Goal: Task Accomplishment & Management: Manage account settings

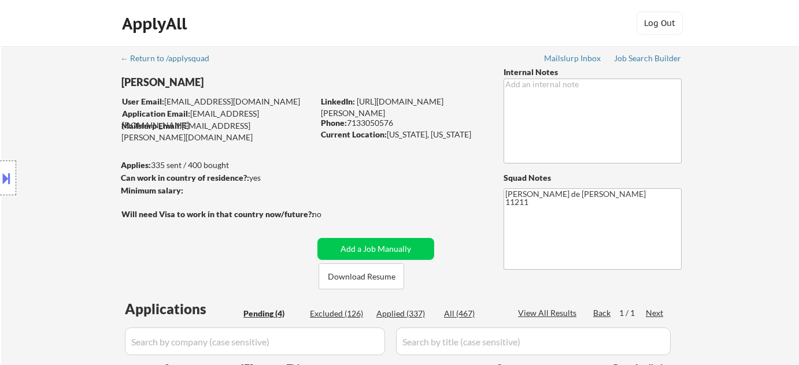
select select ""pending""
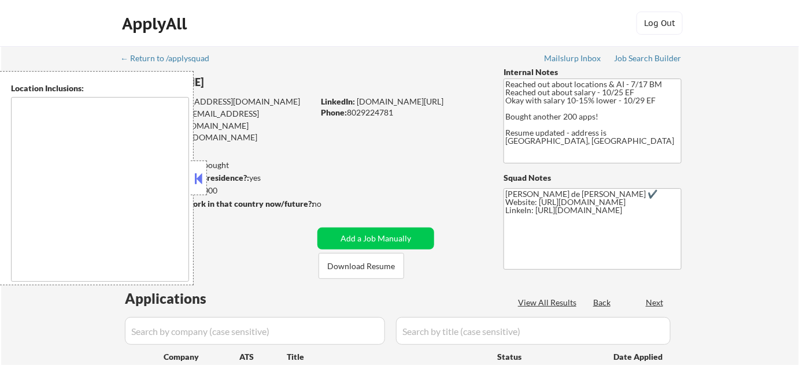
type textarea "Remote, [GEOGRAPHIC_DATA] [GEOGRAPHIC_DATA], [GEOGRAPHIC_DATA] [GEOGRAPHIC_DATA…"
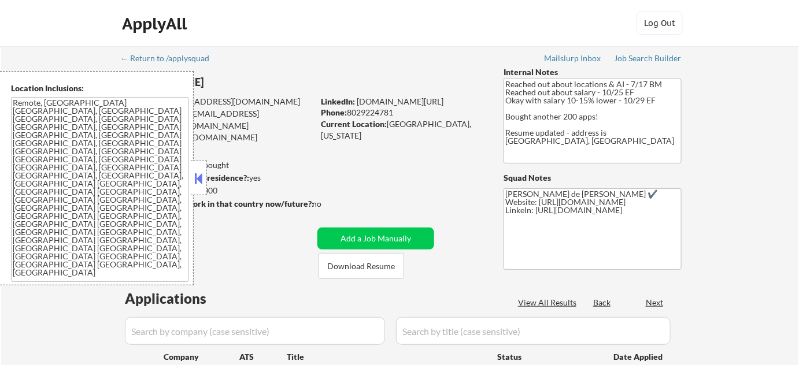
select select ""pending""
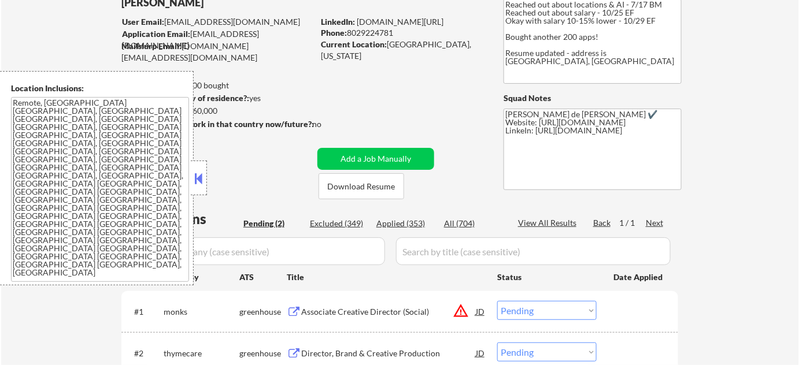
scroll to position [105, 0]
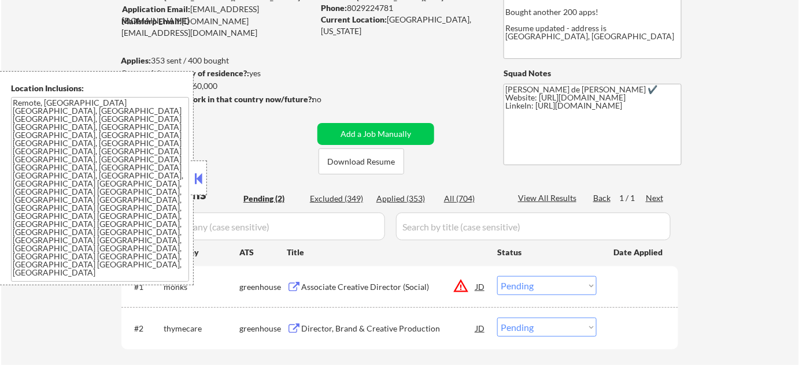
click at [197, 173] on button at bounding box center [199, 178] width 13 height 17
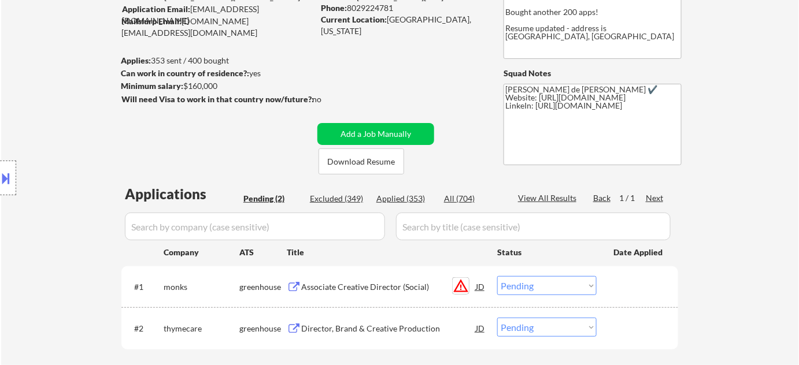
click at [465, 287] on button "warning_amber" at bounding box center [461, 286] width 16 height 16
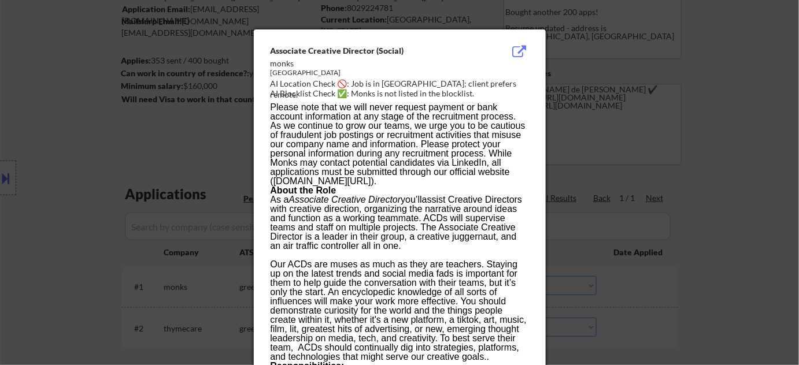
click at [673, 286] on div at bounding box center [399, 182] width 799 height 365
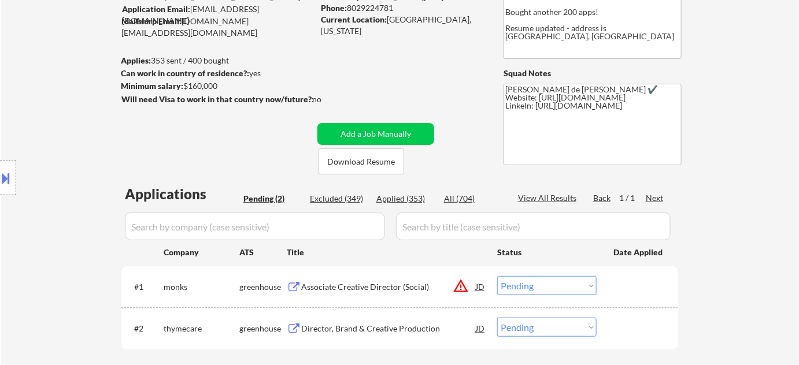
click at [555, 290] on select "Choose an option... Pending Applied Excluded (Questions) Excluded (Expired) Exc…" at bounding box center [546, 285] width 99 height 19
click at [497, 276] on select "Choose an option... Pending Applied Excluded (Questions) Excluded (Expired) Exc…" at bounding box center [546, 285] width 99 height 19
click at [5, 182] on button at bounding box center [6, 178] width 13 height 19
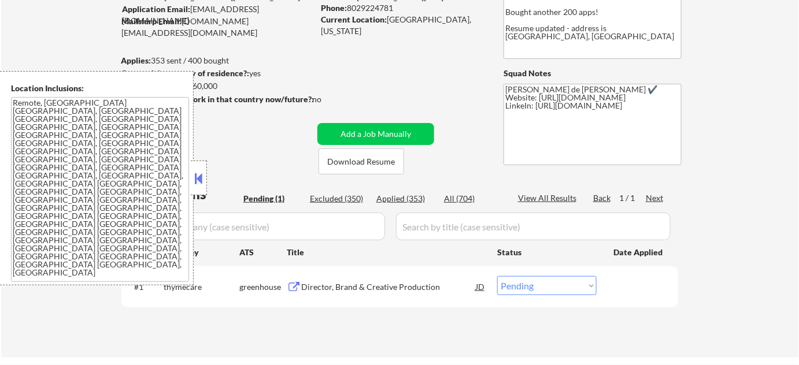
scroll to position [327, 0]
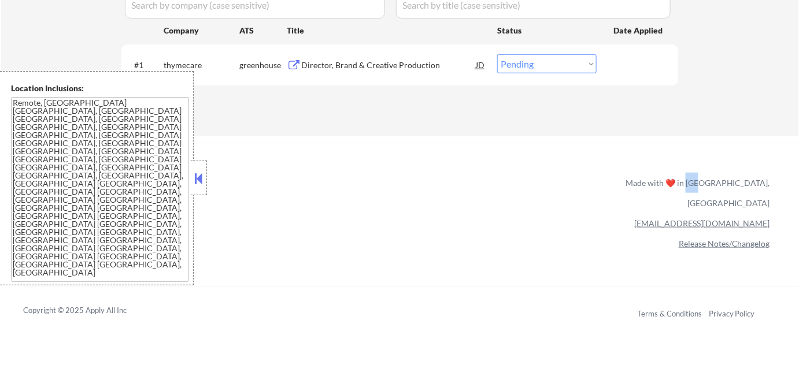
click at [199, 174] on button at bounding box center [199, 178] width 13 height 17
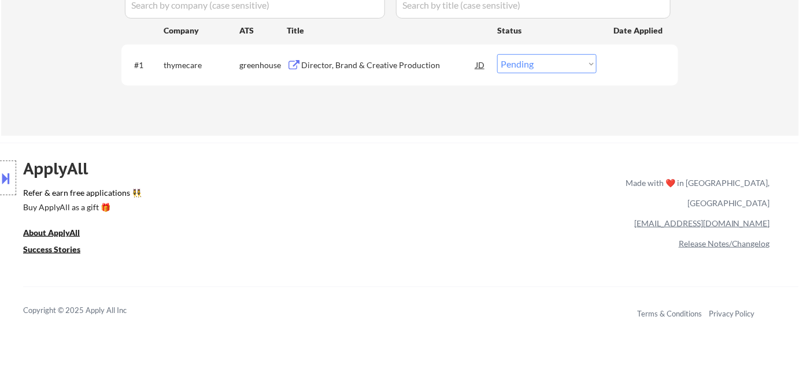
click at [359, 62] on div "Director, Brand & Creative Production" at bounding box center [388, 66] width 175 height 12
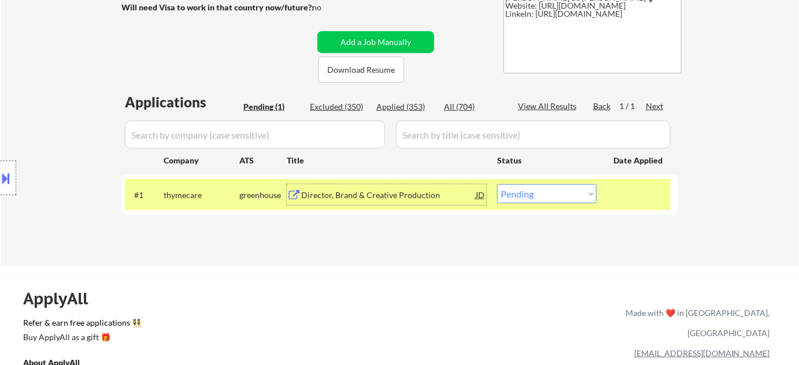
scroll to position [105, 0]
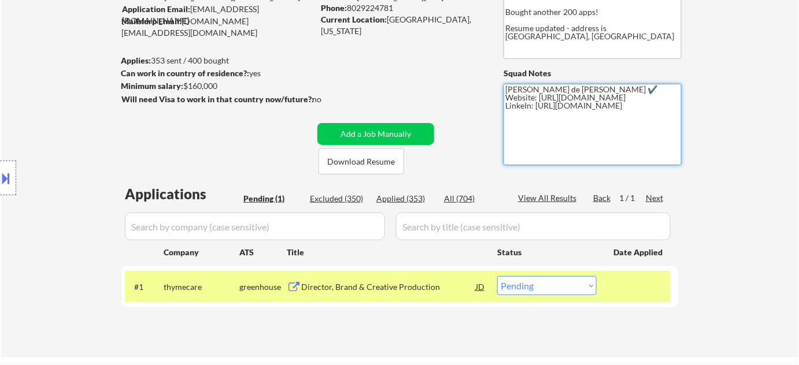
drag, startPoint x: 504, startPoint y: 117, endPoint x: 663, endPoint y: 112, distance: 158.5
click at [663, 112] on textarea "Flor de Mae Mailslurp ✔️ Website: https://brendanbond.com/ LinkeIn: https://www…" at bounding box center [593, 125] width 178 height 82
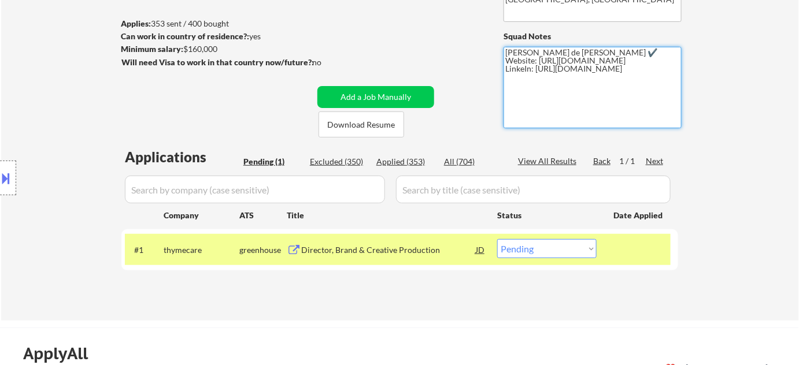
scroll to position [157, 0]
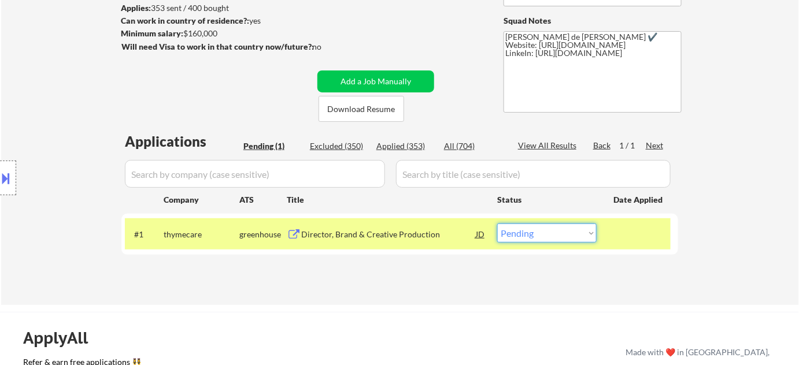
click at [549, 237] on select "Choose an option... Pending Applied Excluded (Questions) Excluded (Expired) Exc…" at bounding box center [546, 233] width 99 height 19
select select ""applied""
click at [497, 224] on select "Choose an option... Pending Applied Excluded (Questions) Excluded (Expired) Exc…" at bounding box center [546, 233] width 99 height 19
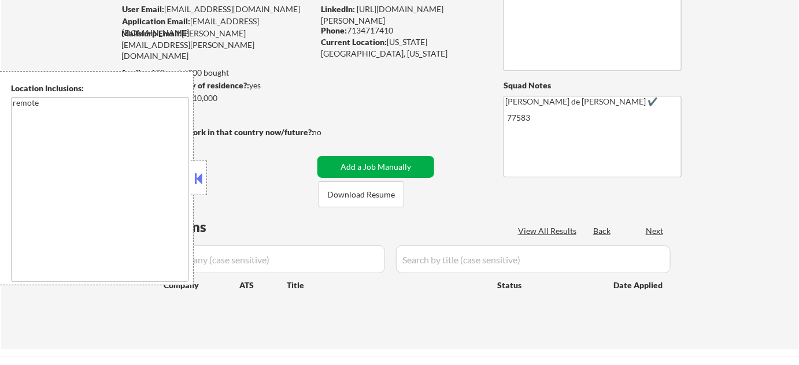
scroll to position [105, 0]
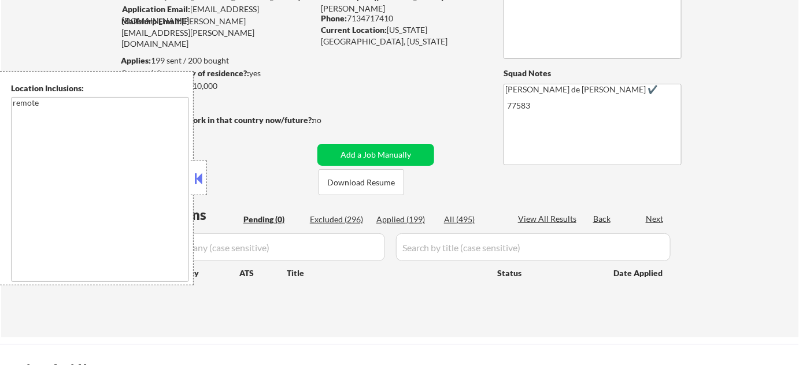
click at [201, 182] on button at bounding box center [199, 178] width 13 height 17
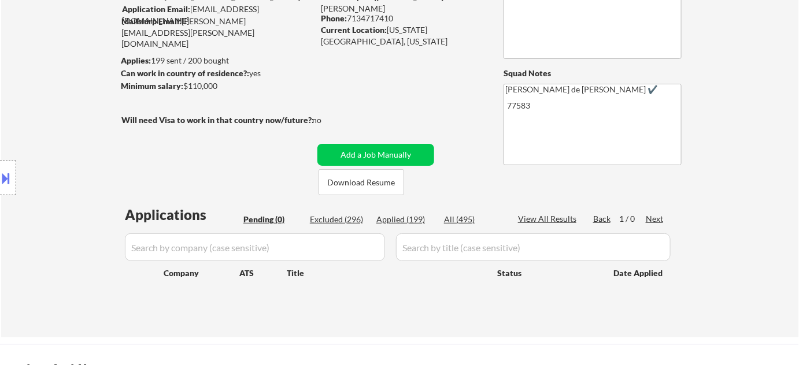
scroll to position [0, 0]
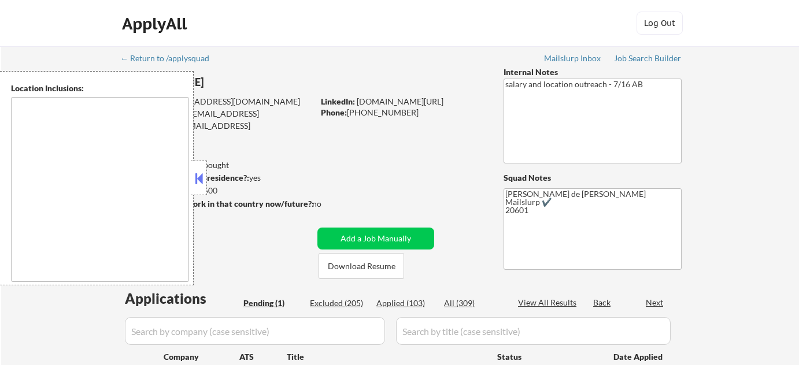
select select ""pending""
type textarea "Arlington, VA Alexandria, VA Silver Spring, MD Bethesda, MD Falls Church, VA Hy…"
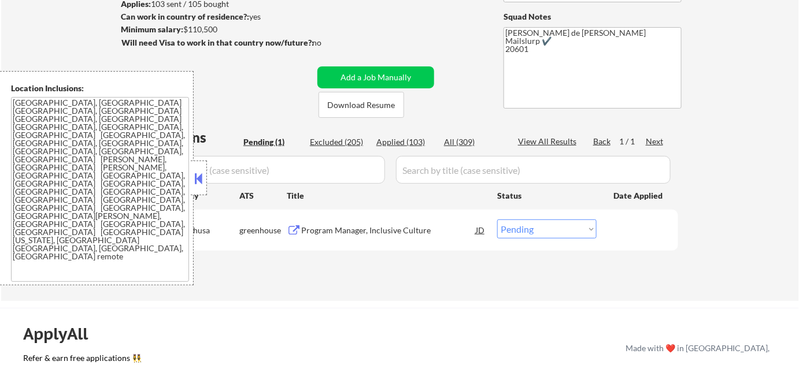
scroll to position [263, 0]
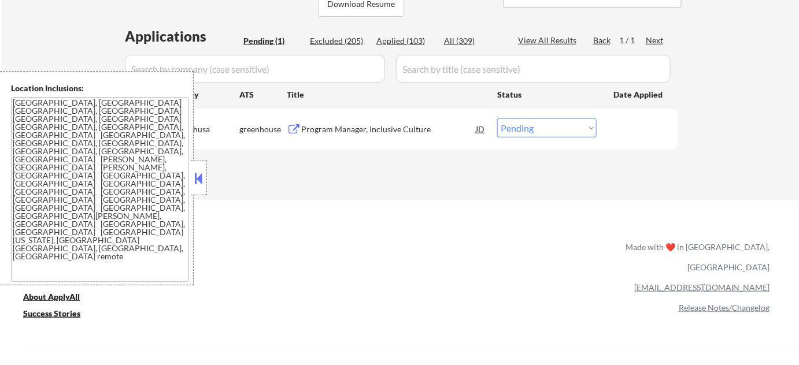
click at [202, 186] on button at bounding box center [199, 178] width 13 height 17
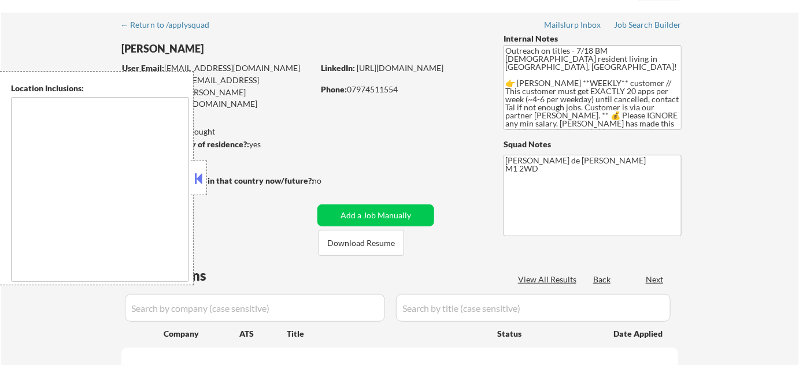
scroll to position [52, 0]
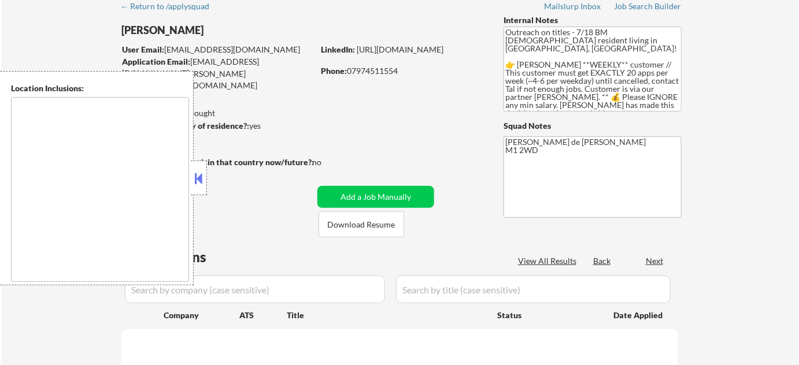
select select ""pending""
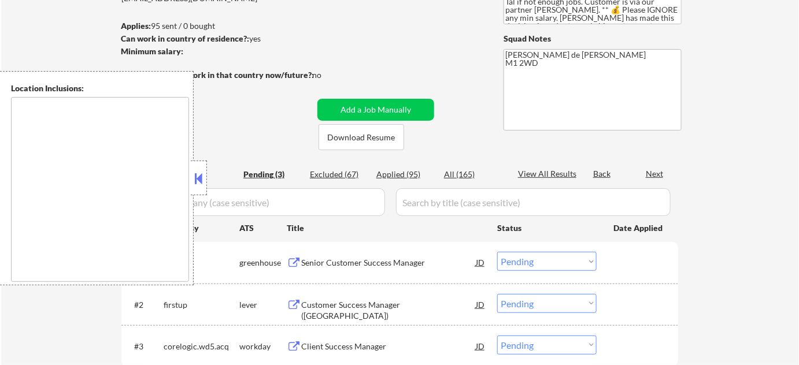
scroll to position [157, 0]
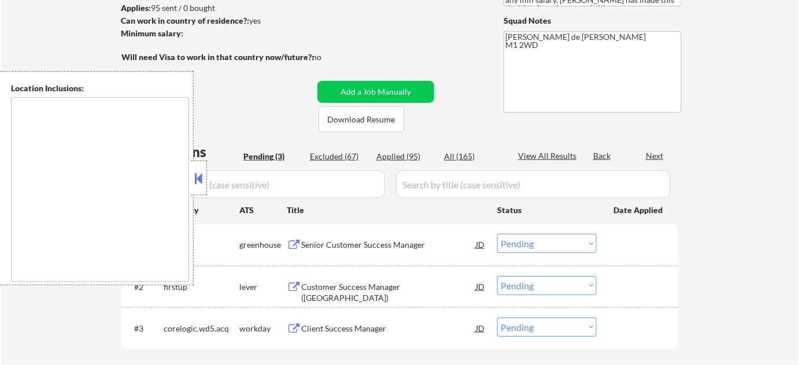
type textarea "remote"
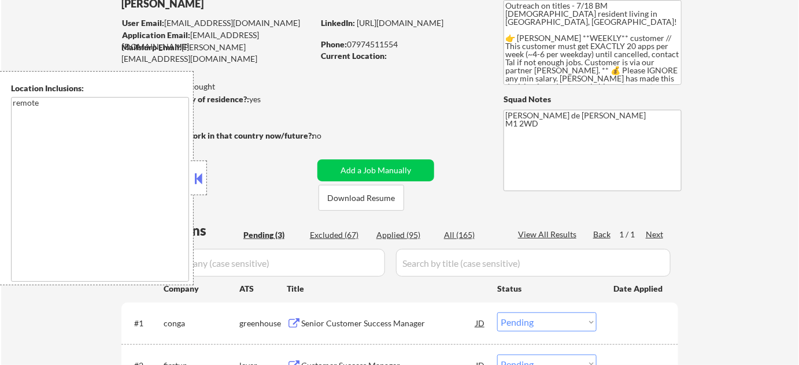
scroll to position [52, 0]
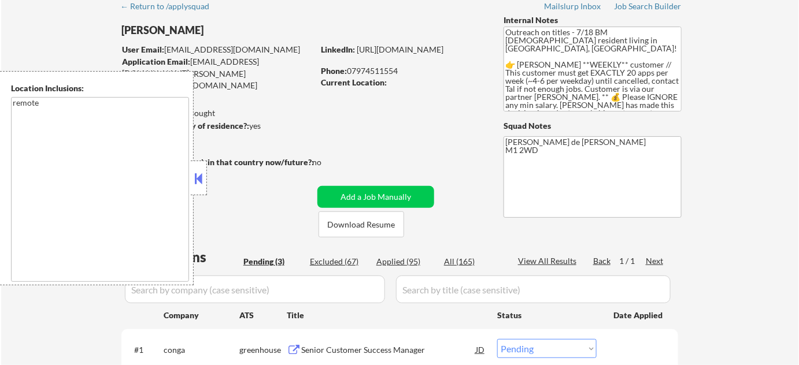
click at [202, 186] on button at bounding box center [199, 178] width 13 height 17
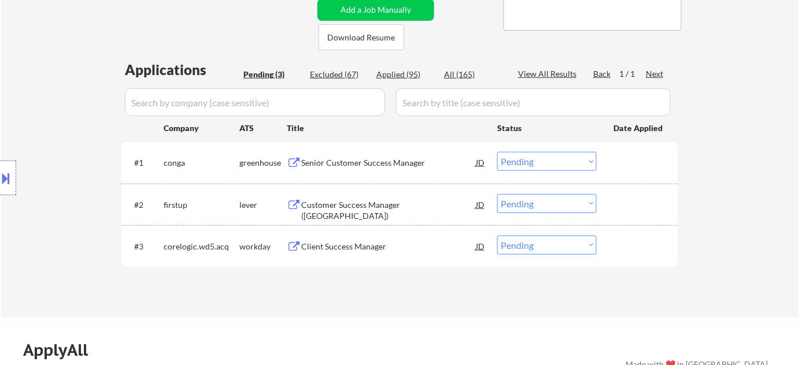
scroll to position [263, 0]
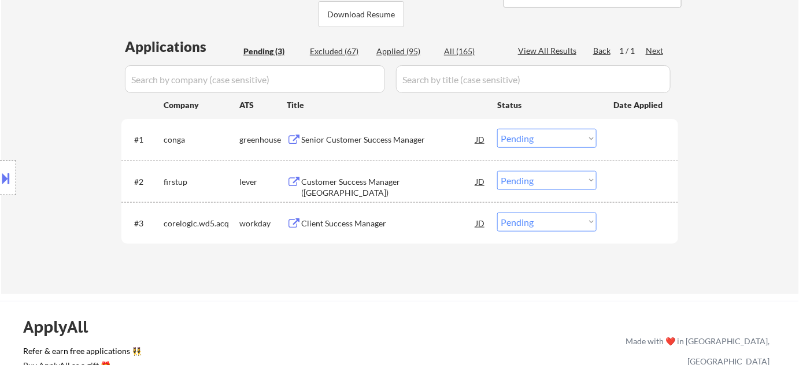
click at [398, 144] on div "Senior Customer Success Manager" at bounding box center [388, 140] width 175 height 12
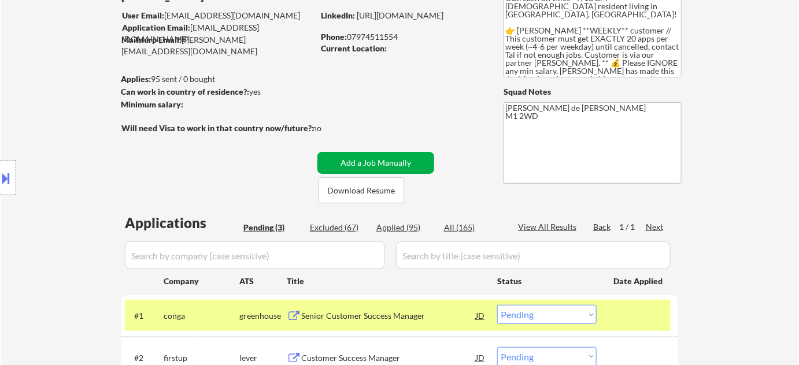
scroll to position [105, 0]
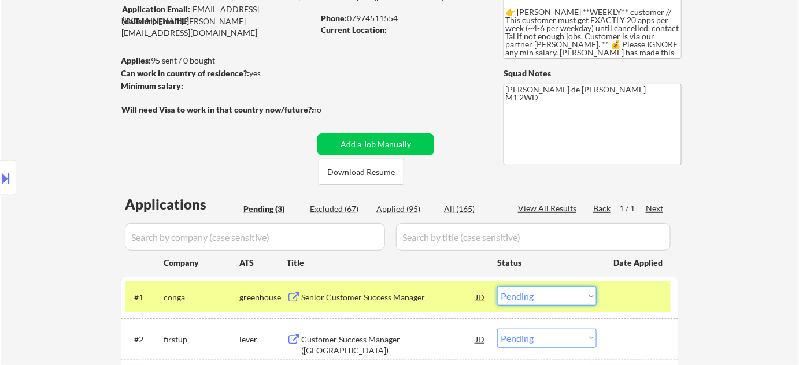
click at [516, 295] on select "Choose an option... Pending Applied Excluded (Questions) Excluded (Expired) Exc…" at bounding box center [546, 296] width 99 height 19
click at [497, 287] on select "Choose an option... Pending Applied Excluded (Questions) Excluded (Expired) Exc…" at bounding box center [546, 296] width 99 height 19
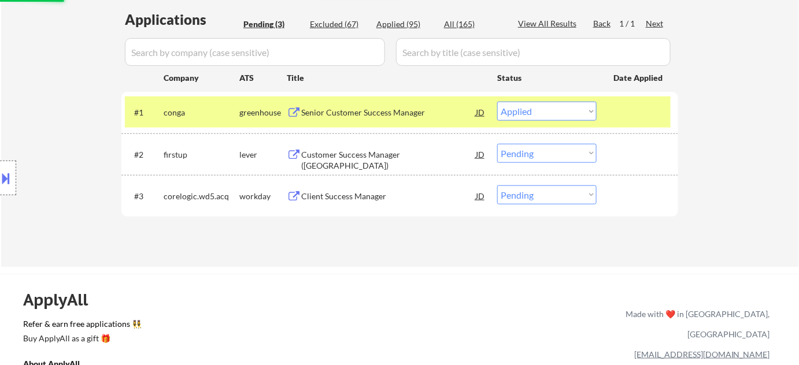
scroll to position [315, 0]
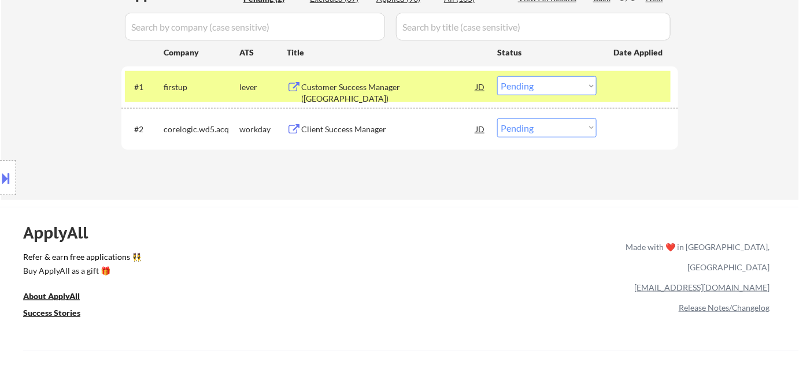
click at [379, 85] on div "Customer Success Manager (UK)" at bounding box center [388, 93] width 175 height 23
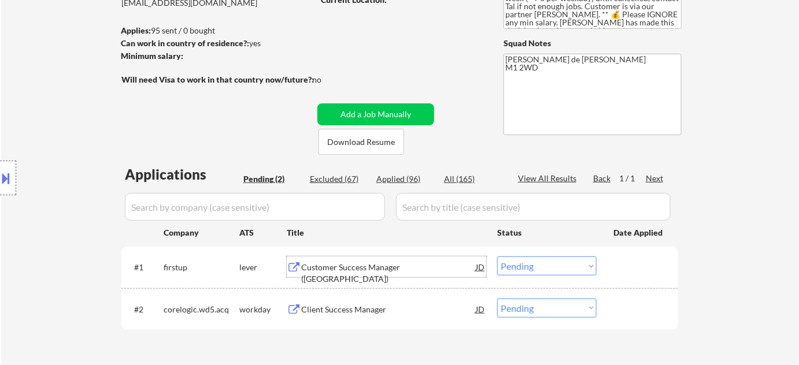
scroll to position [52, 0]
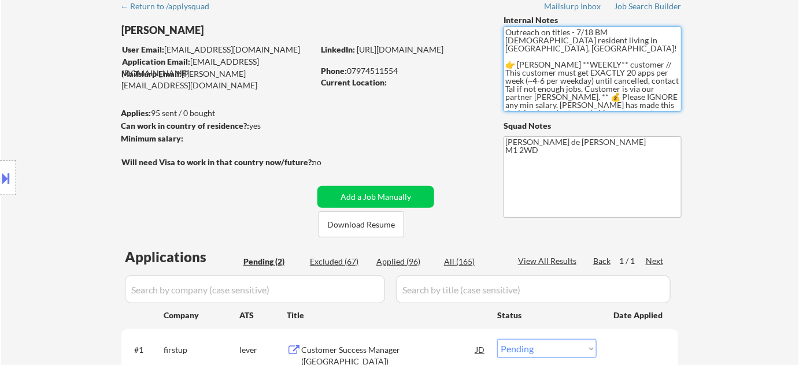
drag, startPoint x: 578, startPoint y: 42, endPoint x: 651, endPoint y: 40, distance: 72.9
click at [651, 40] on textarea "Outreach on titles - 7/18 BM UK resident living in Manchester, England! 👉 Noah …" at bounding box center [593, 69] width 178 height 85
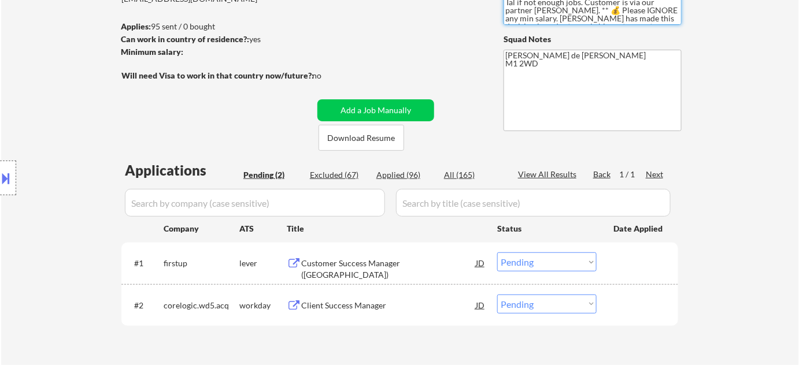
scroll to position [157, 0]
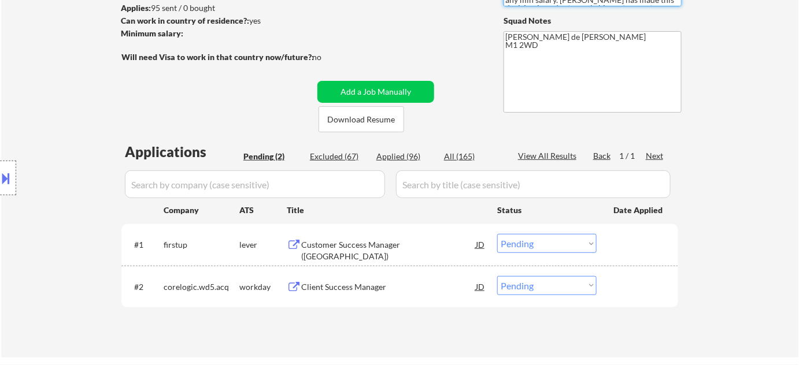
click at [528, 243] on select "Choose an option... Pending Applied Excluded (Questions) Excluded (Expired) Exc…" at bounding box center [546, 243] width 99 height 19
click at [533, 244] on select "Choose an option... Pending Applied Excluded (Questions) Excluded (Expired) Exc…" at bounding box center [546, 243] width 99 height 19
click at [497, 234] on select "Choose an option... Pending Applied Excluded (Questions) Excluded (Expired) Exc…" at bounding box center [546, 243] width 99 height 19
click at [335, 288] on div "Client Success Manager" at bounding box center [388, 288] width 175 height 12
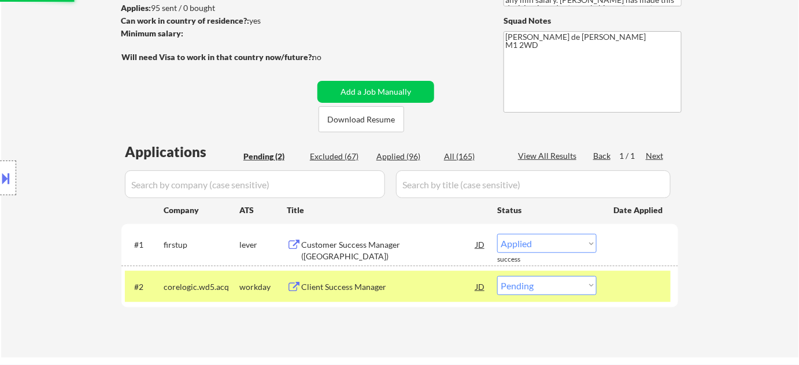
select select ""pending""
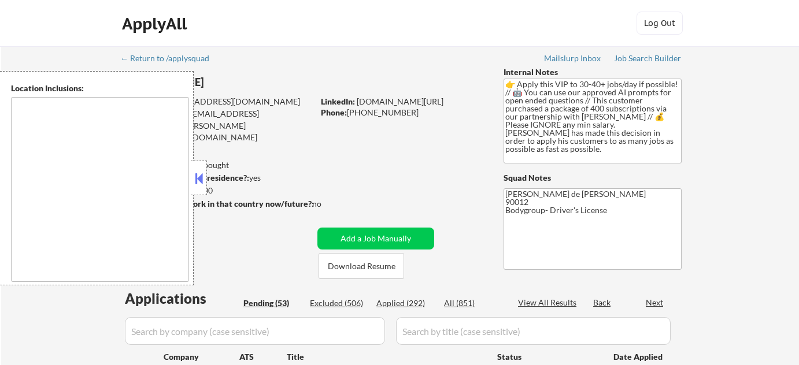
type textarea "remote"
select select ""pending""
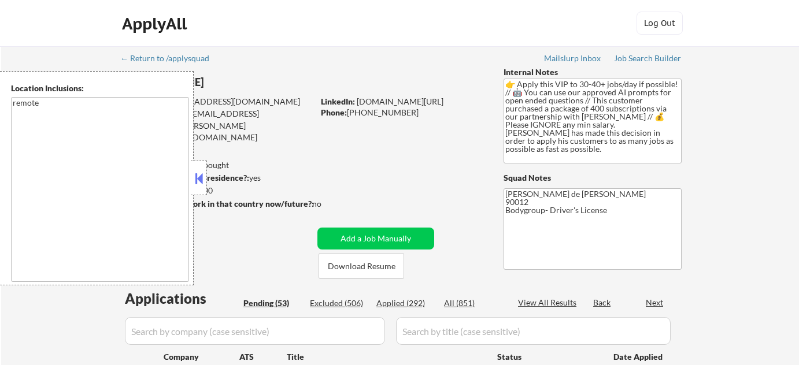
select select ""pending""
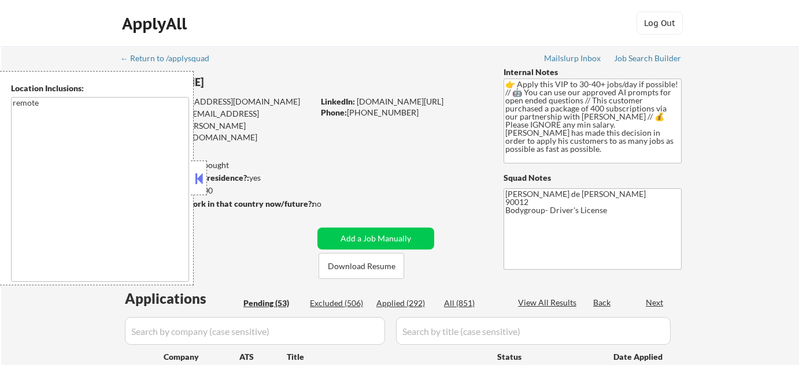
select select ""pending""
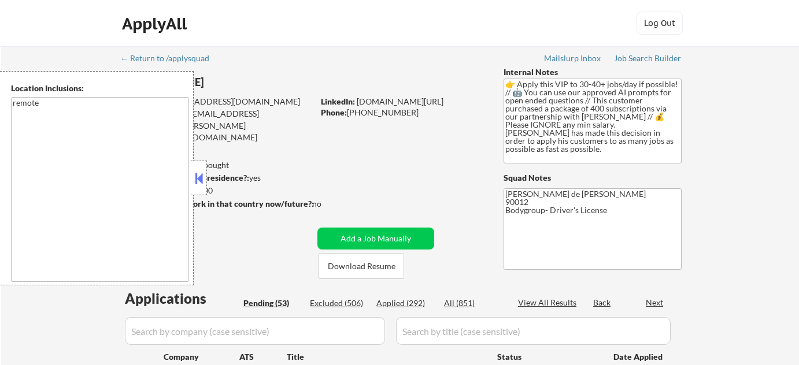
select select ""pending""
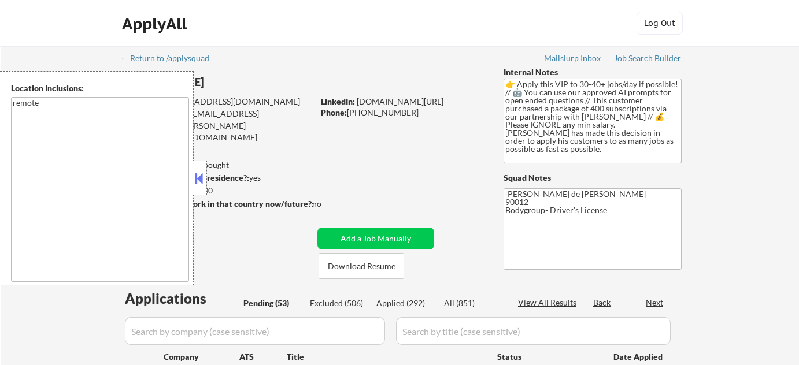
select select ""pending""
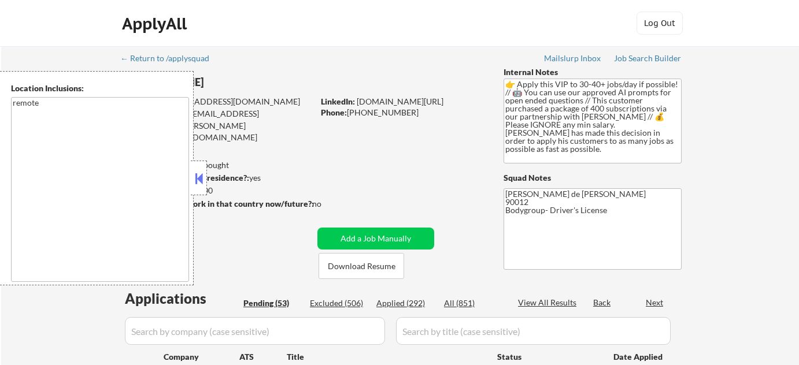
select select ""pending""
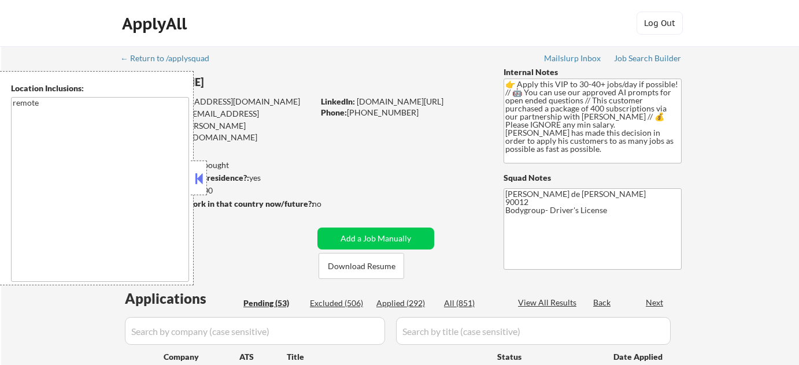
select select ""pending""
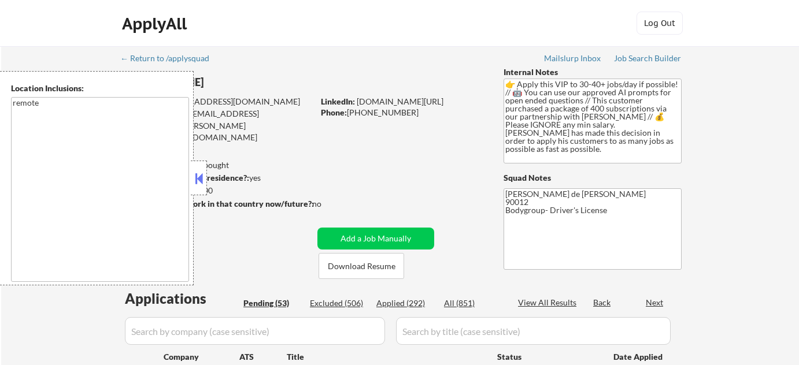
select select ""pending""
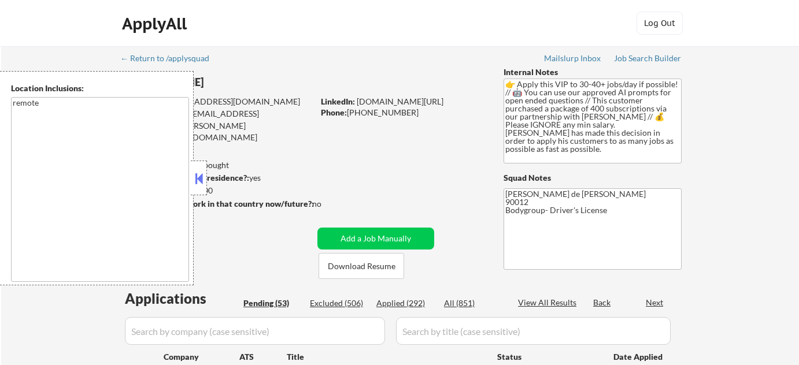
select select ""pending""
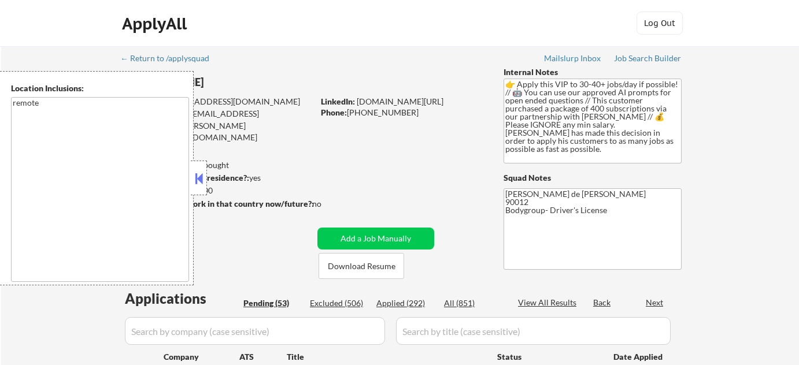
select select ""pending""
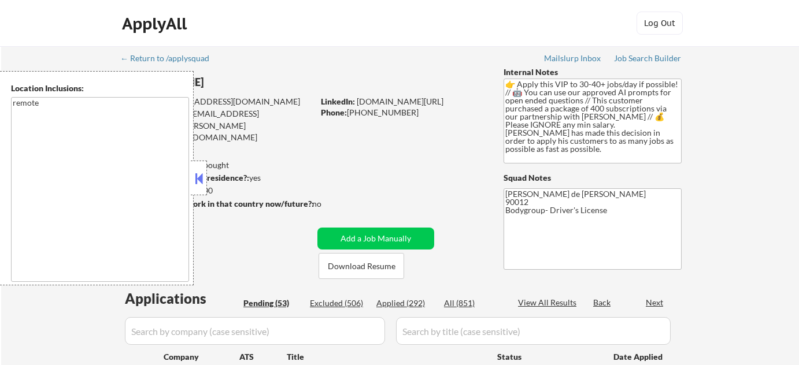
select select ""pending""
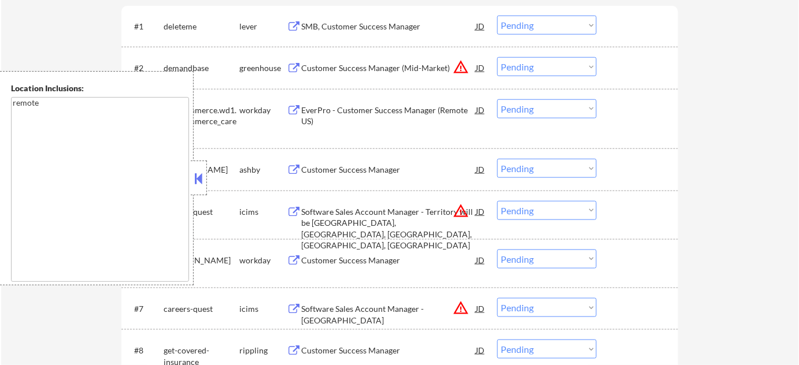
scroll to position [368, 0]
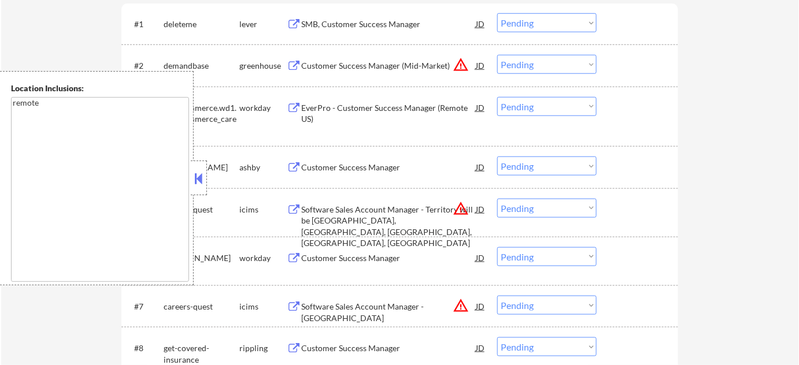
click at [194, 176] on button at bounding box center [199, 178] width 13 height 17
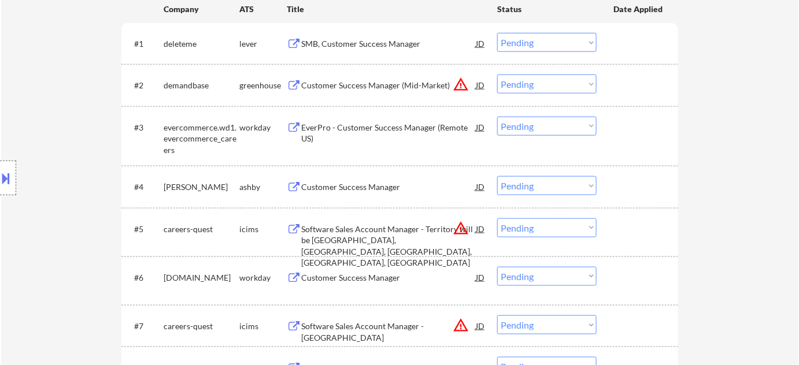
scroll to position [315, 0]
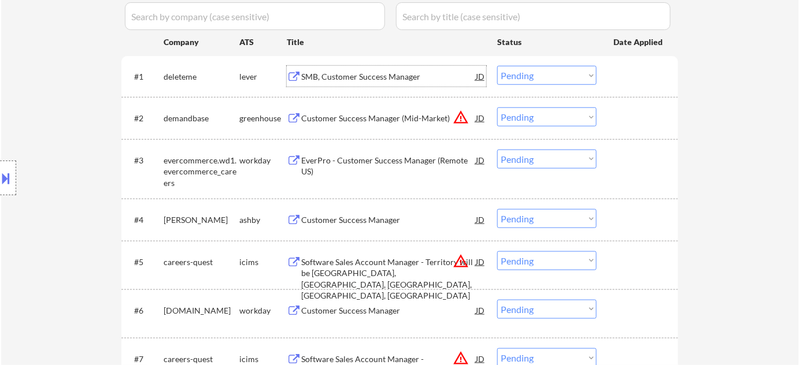
click at [380, 73] on div "SMB, Customer Success Manager" at bounding box center [388, 77] width 175 height 12
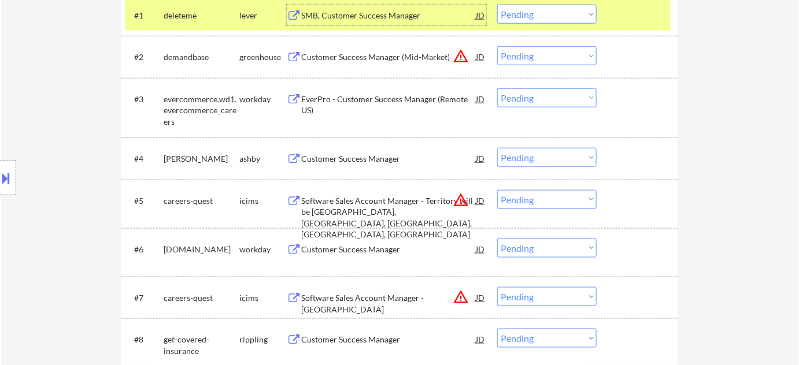
scroll to position [420, 0]
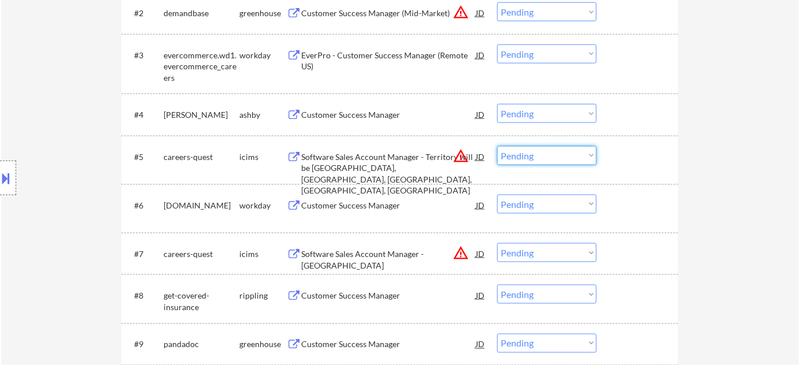
drag, startPoint x: 539, startPoint y: 155, endPoint x: 539, endPoint y: 161, distance: 6.4
click at [539, 155] on select "Choose an option... Pending Applied Excluded (Questions) Excluded (Expired) Exc…" at bounding box center [546, 155] width 99 height 19
click at [497, 146] on select "Choose an option... Pending Applied Excluded (Questions) Excluded (Expired) Exc…" at bounding box center [546, 155] width 99 height 19
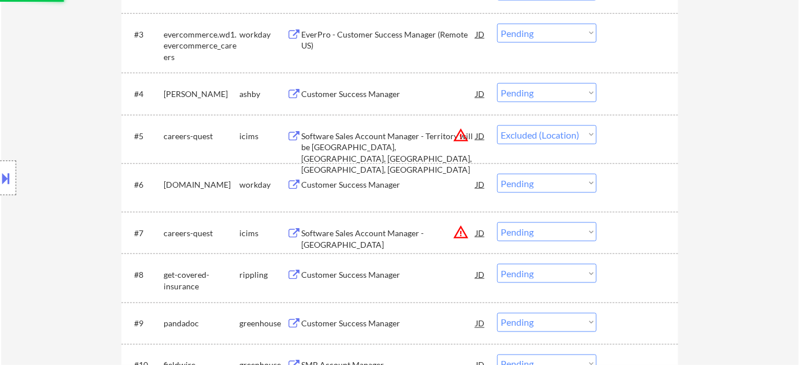
scroll to position [473, 0]
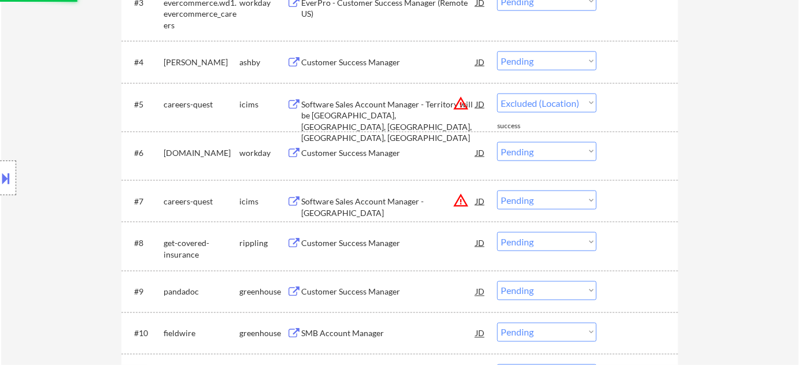
select select ""pending""
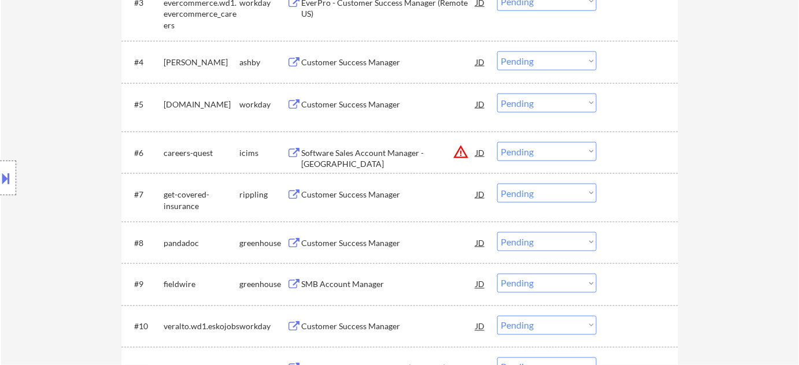
click at [563, 143] on select "Choose an option... Pending Applied Excluded (Questions) Excluded (Expired) Exc…" at bounding box center [546, 151] width 99 height 19
click at [497, 142] on select "Choose an option... Pending Applied Excluded (Questions) Excluded (Expired) Exc…" at bounding box center [546, 151] width 99 height 19
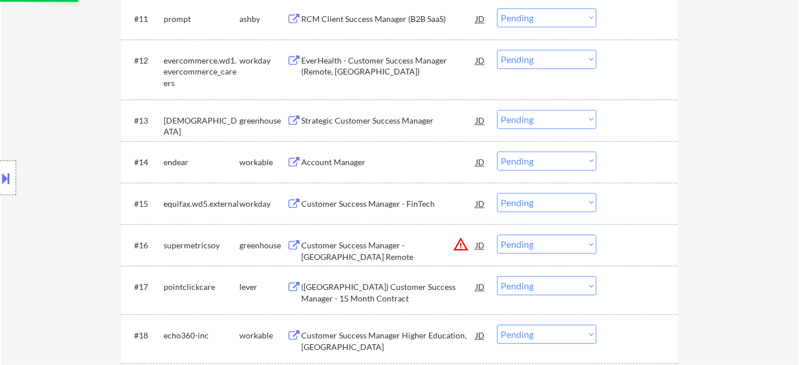
scroll to position [841, 0]
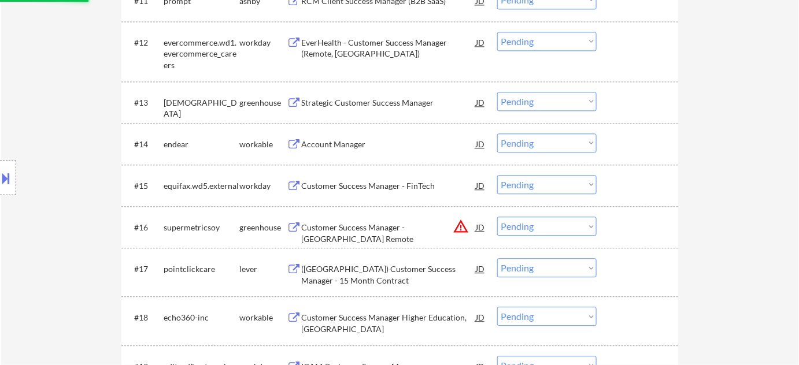
select select ""pending""
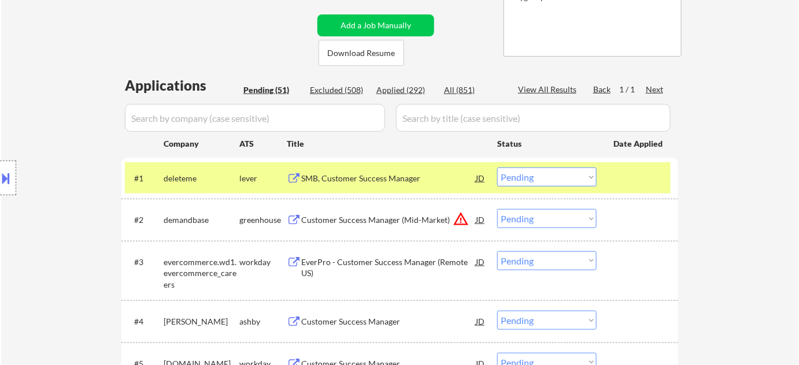
scroll to position [210, 0]
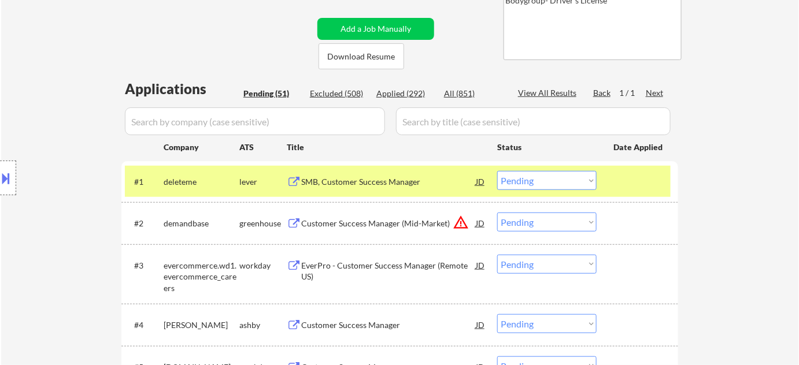
click at [530, 176] on select "Choose an option... Pending Applied Excluded (Questions) Excluded (Expired) Exc…" at bounding box center [546, 180] width 99 height 19
click at [497, 171] on select "Choose an option... Pending Applied Excluded (Questions) Excluded (Expired) Exc…" at bounding box center [546, 180] width 99 height 19
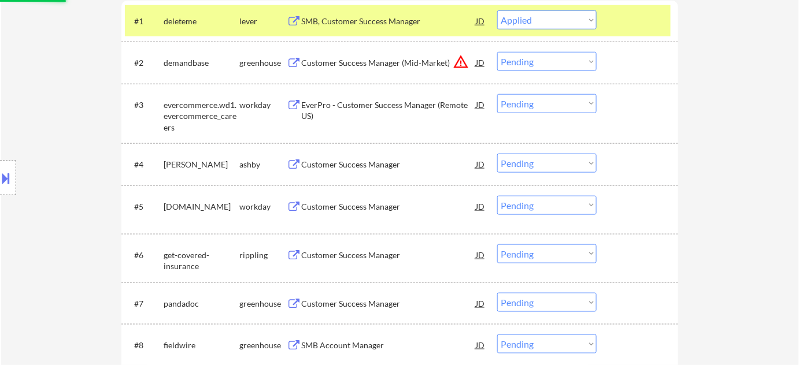
scroll to position [420, 0]
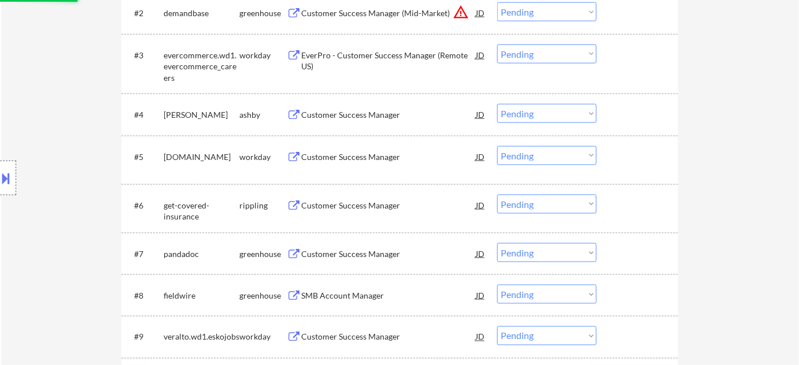
select select ""pending""
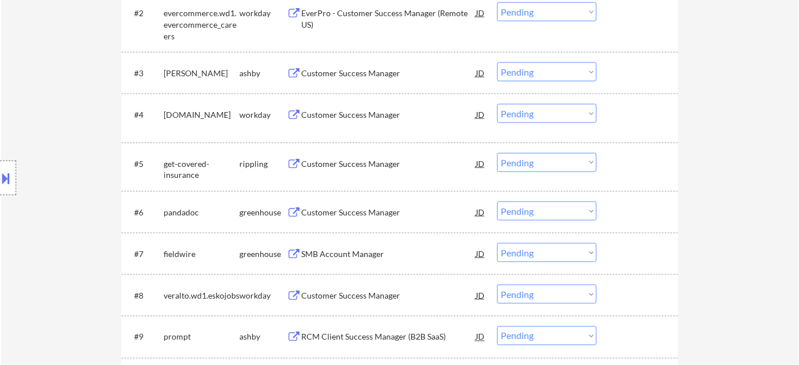
click at [361, 165] on div "Customer Success Manager" at bounding box center [388, 164] width 175 height 12
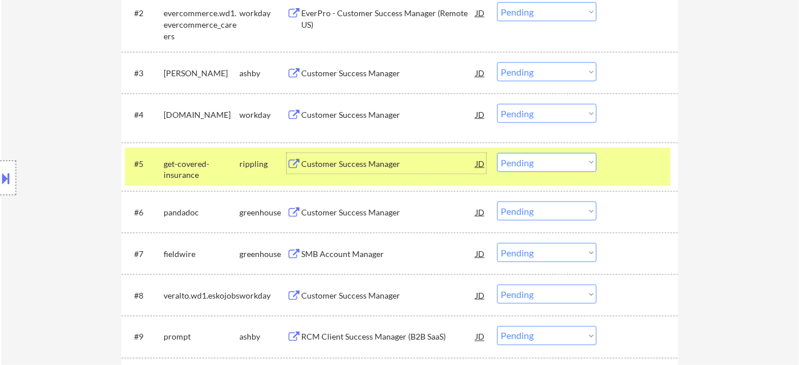
click at [541, 163] on select "Choose an option... Pending Applied Excluded (Questions) Excluded (Expired) Exc…" at bounding box center [546, 162] width 99 height 19
click at [497, 153] on select "Choose an option... Pending Applied Excluded (Questions) Excluded (Expired) Exc…" at bounding box center [546, 162] width 99 height 19
click at [375, 210] on div "Customer Success Manager" at bounding box center [388, 213] width 175 height 12
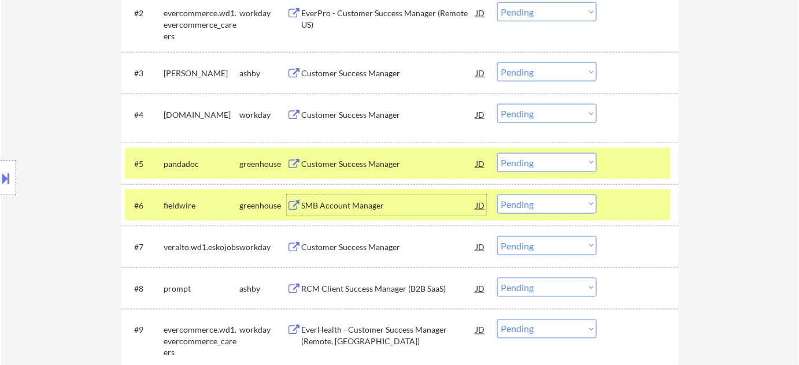
click at [546, 161] on select "Choose an option... Pending Applied Excluded (Questions) Excluded (Expired) Exc…" at bounding box center [546, 162] width 99 height 19
click at [497, 153] on select "Choose an option... Pending Applied Excluded (Questions) Excluded (Expired) Exc…" at bounding box center [546, 162] width 99 height 19
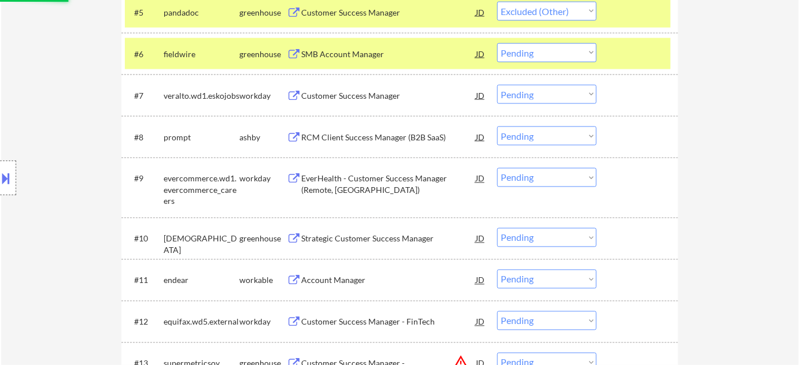
scroll to position [578, 0]
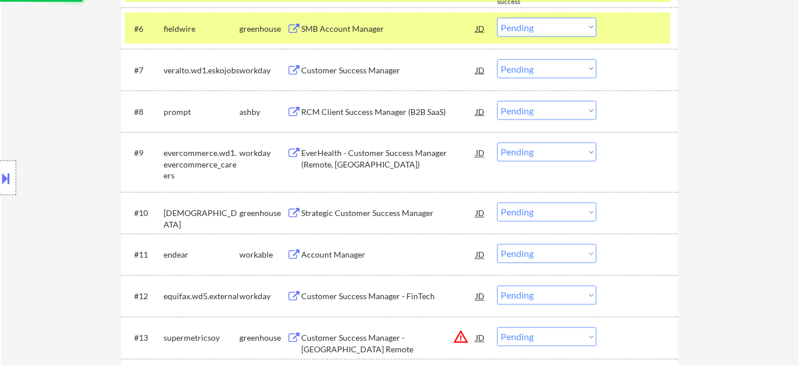
select select ""pending""
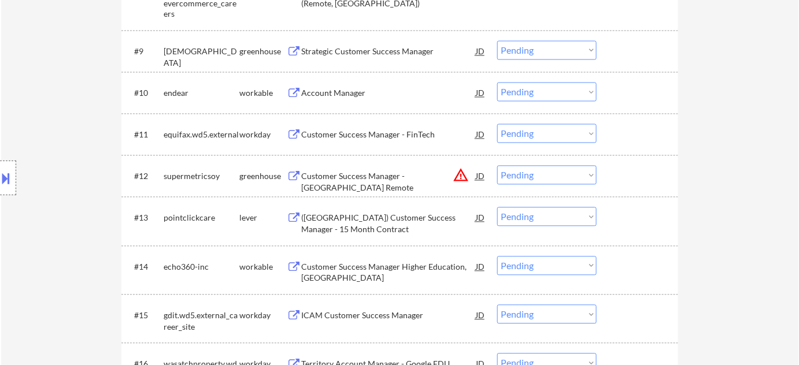
scroll to position [736, 0]
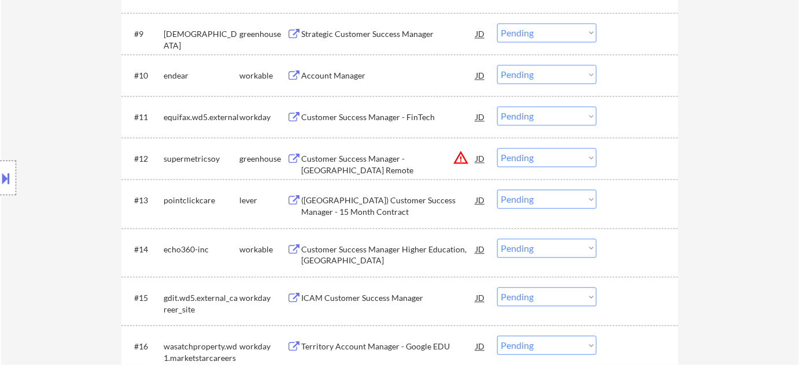
click at [336, 205] on div "(US) Customer Success Manager - 15 Month Contract" at bounding box center [388, 206] width 175 height 23
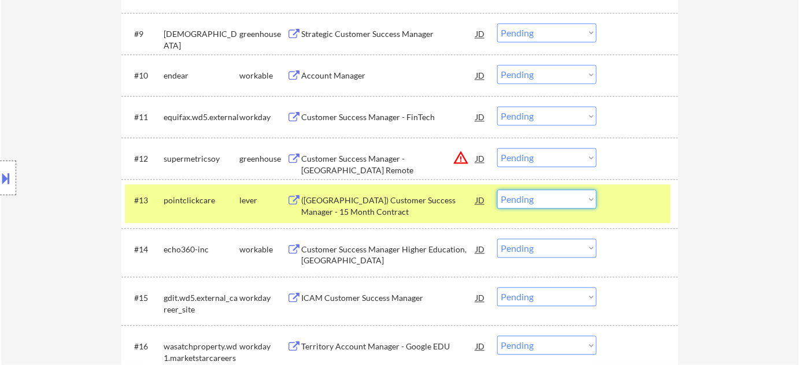
click at [552, 208] on select "Choose an option... Pending Applied Excluded (Questions) Excluded (Expired) Exc…" at bounding box center [546, 199] width 99 height 19
click at [497, 190] on select "Choose an option... Pending Applied Excluded (Questions) Excluded (Expired) Exc…" at bounding box center [546, 199] width 99 height 19
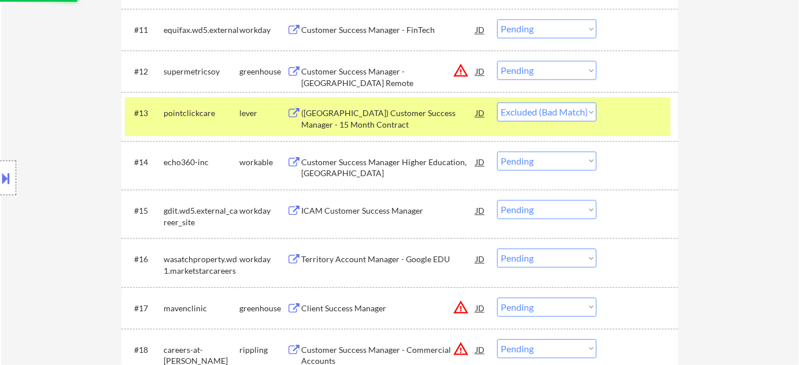
scroll to position [841, 0]
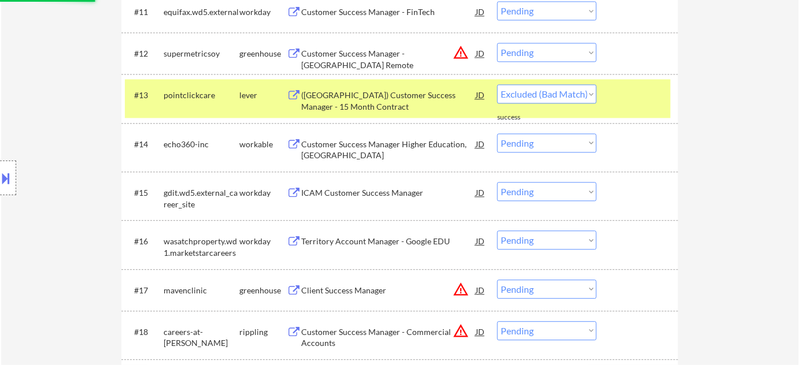
select select ""pending""
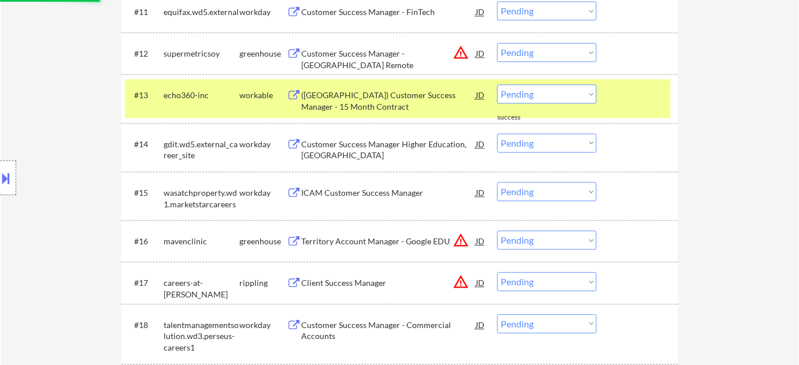
click at [337, 146] on div "Customer Success Manager Higher Education, North America" at bounding box center [388, 150] width 175 height 23
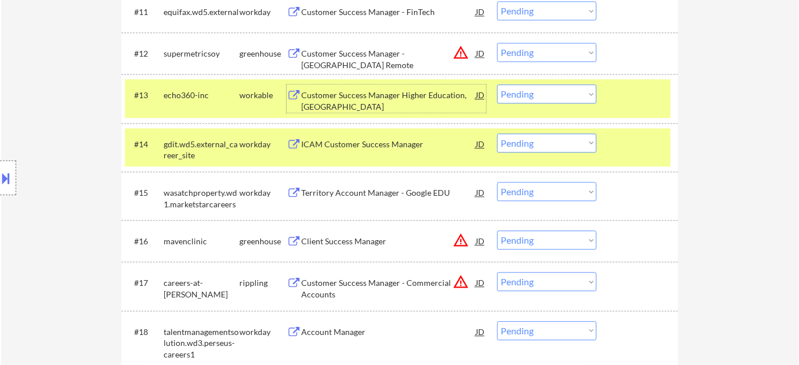
click at [349, 99] on div "Customer Success Manager Higher Education, North America" at bounding box center [388, 101] width 175 height 23
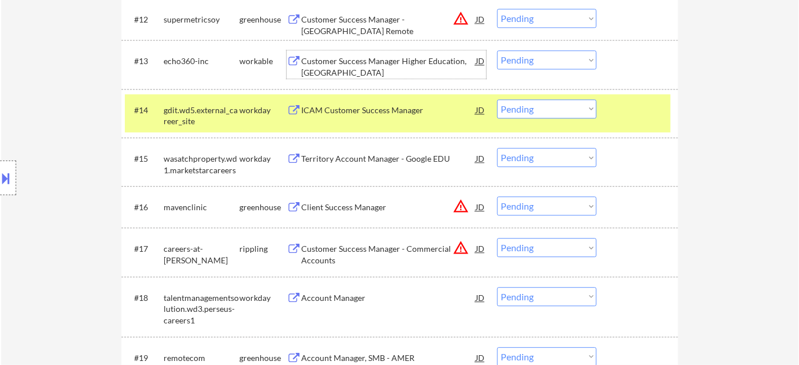
scroll to position [893, 0]
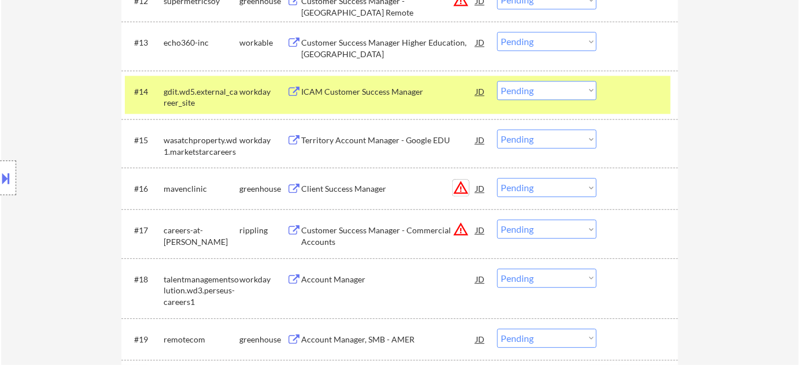
click at [465, 187] on button "warning_amber" at bounding box center [461, 188] width 16 height 16
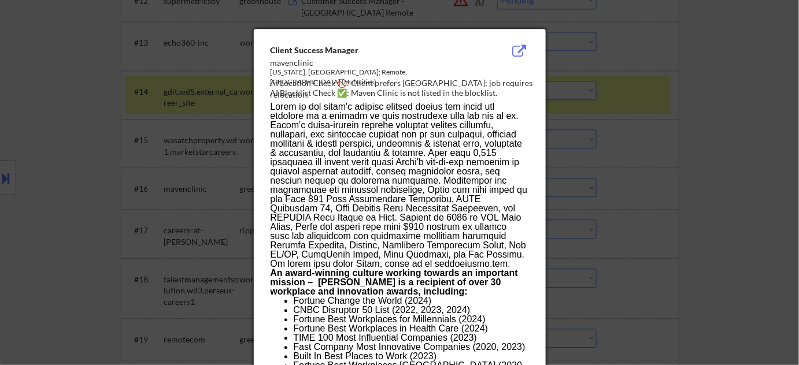
click at [757, 199] on div at bounding box center [399, 182] width 799 height 365
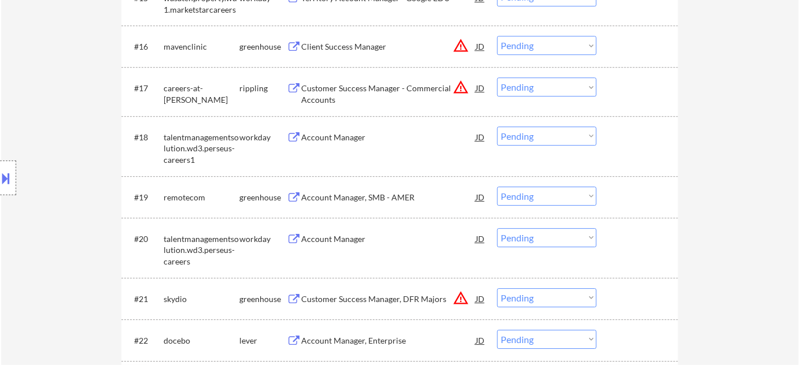
scroll to position [1051, 0]
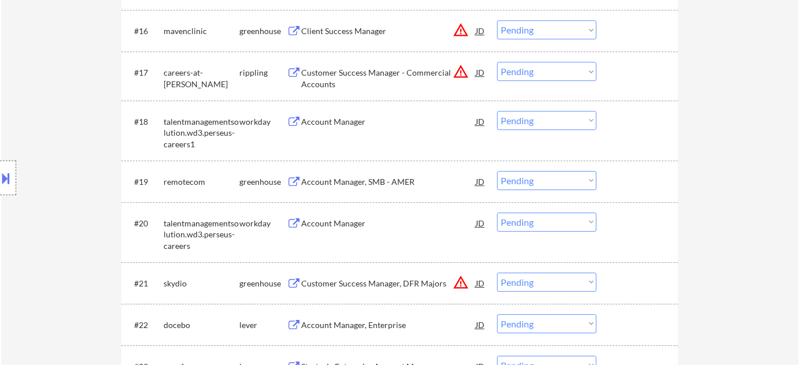
click at [372, 181] on div "Account Manager, SMB - AMER" at bounding box center [388, 182] width 175 height 12
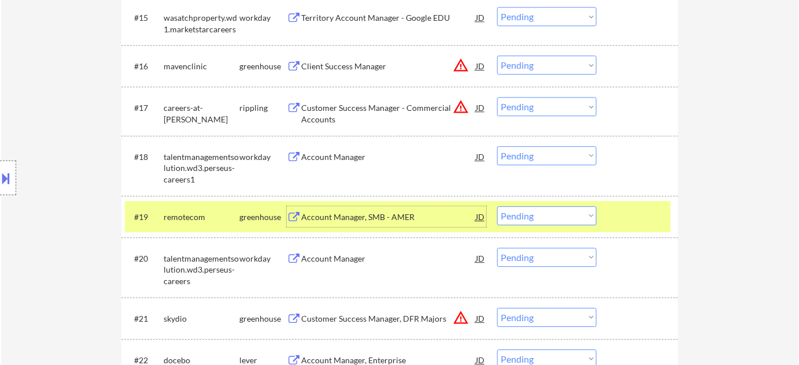
scroll to position [1314, 0]
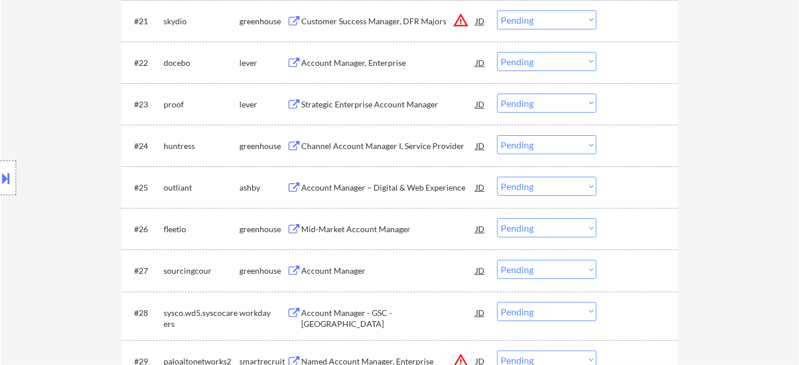
click at [373, 53] on div "Account Manager, Enterprise" at bounding box center [388, 62] width 175 height 21
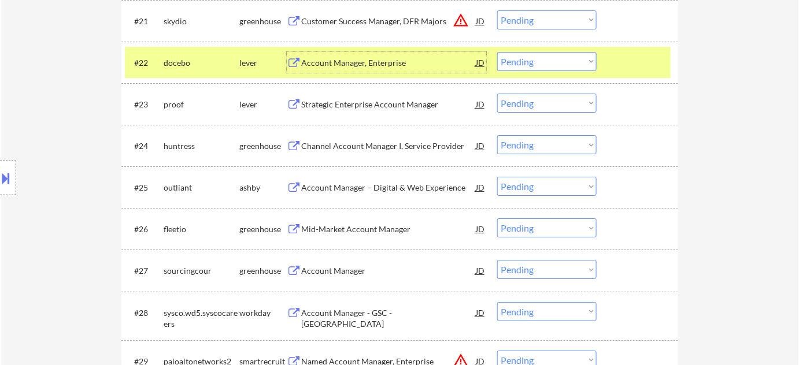
click at [527, 61] on select "Choose an option... Pending Applied Excluded (Questions) Excluded (Expired) Exc…" at bounding box center [546, 61] width 99 height 19
click at [497, 52] on select "Choose an option... Pending Applied Excluded (Questions) Excluded (Expired) Exc…" at bounding box center [546, 61] width 99 height 19
select select ""pending""
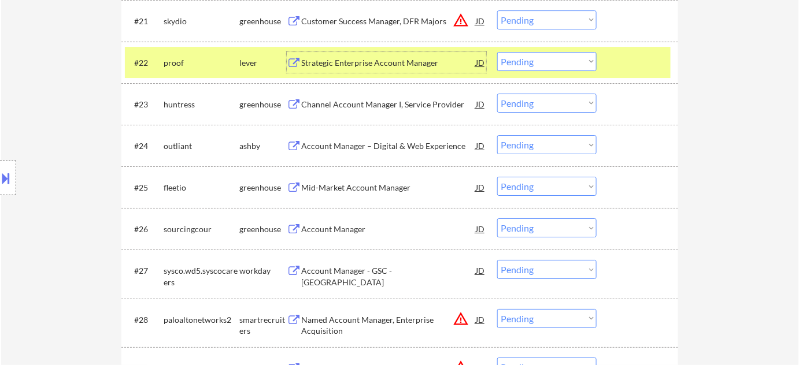
click at [390, 61] on div "Strategic Enterprise Account Manager" at bounding box center [388, 63] width 175 height 12
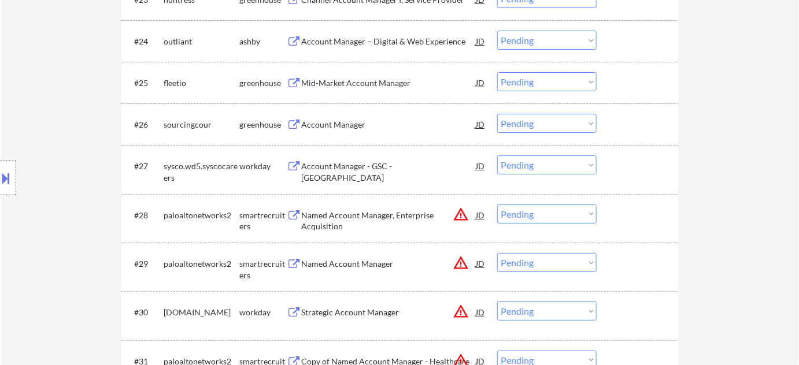
scroll to position [1472, 0]
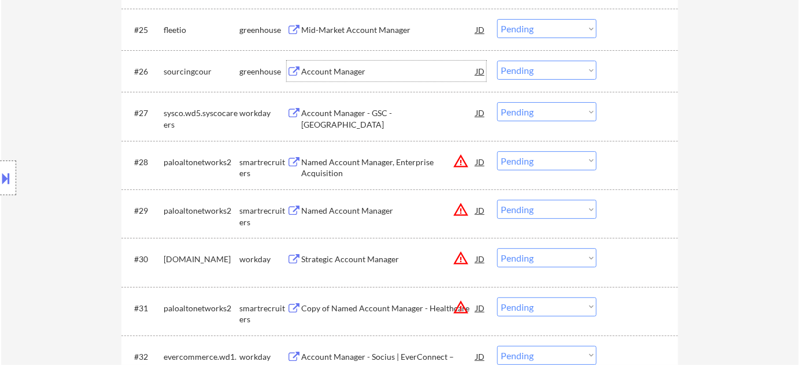
click at [351, 76] on div "Account Manager" at bounding box center [388, 72] width 175 height 12
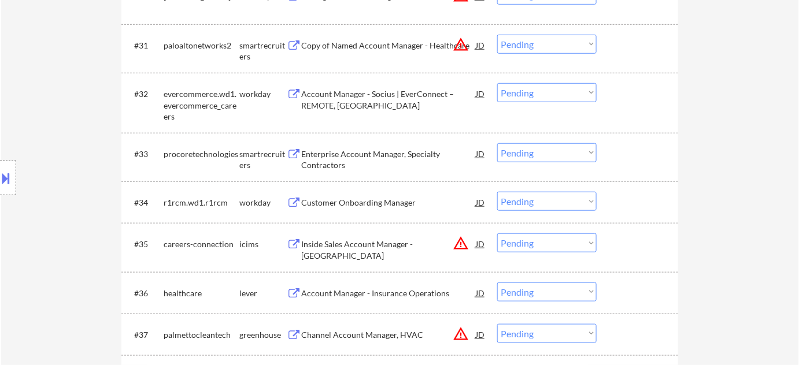
scroll to position [1577, 0]
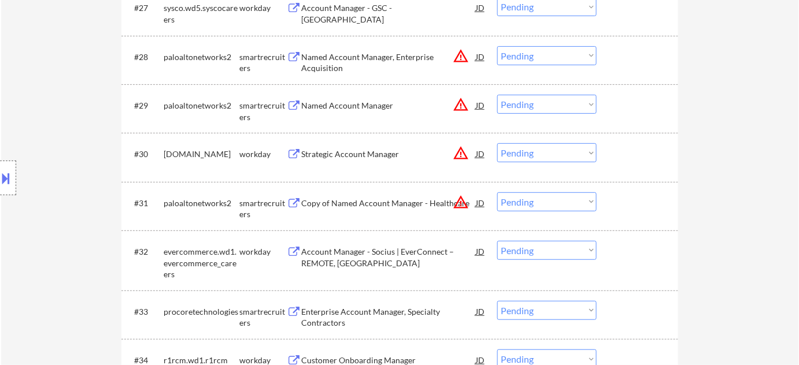
click at [539, 59] on select "Choose an option... Pending Applied Excluded (Questions) Excluded (Expired) Exc…" at bounding box center [546, 55] width 99 height 19
select select ""excluded__location_""
click at [497, 46] on select "Choose an option... Pending Applied Excluded (Questions) Excluded (Expired) Exc…" at bounding box center [546, 55] width 99 height 19
click at [539, 105] on select "Choose an option... Pending Applied Excluded (Questions) Excluded (Expired) Exc…" at bounding box center [546, 104] width 99 height 19
select select ""excluded__location_""
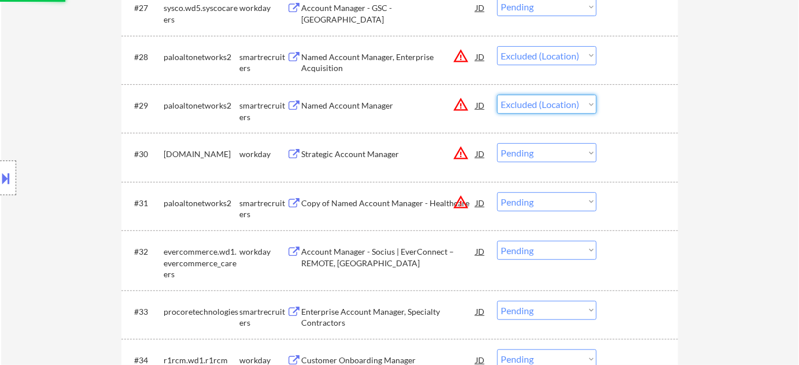
click at [497, 95] on select "Choose an option... Pending Applied Excluded (Questions) Excluded (Expired) Exc…" at bounding box center [546, 104] width 99 height 19
click at [538, 152] on select "Choose an option... Pending Applied Excluded (Questions) Excluded (Expired) Exc…" at bounding box center [546, 152] width 99 height 19
select select ""excluded__location_""
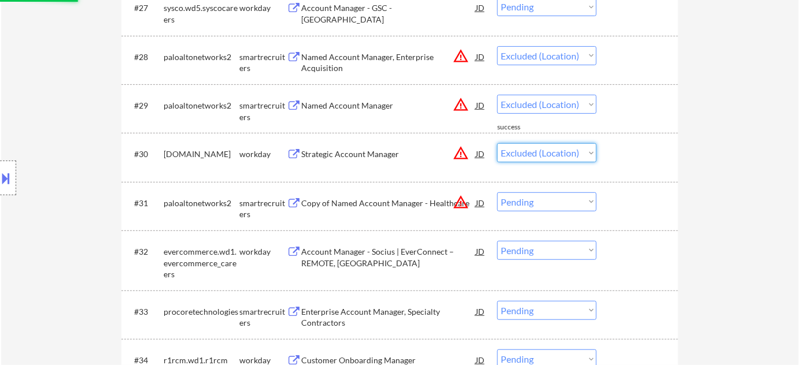
click at [497, 143] on select "Choose an option... Pending Applied Excluded (Questions) Excluded (Expired) Exc…" at bounding box center [546, 152] width 99 height 19
select select ""pending""
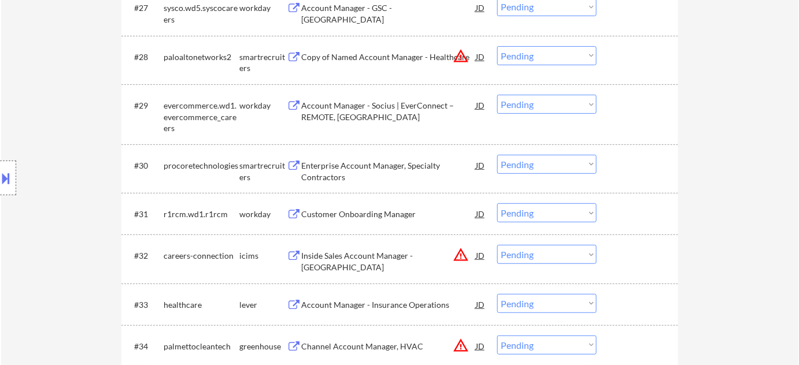
click at [553, 49] on select "Choose an option... Pending Applied Excluded (Questions) Excluded (Expired) Exc…" at bounding box center [546, 55] width 99 height 19
click at [497, 46] on select "Choose an option... Pending Applied Excluded (Questions) Excluded (Expired) Exc…" at bounding box center [546, 55] width 99 height 19
select select ""pending""
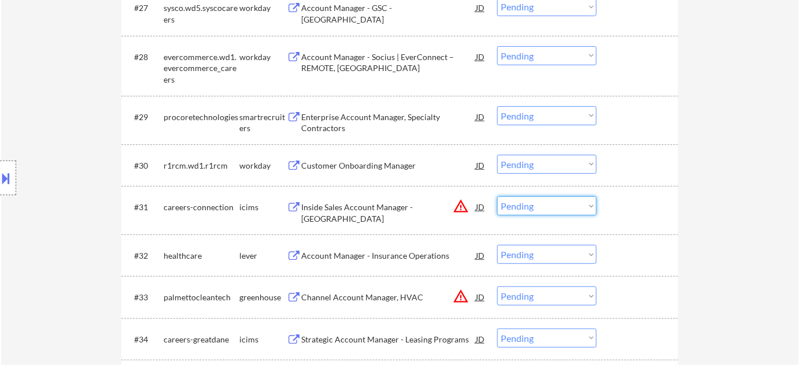
click at [574, 214] on select "Choose an option... Pending Applied Excluded (Questions) Excluded (Expired) Exc…" at bounding box center [546, 206] width 99 height 19
click at [497, 197] on select "Choose an option... Pending Applied Excluded (Questions) Excluded (Expired) Exc…" at bounding box center [546, 206] width 99 height 19
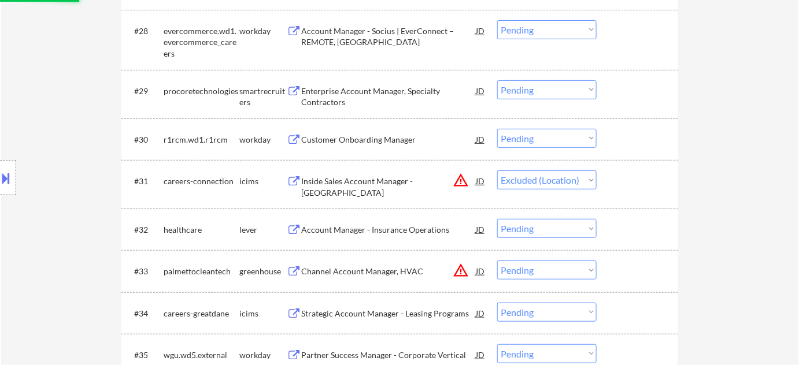
scroll to position [1630, 0]
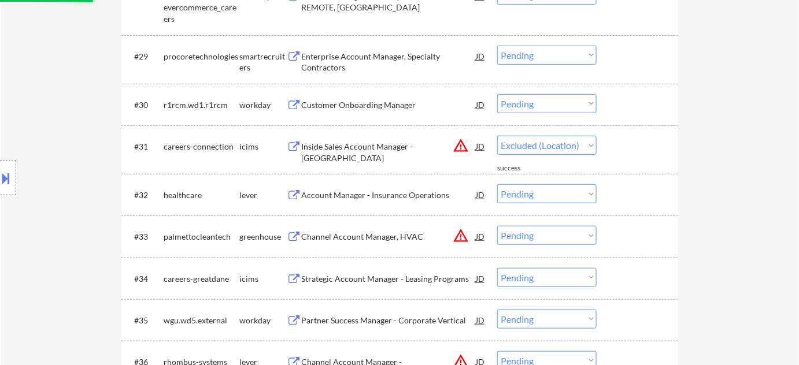
select select ""pending""
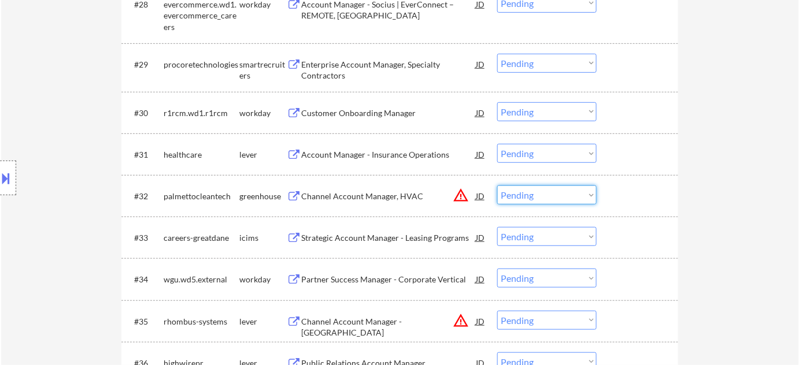
click at [546, 194] on select "Choose an option... Pending Applied Excluded (Questions) Excluded (Expired) Exc…" at bounding box center [546, 195] width 99 height 19
click at [497, 186] on select "Choose an option... Pending Applied Excluded (Questions) Excluded (Expired) Exc…" at bounding box center [546, 195] width 99 height 19
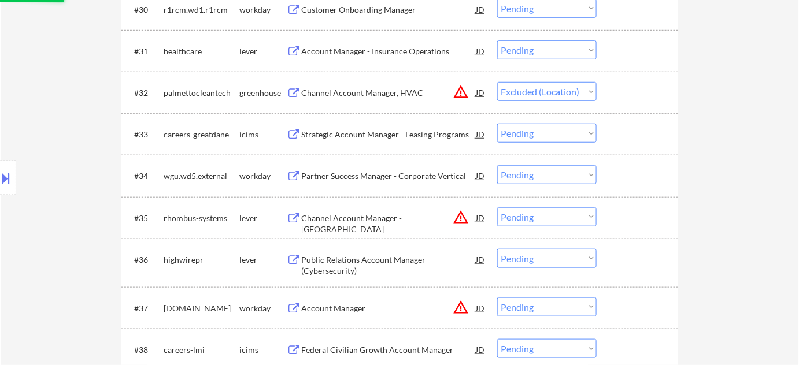
scroll to position [1735, 0]
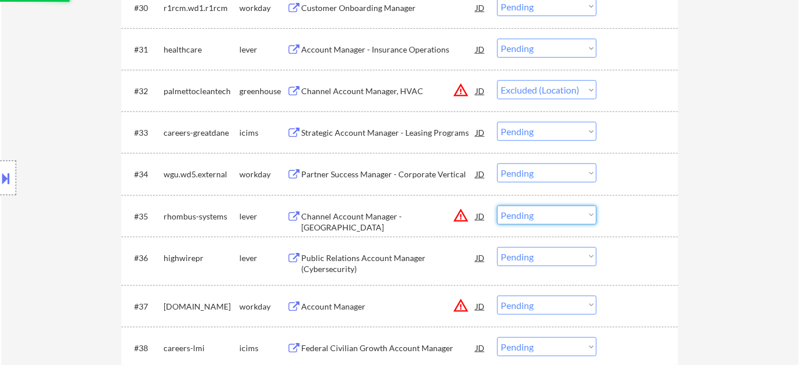
click at [546, 212] on select "Choose an option... Pending Applied Excluded (Questions) Excluded (Expired) Exc…" at bounding box center [546, 215] width 99 height 19
select select ""pending""
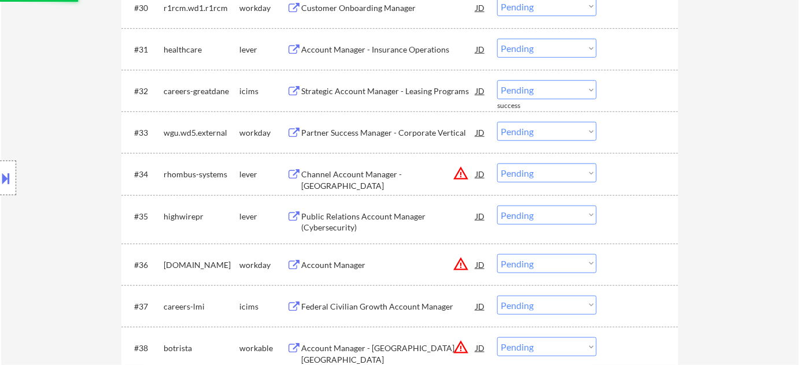
click at [549, 175] on select "Choose an option... Pending Applied Excluded (Questions) Excluded (Expired) Exc…" at bounding box center [546, 173] width 99 height 19
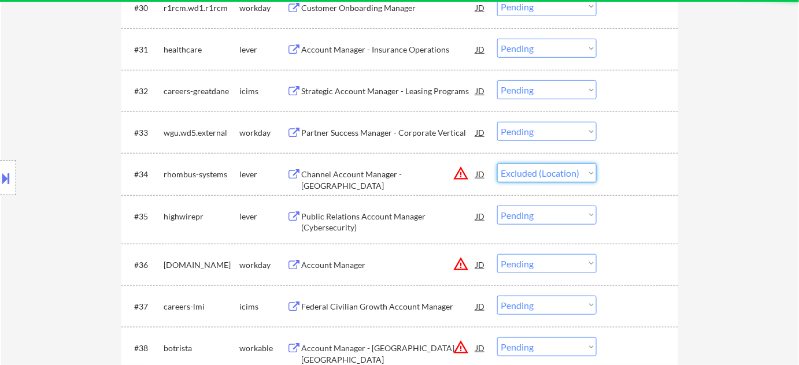
click at [497, 164] on select "Choose an option... Pending Applied Excluded (Questions) Excluded (Expired) Exc…" at bounding box center [546, 173] width 99 height 19
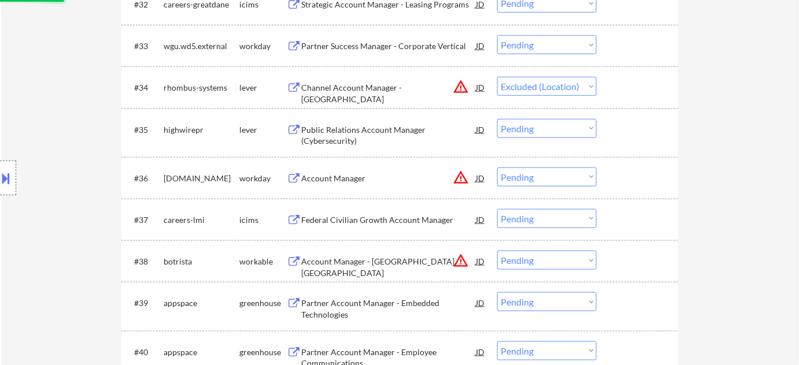
scroll to position [1839, 0]
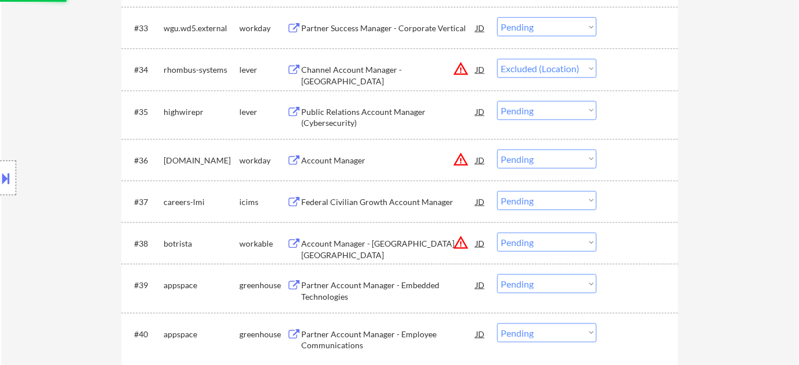
click at [560, 240] on select "Choose an option... Pending Applied Excluded (Questions) Excluded (Expired) Exc…" at bounding box center [546, 242] width 99 height 19
select select ""pending""
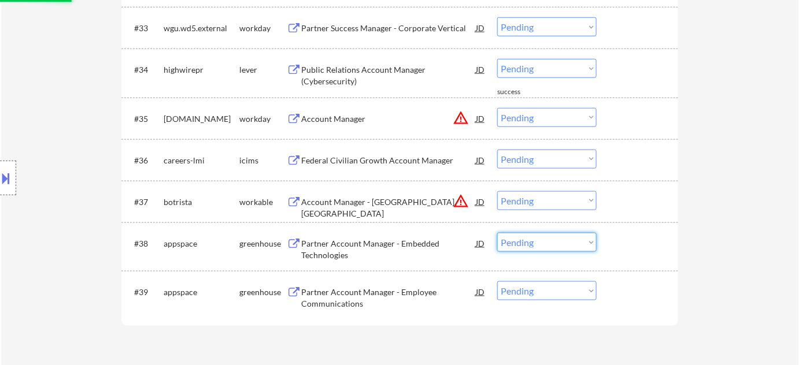
click at [551, 205] on select "Choose an option... Pending Applied Excluded (Questions) Excluded (Expired) Exc…" at bounding box center [546, 200] width 99 height 19
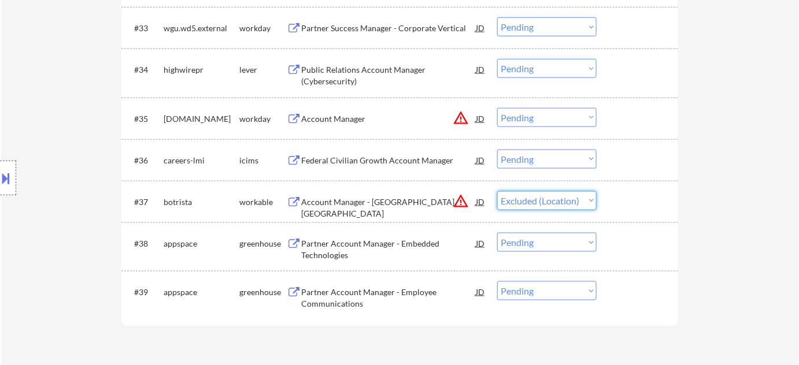
click at [497, 191] on select "Choose an option... Pending Applied Excluded (Questions) Excluded (Expired) Exc…" at bounding box center [546, 200] width 99 height 19
click at [459, 112] on button "warning_amber" at bounding box center [461, 118] width 16 height 16
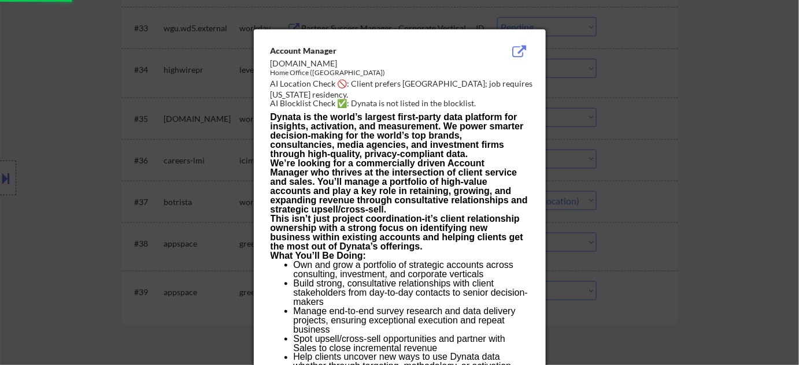
click at [652, 147] on div at bounding box center [399, 182] width 799 height 365
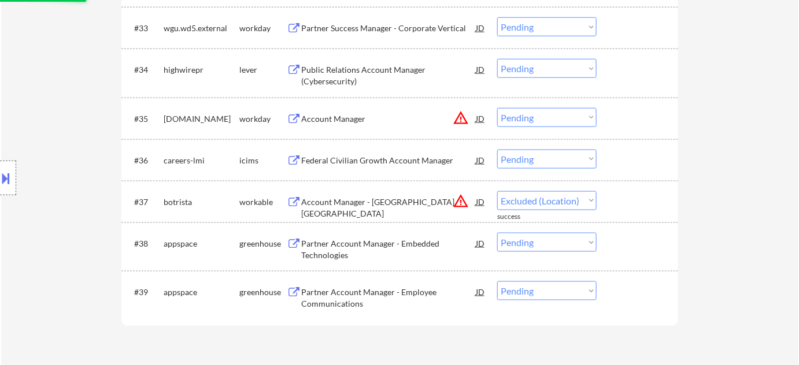
select select ""pending""
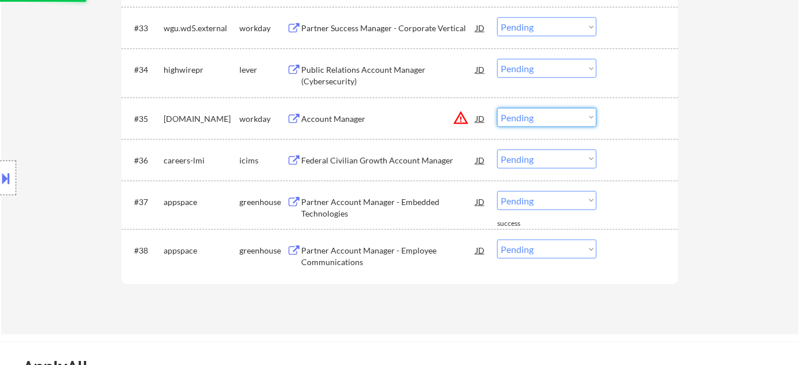
click at [566, 119] on select "Choose an option... Pending Applied Excluded (Questions) Excluded (Expired) Exc…" at bounding box center [546, 117] width 99 height 19
click at [497, 108] on select "Choose an option... Pending Applied Excluded (Questions) Excluded (Expired) Exc…" at bounding box center [546, 117] width 99 height 19
select select ""pending""
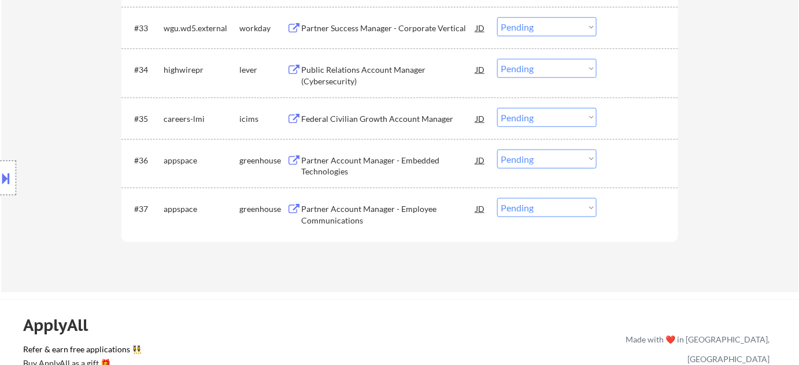
scroll to position [1735, 0]
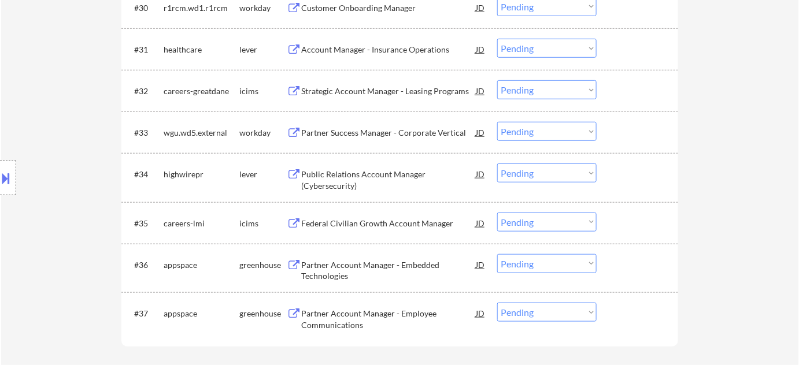
click at [394, 49] on div "Account Manager - Insurance Operations" at bounding box center [388, 50] width 175 height 12
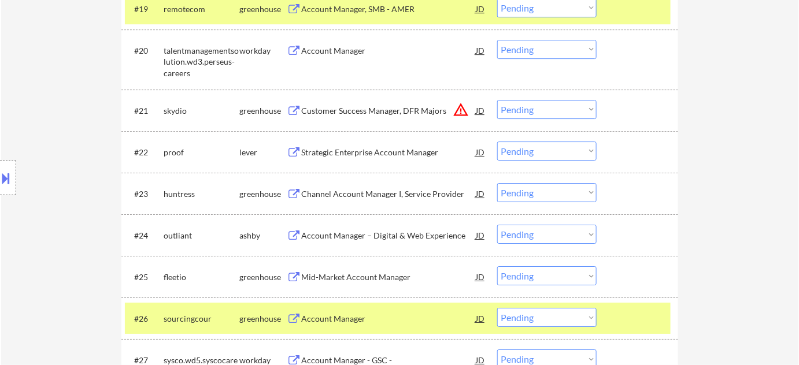
scroll to position [1209, 0]
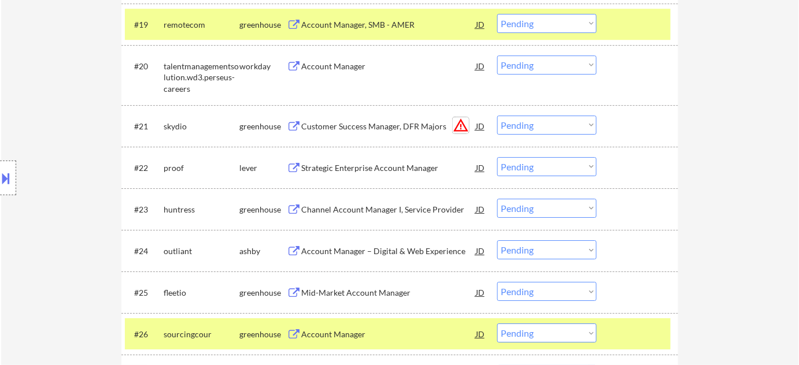
click at [460, 117] on button "warning_amber" at bounding box center [461, 125] width 16 height 16
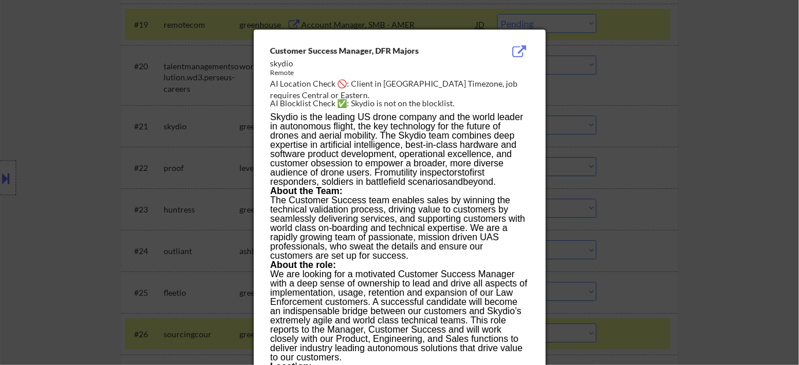
click at [745, 206] on div at bounding box center [399, 182] width 799 height 365
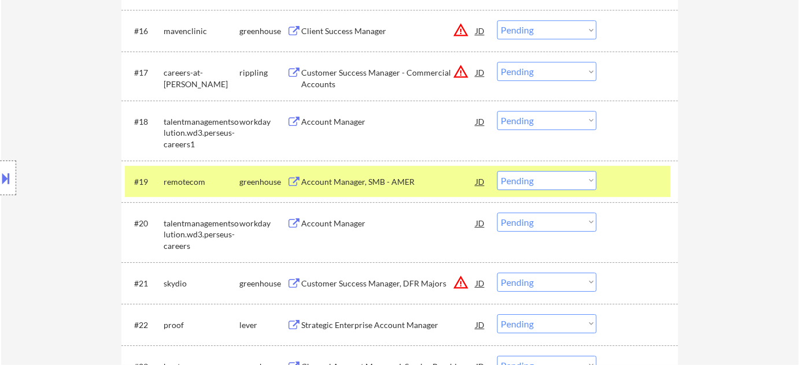
scroll to position [946, 0]
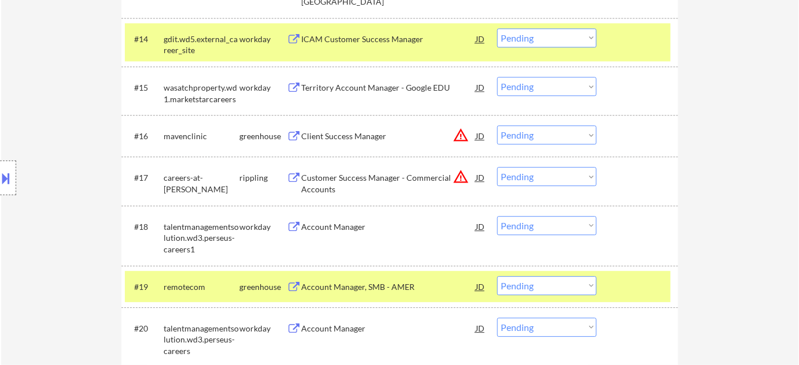
click at [464, 179] on button "warning_amber" at bounding box center [461, 177] width 16 height 16
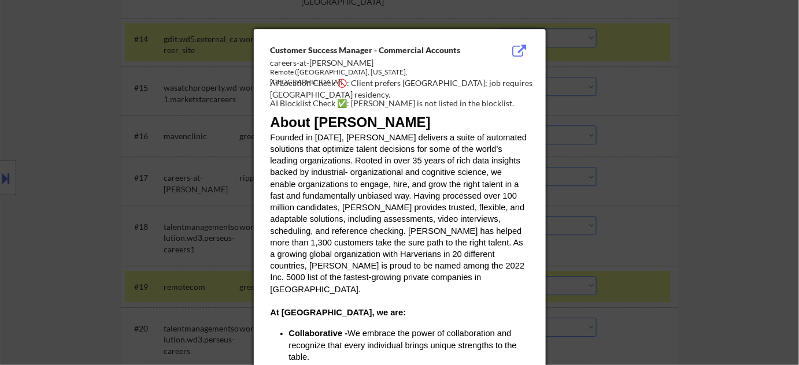
click at [633, 195] on div at bounding box center [399, 182] width 799 height 365
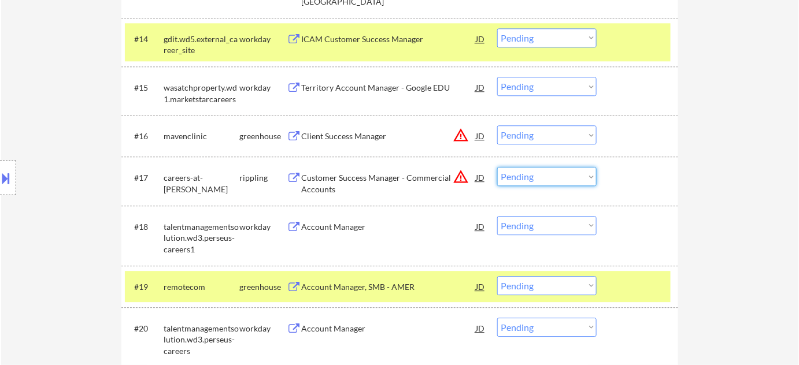
click at [558, 174] on select "Choose an option... Pending Applied Excluded (Questions) Excluded (Expired) Exc…" at bounding box center [546, 176] width 99 height 19
click at [497, 167] on select "Choose an option... Pending Applied Excluded (Questions) Excluded (Expired) Exc…" at bounding box center [546, 176] width 99 height 19
select select ""pending""
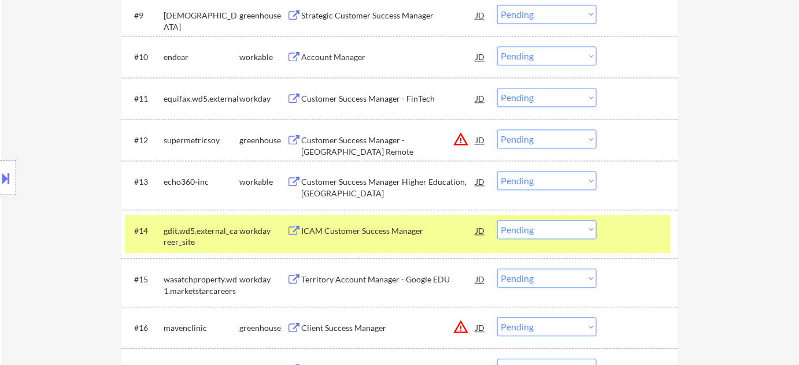
scroll to position [736, 0]
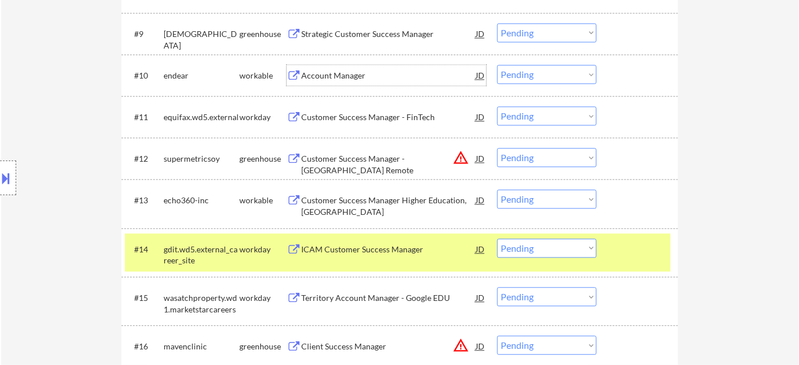
click at [339, 72] on div "Account Manager" at bounding box center [388, 76] width 175 height 12
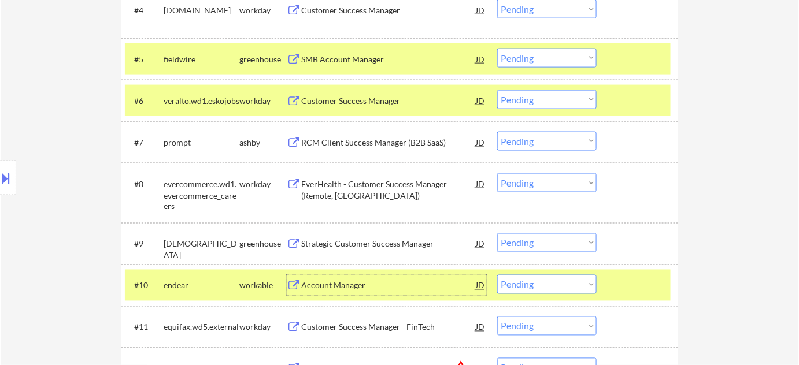
scroll to position [578, 0]
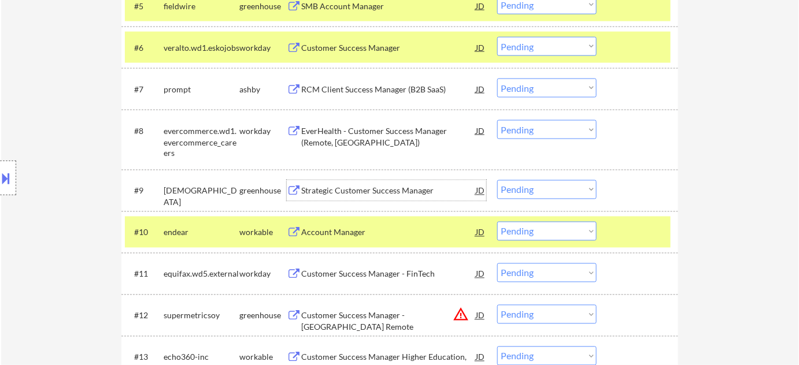
click at [354, 189] on div "Strategic Customer Success Manager" at bounding box center [388, 192] width 175 height 12
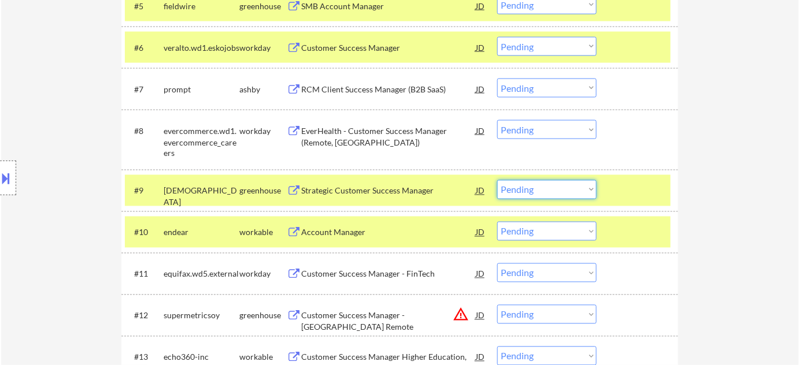
drag, startPoint x: 542, startPoint y: 191, endPoint x: 546, endPoint y: 198, distance: 8.0
click at [542, 191] on select "Choose an option... Pending Applied Excluded (Questions) Excluded (Expired) Exc…" at bounding box center [546, 189] width 99 height 19
click at [497, 180] on select "Choose an option... Pending Applied Excluded (Questions) Excluded (Expired) Exc…" at bounding box center [546, 189] width 99 height 19
select select ""pending""
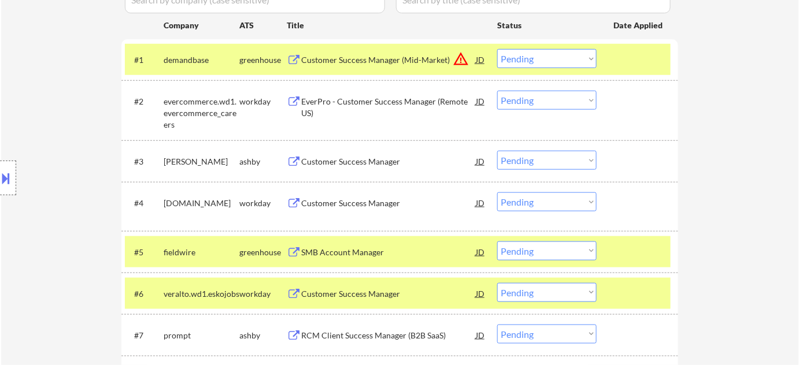
scroll to position [315, 0]
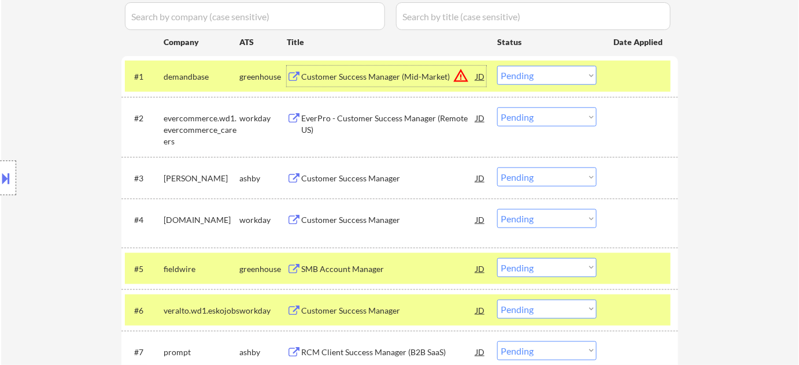
click at [387, 69] on div "Customer Success Manager (Mid-Market)" at bounding box center [388, 76] width 175 height 21
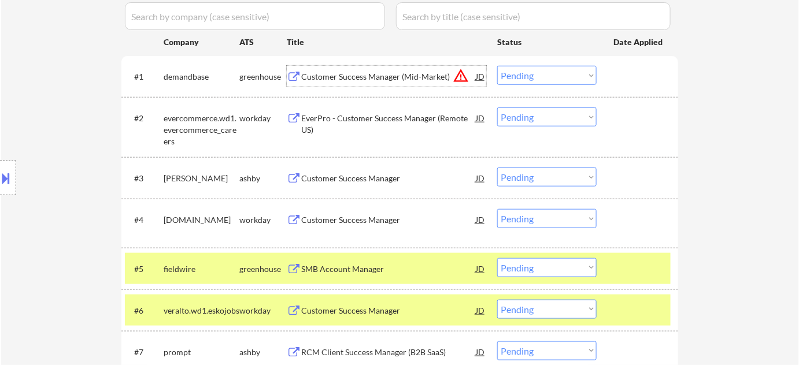
click at [536, 72] on select "Choose an option... Pending Applied Excluded (Questions) Excluded (Expired) Exc…" at bounding box center [546, 75] width 99 height 19
click at [497, 66] on select "Choose an option... Pending Applied Excluded (Questions) Excluded (Expired) Exc…" at bounding box center [546, 75] width 99 height 19
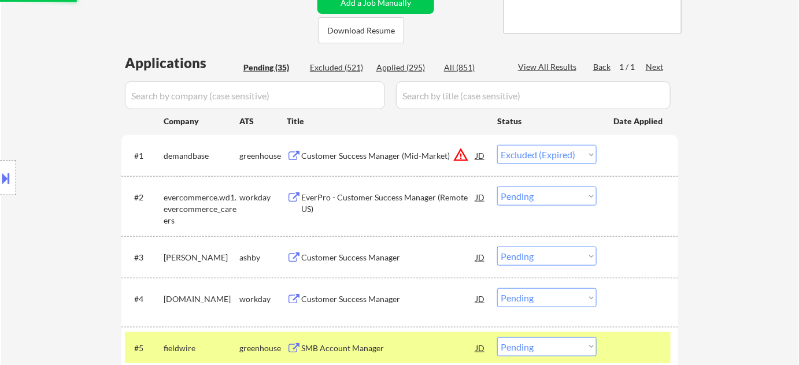
scroll to position [263, 0]
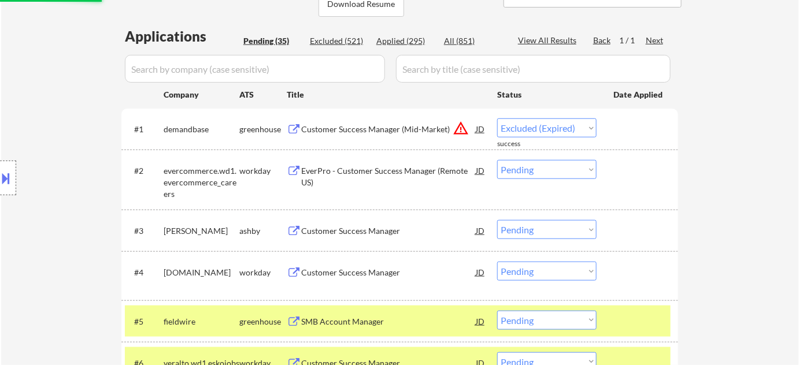
select select ""pending""
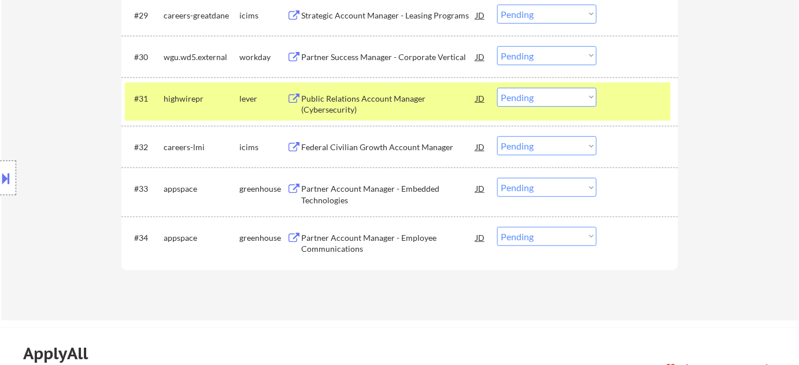
scroll to position [1682, 0]
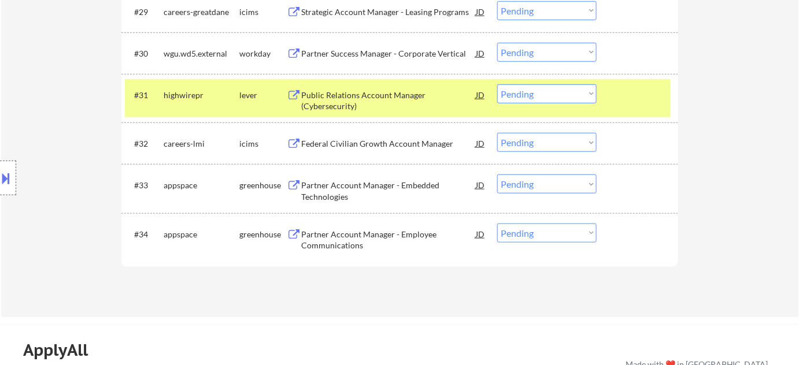
click at [389, 184] on div "Partner Account Manager - Embedded Technologies" at bounding box center [388, 191] width 175 height 23
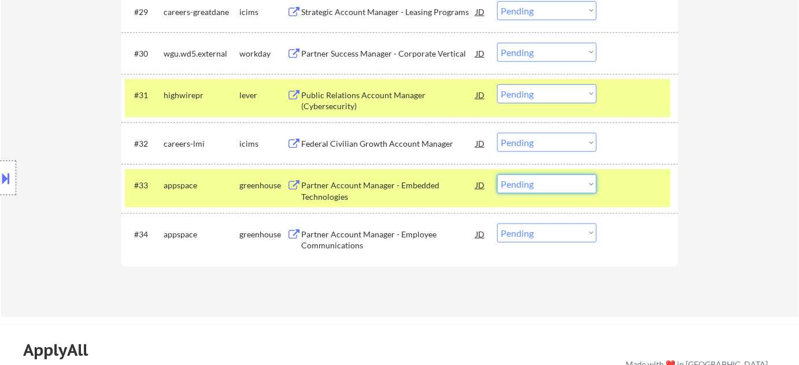
drag, startPoint x: 562, startPoint y: 184, endPoint x: 567, endPoint y: 191, distance: 8.2
click at [562, 184] on select "Choose an option... Pending Applied Excluded (Questions) Excluded (Expired) Exc…" at bounding box center [546, 184] width 99 height 19
click at [497, 175] on select "Choose an option... Pending Applied Excluded (Questions) Excluded (Expired) Exc…" at bounding box center [546, 184] width 99 height 19
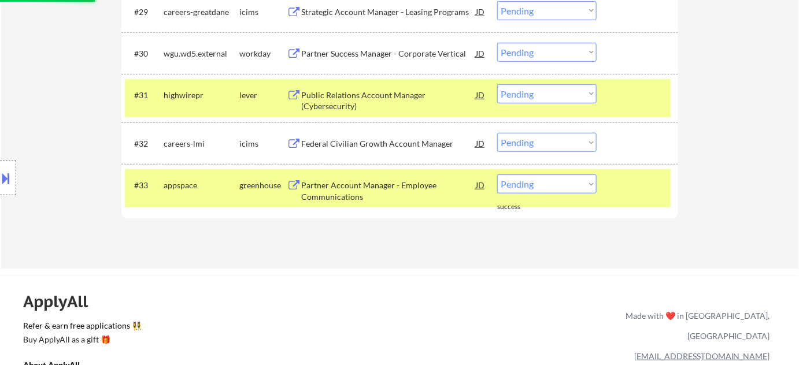
click at [546, 183] on select "Choose an option... Pending Applied Excluded (Questions) Excluded (Expired) Exc…" at bounding box center [546, 184] width 99 height 19
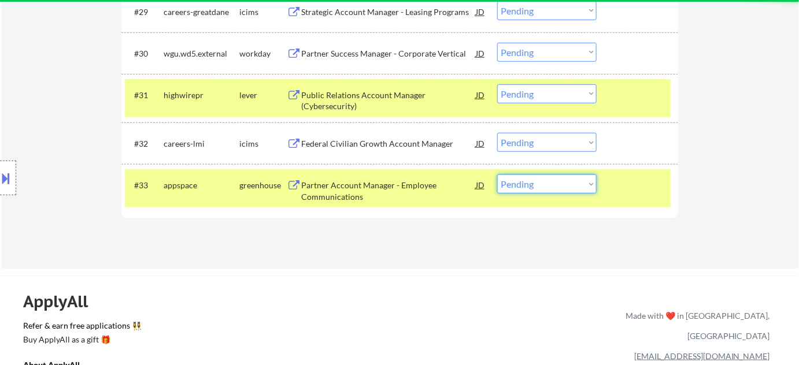
select select ""excluded__bad_match_""
click at [497, 175] on select "Choose an option... Pending Applied Excluded (Questions) Excluded (Expired) Exc…" at bounding box center [546, 184] width 99 height 19
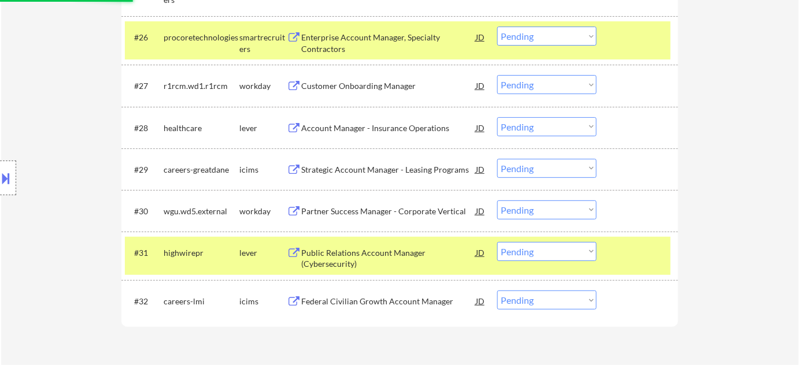
scroll to position [1472, 0]
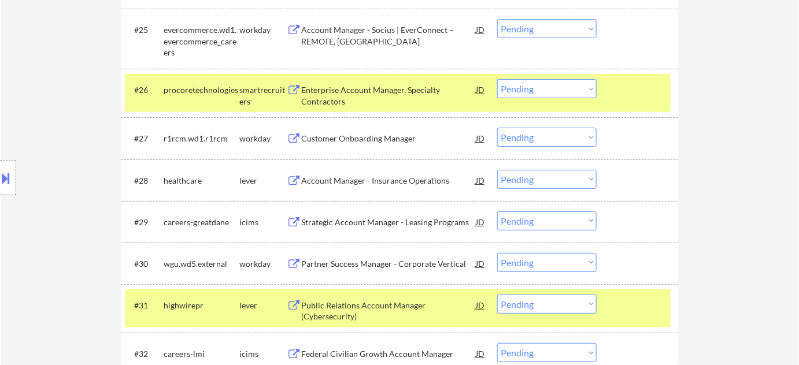
click at [352, 220] on div "Strategic Account Manager - Leasing Programs" at bounding box center [388, 223] width 175 height 12
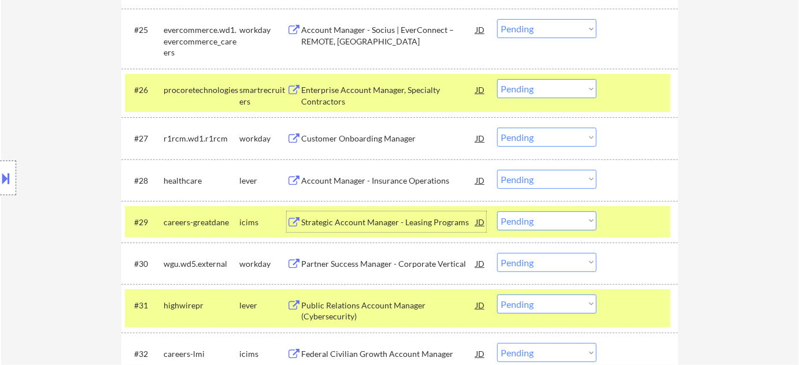
click at [563, 216] on select "Choose an option... Pending Applied Excluded (Questions) Excluded (Expired) Exc…" at bounding box center [546, 221] width 99 height 19
click at [497, 212] on select "Choose an option... Pending Applied Excluded (Questions) Excluded (Expired) Exc…" at bounding box center [546, 221] width 99 height 19
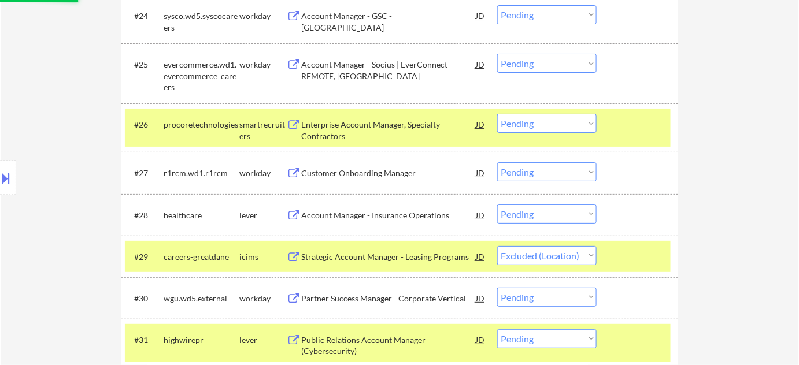
scroll to position [1419, 0]
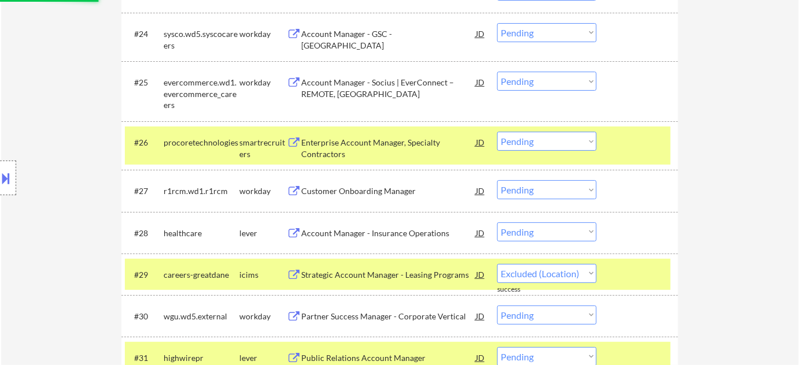
select select ""pending""
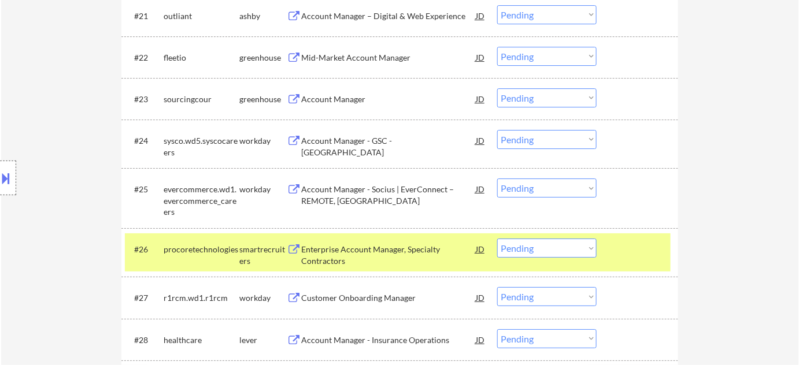
scroll to position [1261, 0]
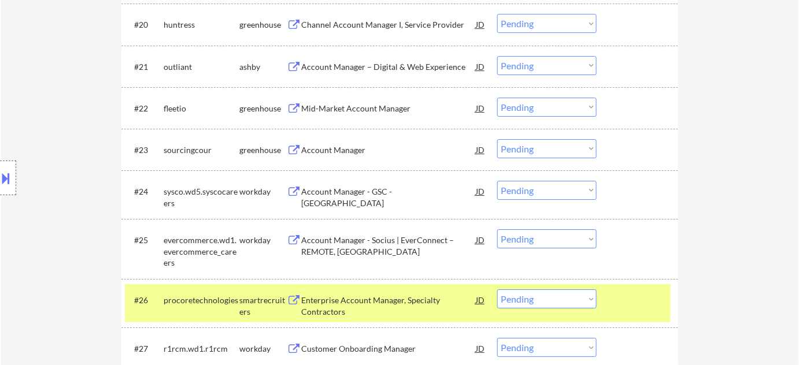
click at [354, 152] on div "Account Manager" at bounding box center [388, 151] width 175 height 12
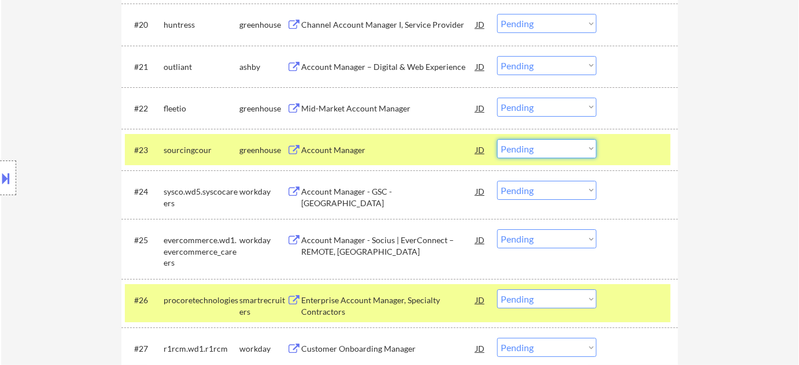
drag, startPoint x: 541, startPoint y: 139, endPoint x: 543, endPoint y: 147, distance: 7.7
click at [541, 139] on select "Choose an option... Pending Applied Excluded (Questions) Excluded (Expired) Exc…" at bounding box center [546, 148] width 99 height 19
click at [497, 139] on select "Choose an option... Pending Applied Excluded (Questions) Excluded (Expired) Exc…" at bounding box center [546, 148] width 99 height 19
click at [372, 117] on div "Mid-Market Account Manager" at bounding box center [388, 108] width 175 height 21
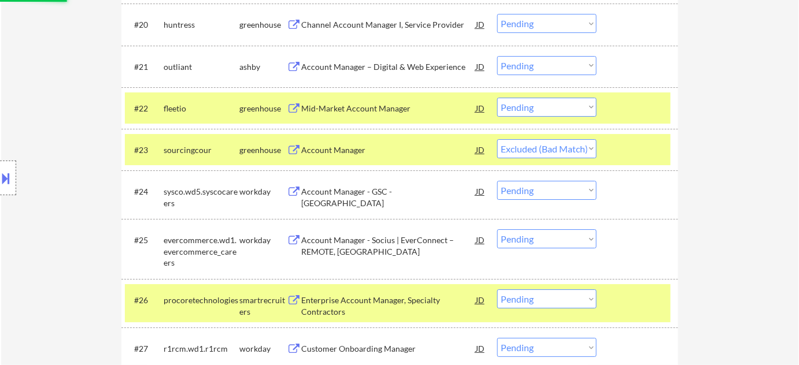
select select ""pending""
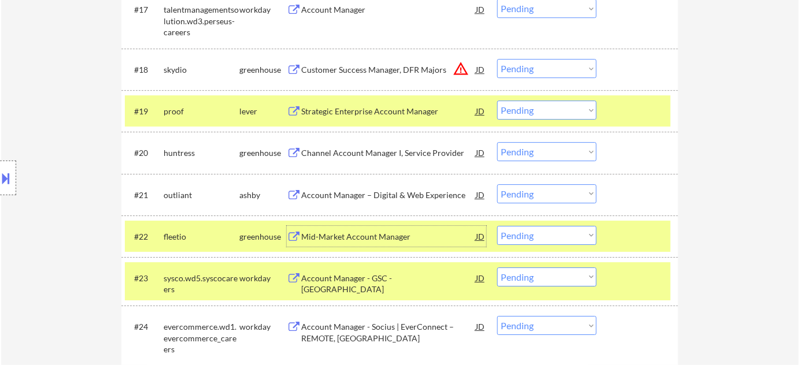
scroll to position [1136, 0]
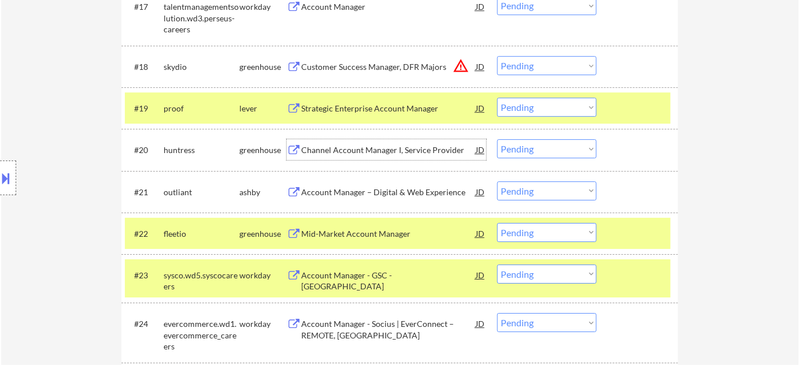
click at [376, 155] on div "Channel Account Manager I, Service Provider" at bounding box center [388, 149] width 175 height 21
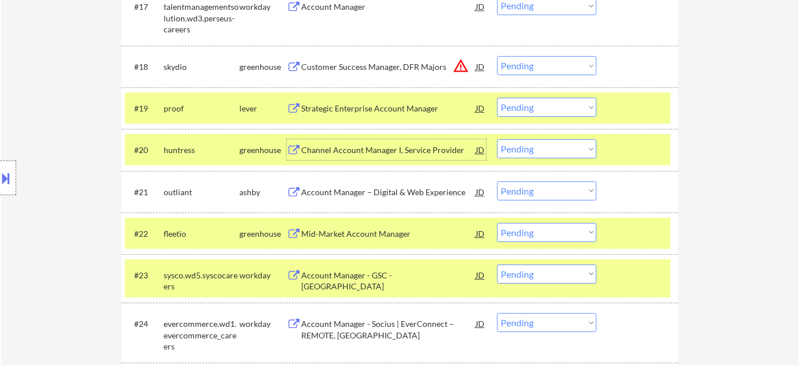
click at [346, 191] on div "Account Manager – Digital & Web Experience" at bounding box center [388, 193] width 175 height 12
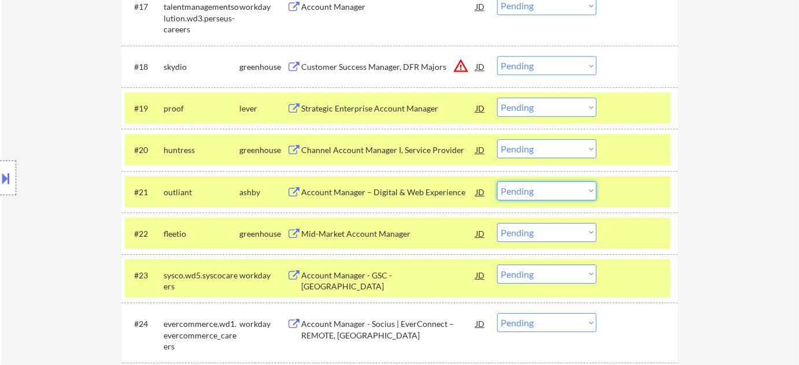
click at [524, 189] on select "Choose an option... Pending Applied Excluded (Questions) Excluded (Expired) Exc…" at bounding box center [546, 191] width 99 height 19
click at [497, 182] on select "Choose an option... Pending Applied Excluded (Questions) Excluded (Expired) Exc…" at bounding box center [546, 191] width 99 height 19
select select ""pending""
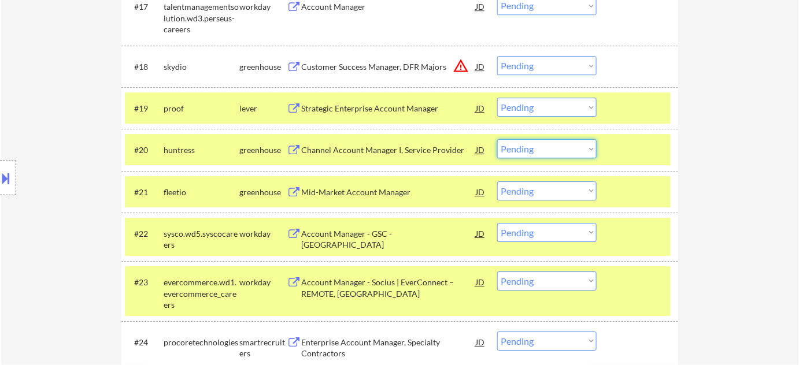
click at [527, 150] on select "Choose an option... Pending Applied Excluded (Questions) Excluded (Expired) Exc…" at bounding box center [546, 148] width 99 height 19
click at [497, 139] on select "Choose an option... Pending Applied Excluded (Questions) Excluded (Expired) Exc…" at bounding box center [546, 148] width 99 height 19
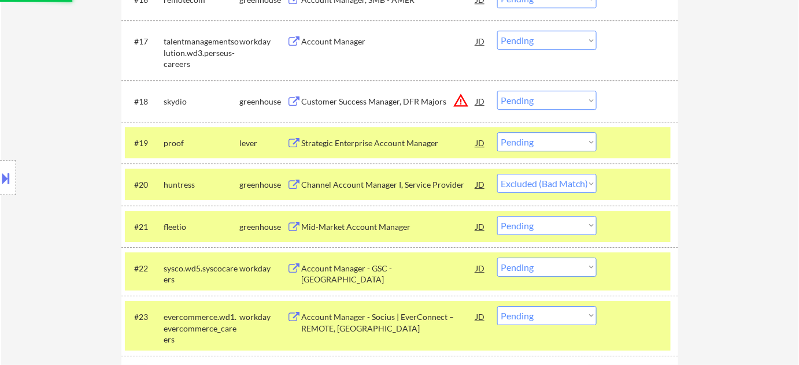
scroll to position [1083, 0]
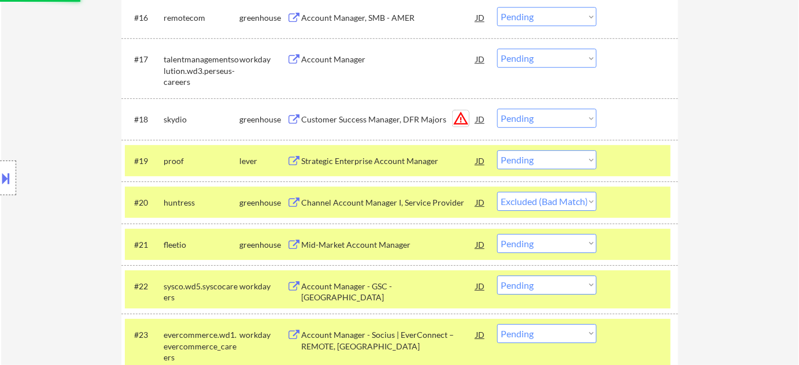
click at [458, 116] on button "warning_amber" at bounding box center [461, 118] width 16 height 16
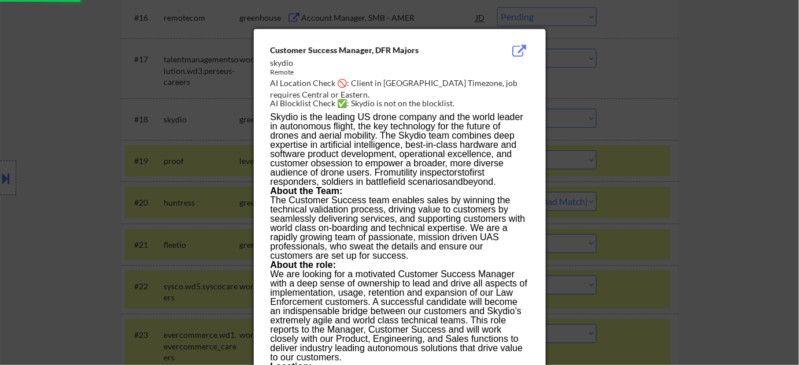
select select ""pending""
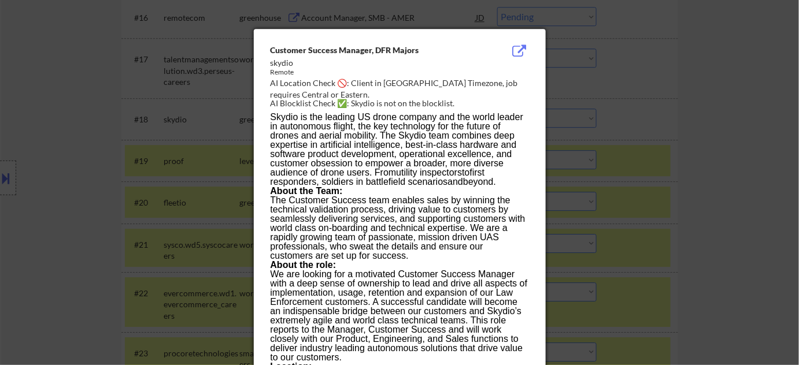
click at [764, 162] on div at bounding box center [399, 182] width 799 height 365
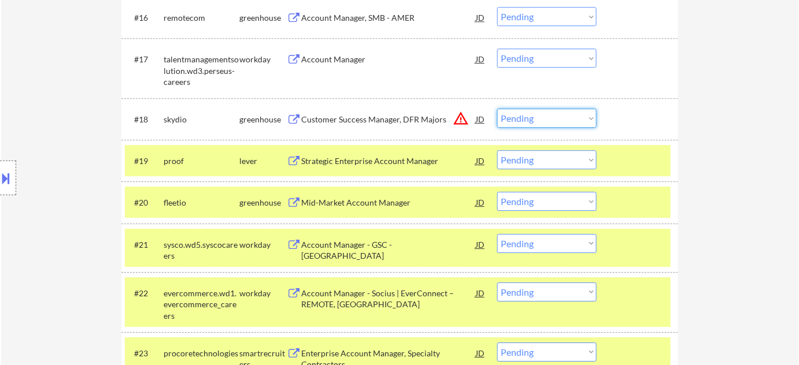
drag, startPoint x: 579, startPoint y: 111, endPoint x: 579, endPoint y: 124, distance: 13.3
click at [579, 111] on select "Choose an option... Pending Applied Excluded (Questions) Excluded (Expired) Exc…" at bounding box center [546, 118] width 99 height 19
click at [497, 109] on select "Choose an option... Pending Applied Excluded (Questions) Excluded (Expired) Exc…" at bounding box center [546, 118] width 99 height 19
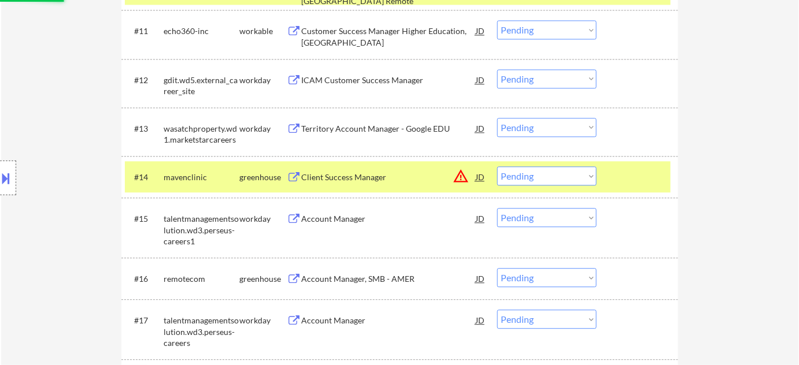
scroll to position [820, 0]
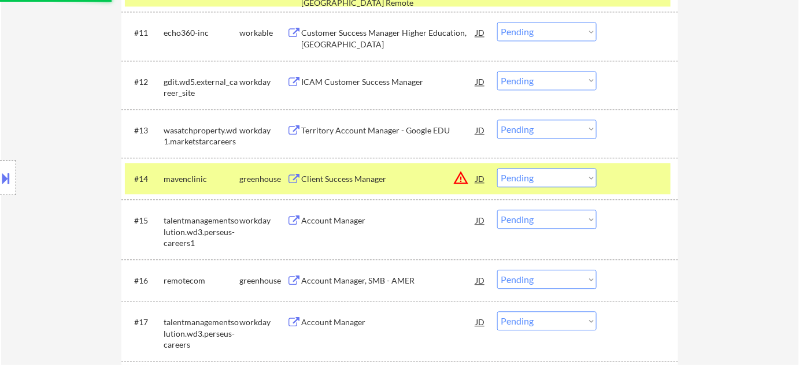
select select ""pending""
click at [357, 178] on div "Client Success Manager" at bounding box center [388, 179] width 175 height 12
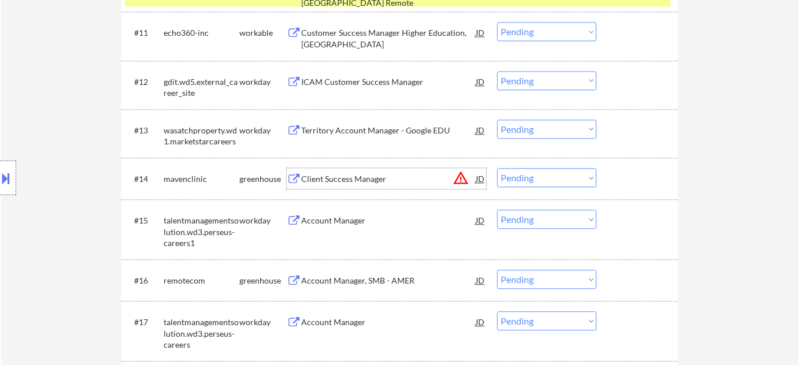
click at [465, 179] on button "warning_amber" at bounding box center [461, 178] width 16 height 16
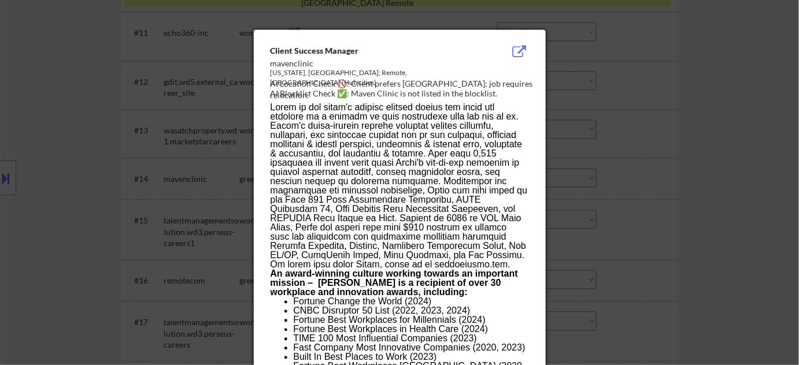
click at [663, 182] on div at bounding box center [399, 182] width 799 height 365
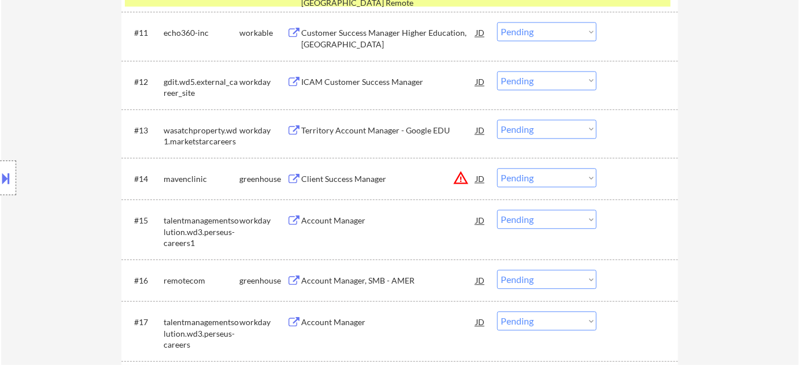
click at [512, 187] on div "#14 mavenclinic greenhouse Client Success Manager JD warning_amber Choose an op…" at bounding box center [398, 178] width 546 height 31
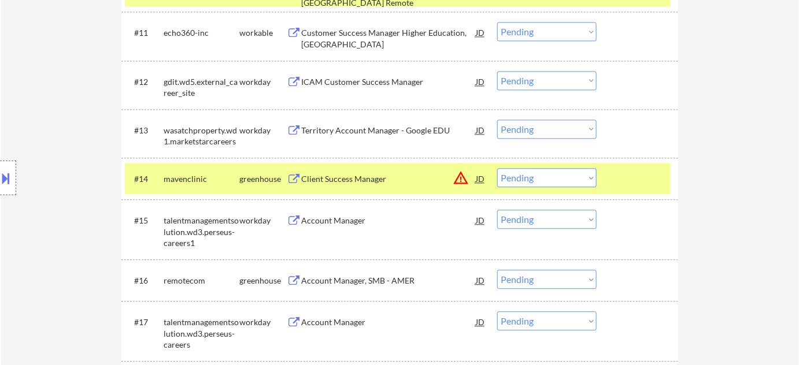
drag, startPoint x: 572, startPoint y: 178, endPoint x: 572, endPoint y: 186, distance: 8.7
click at [572, 178] on select "Choose an option... Pending Applied Excluded (Questions) Excluded (Expired) Exc…" at bounding box center [546, 177] width 99 height 19
click at [497, 168] on select "Choose an option... Pending Applied Excluded (Questions) Excluded (Expired) Exc…" at bounding box center [546, 177] width 99 height 19
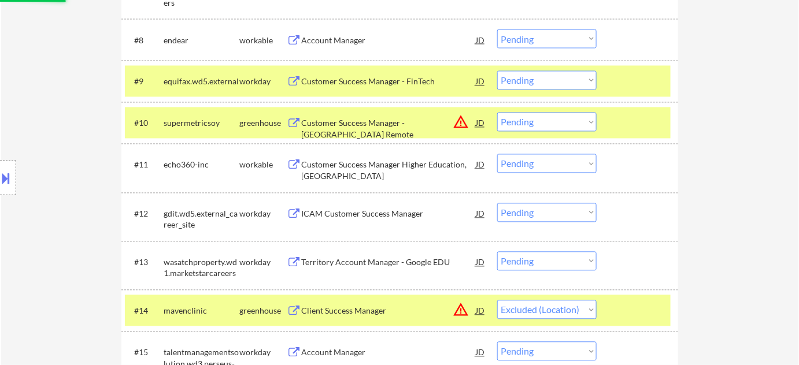
scroll to position [663, 0]
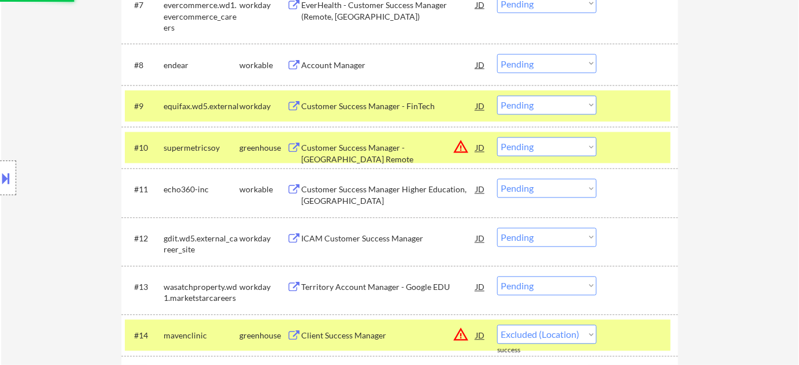
select select ""pending""
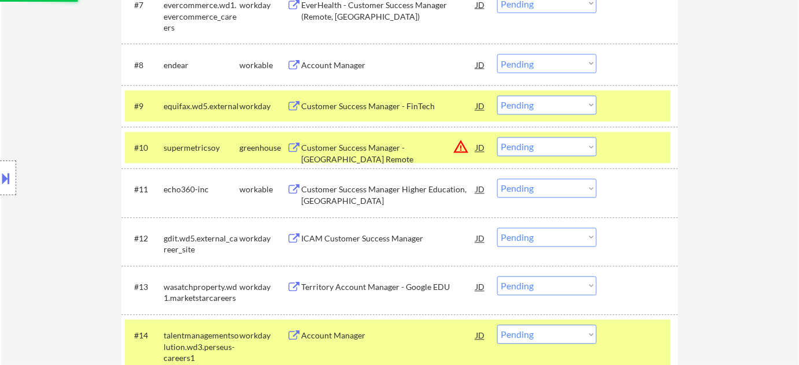
click at [373, 145] on div "Customer Success Manager - US Remote" at bounding box center [388, 154] width 175 height 23
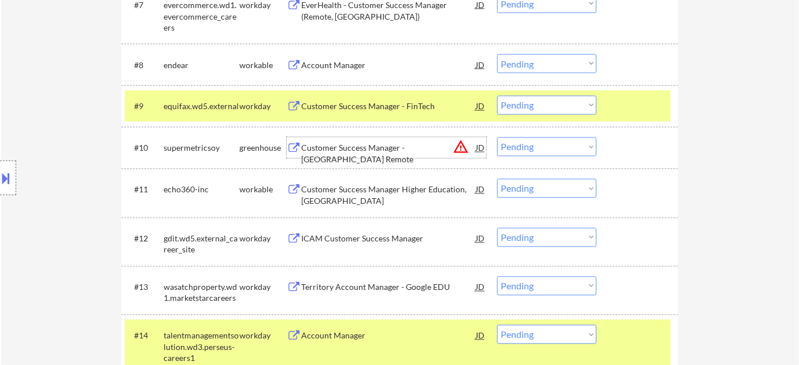
click at [552, 153] on select "Choose an option... Pending Applied Excluded (Questions) Excluded (Expired) Exc…" at bounding box center [546, 147] width 99 height 19
click at [497, 138] on select "Choose an option... Pending Applied Excluded (Questions) Excluded (Expired) Exc…" at bounding box center [546, 147] width 99 height 19
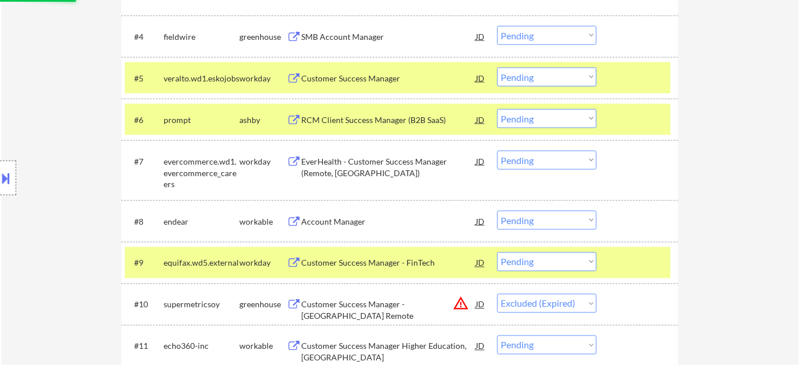
scroll to position [505, 0]
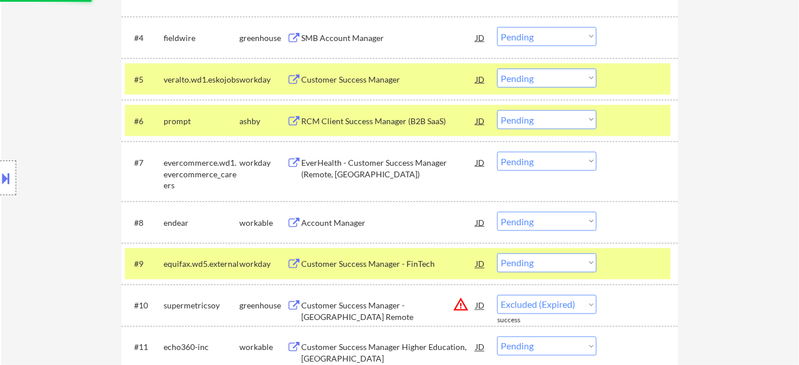
select select ""pending""
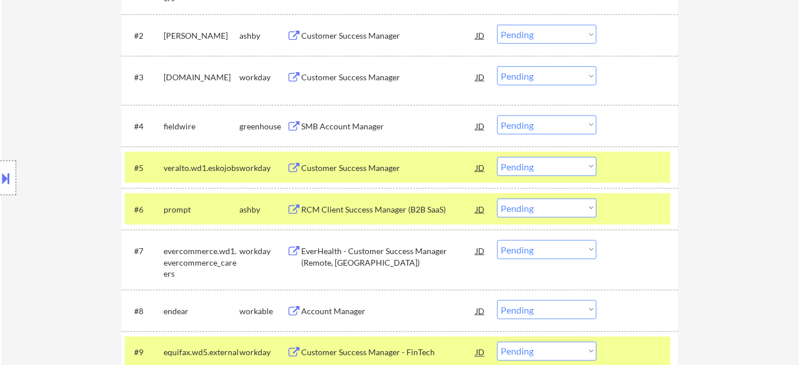
scroll to position [400, 0]
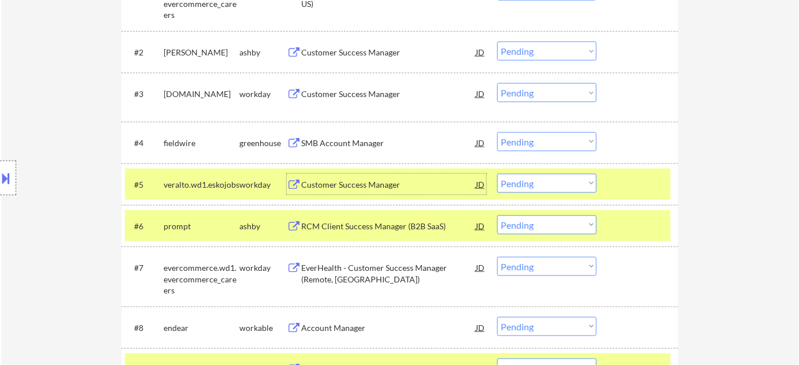
click at [367, 180] on div "Customer Success Manager" at bounding box center [388, 185] width 175 height 12
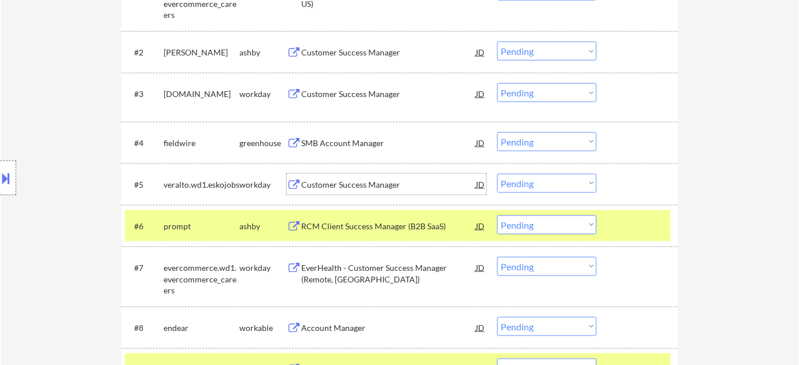
click at [547, 184] on select "Choose an option... Pending Applied Excluded (Questions) Excluded (Expired) Exc…" at bounding box center [546, 183] width 99 height 19
click at [497, 174] on select "Choose an option... Pending Applied Excluded (Questions) Excluded (Expired) Exc…" at bounding box center [546, 183] width 99 height 19
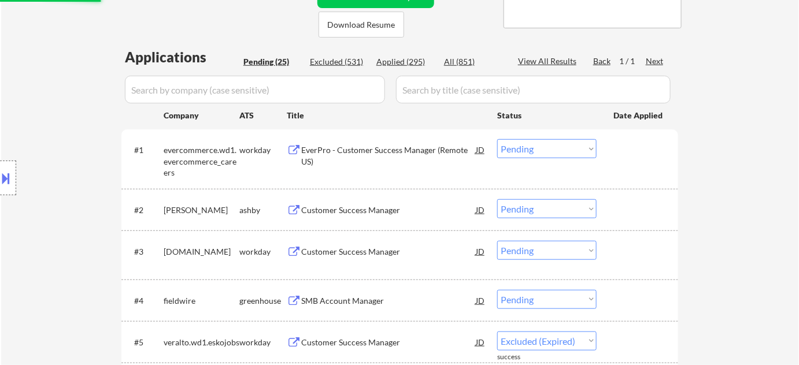
click at [361, 211] on div "Customer Success Manager" at bounding box center [388, 211] width 175 height 12
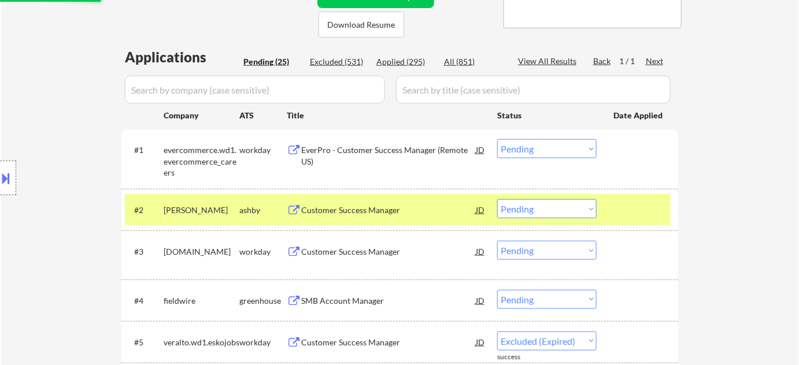
select select ""pending""
click at [572, 208] on select "Choose an option... Pending Applied Excluded (Questions) Excluded (Expired) Exc…" at bounding box center [546, 209] width 99 height 19
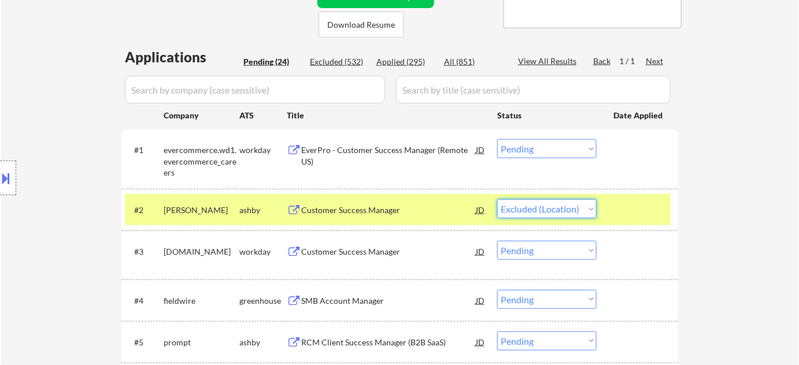
click at [497, 200] on select "Choose an option... Pending Applied Excluded (Questions) Excluded (Expired) Exc…" at bounding box center [546, 209] width 99 height 19
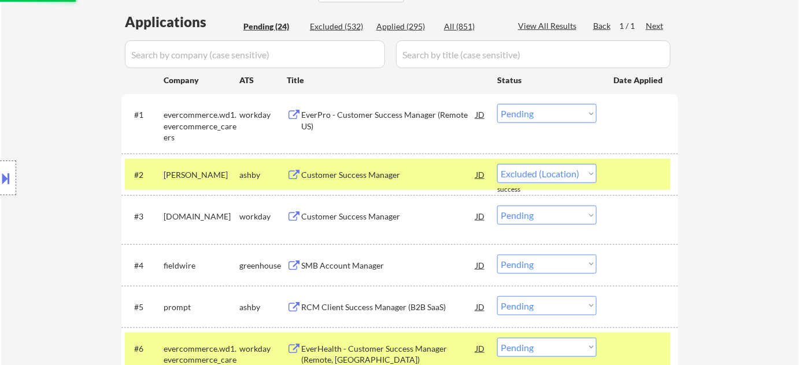
scroll to position [294, 0]
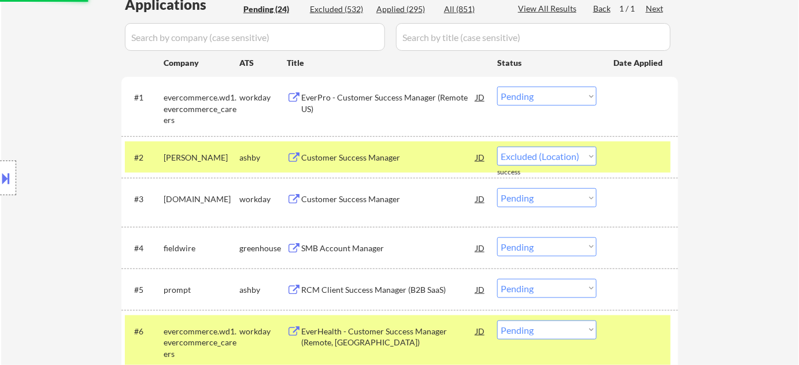
select select ""pending""
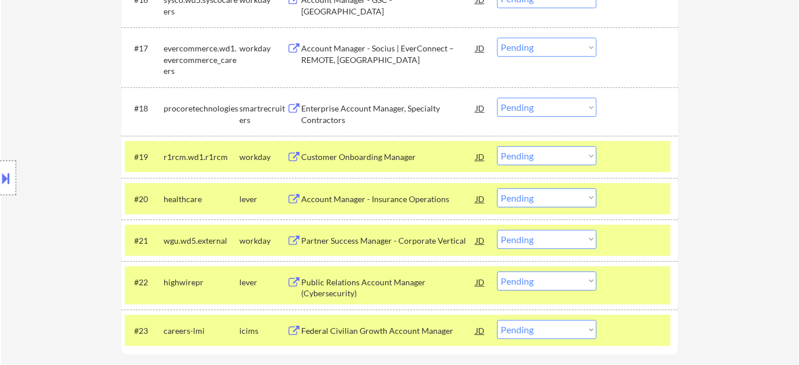
scroll to position [1136, 0]
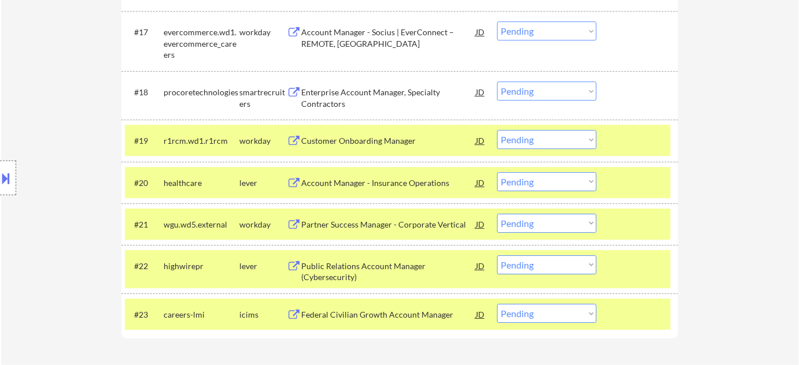
click at [372, 315] on div "Federal Civilian Growth Account Manager" at bounding box center [388, 315] width 175 height 12
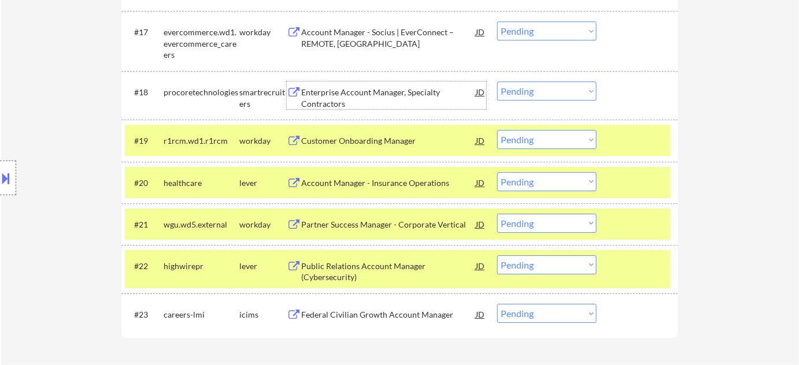
click at [336, 93] on div "Enterprise Account Manager, Specialty Contractors" at bounding box center [388, 98] width 175 height 23
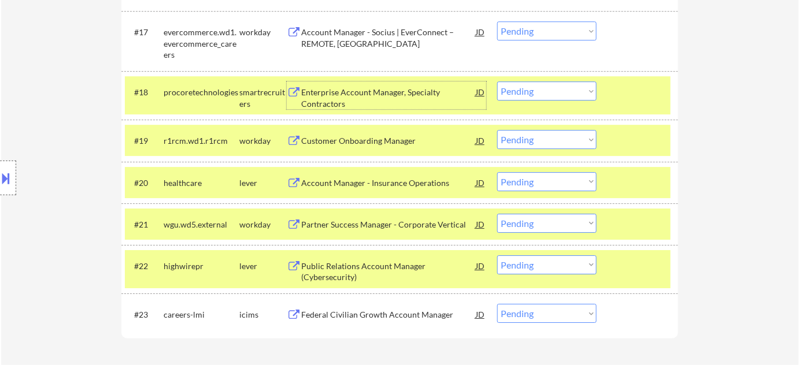
click at [536, 93] on select "Choose an option... Pending Applied Excluded (Questions) Excluded (Expired) Exc…" at bounding box center [546, 91] width 99 height 19
click at [497, 82] on select "Choose an option... Pending Applied Excluded (Questions) Excluded (Expired) Exc…" at bounding box center [546, 91] width 99 height 19
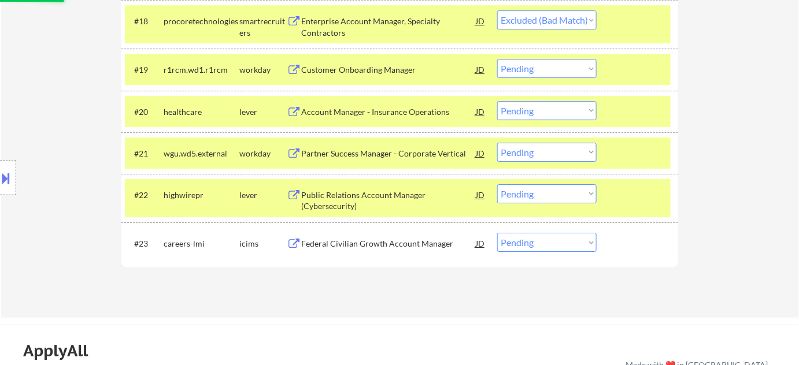
scroll to position [1188, 0]
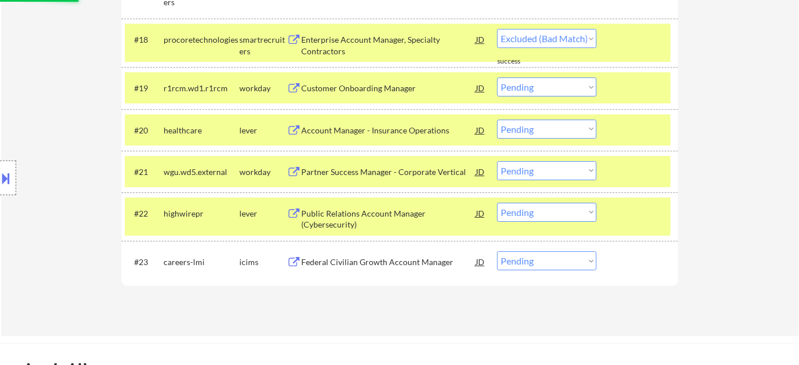
select select ""pending""
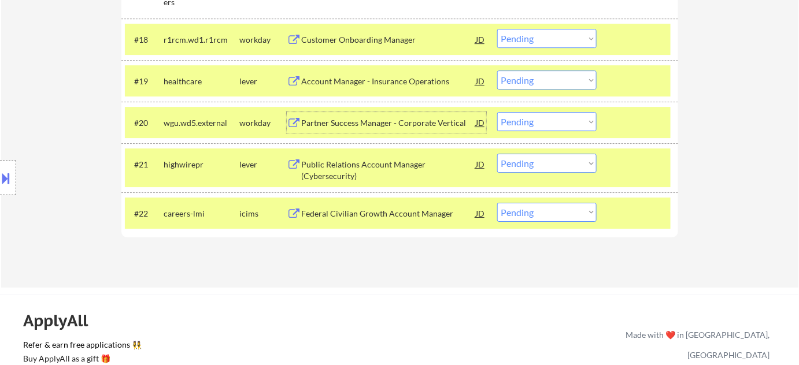
click at [361, 121] on div "Partner Success Manager - Corporate Vertical" at bounding box center [388, 123] width 175 height 12
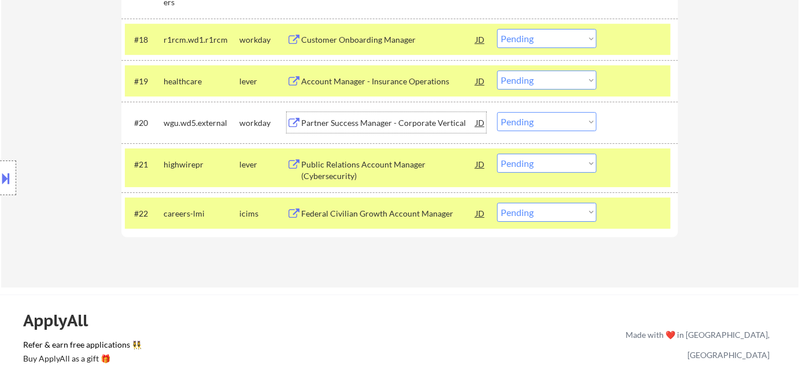
click at [557, 118] on select "Choose an option... Pending Applied Excluded (Questions) Excluded (Expired) Exc…" at bounding box center [546, 121] width 99 height 19
click at [497, 112] on select "Choose an option... Pending Applied Excluded (Questions) Excluded (Expired) Exc…" at bounding box center [546, 121] width 99 height 19
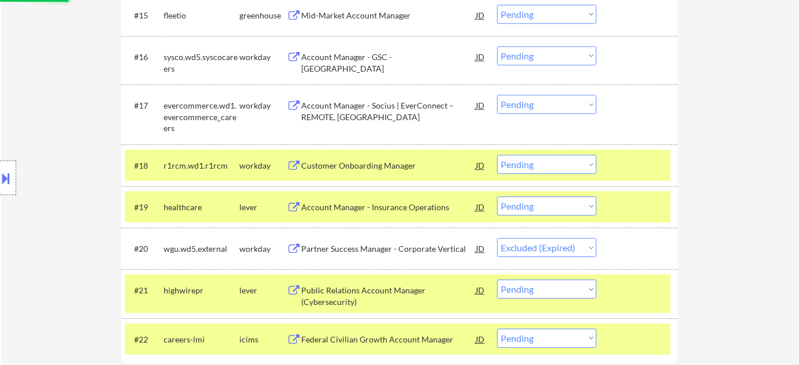
scroll to position [1030, 0]
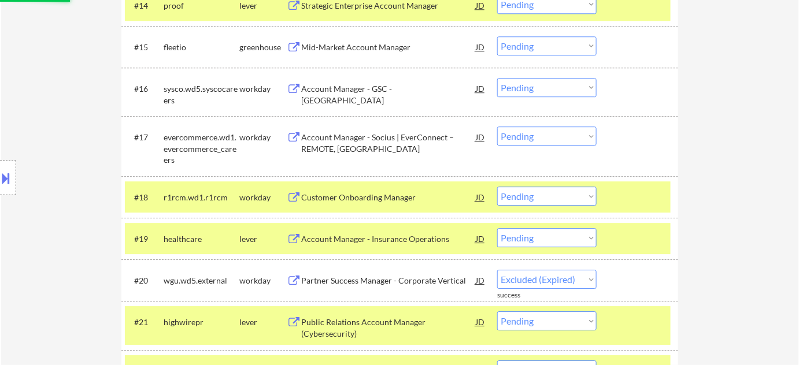
select select ""pending""
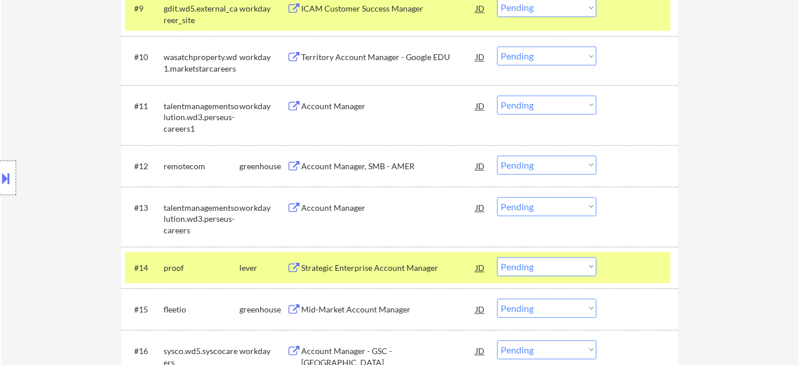
scroll to position [820, 0]
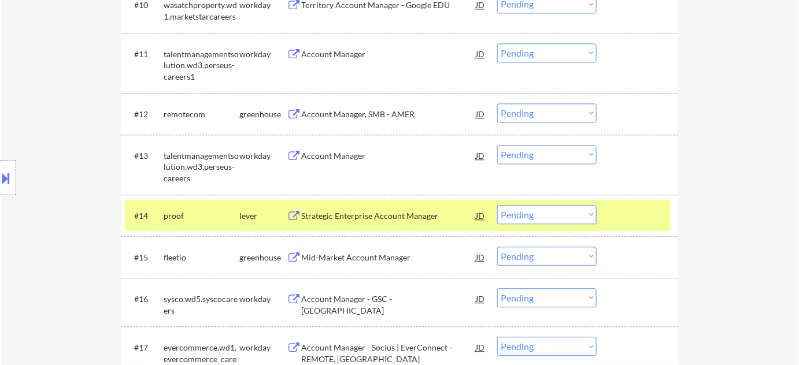
click at [338, 217] on div "Strategic Enterprise Account Manager" at bounding box center [388, 216] width 175 height 12
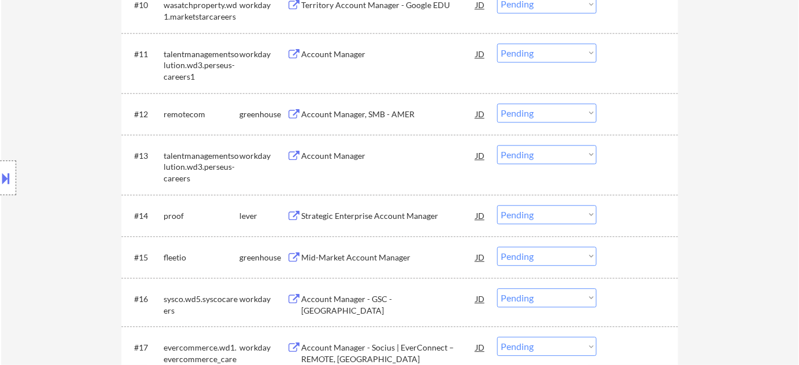
select select ""pending""
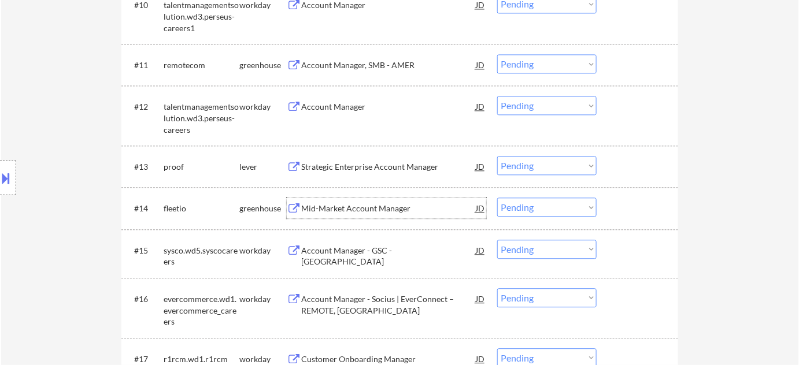
drag, startPoint x: 569, startPoint y: 165, endPoint x: 568, endPoint y: 173, distance: 8.1
click at [569, 165] on select "Choose an option... Pending Applied Excluded (Questions) Excluded (Expired) Exc…" at bounding box center [546, 165] width 99 height 19
click at [497, 156] on select "Choose an option... Pending Applied Excluded (Questions) Excluded (Expired) Exc…" at bounding box center [546, 165] width 99 height 19
select select ""pending""
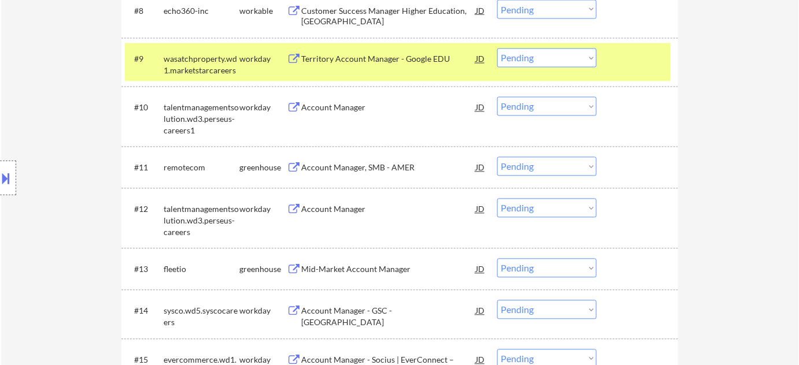
scroll to position [715, 0]
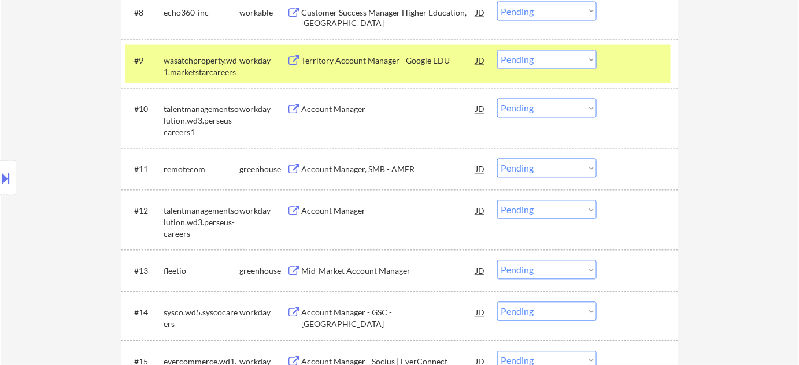
click at [369, 169] on div "Account Manager, SMB - AMER" at bounding box center [388, 170] width 175 height 12
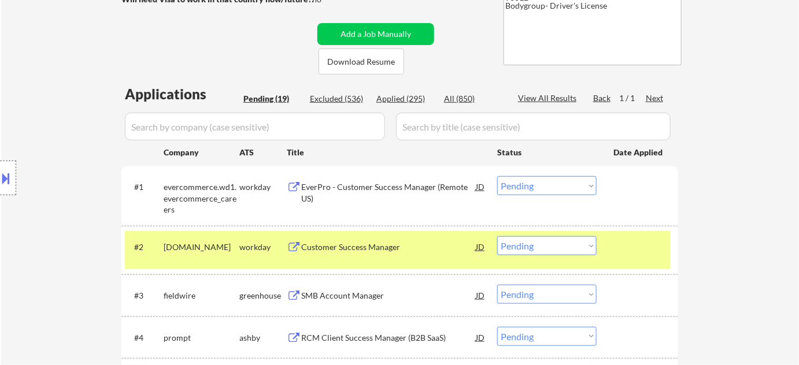
scroll to position [210, 0]
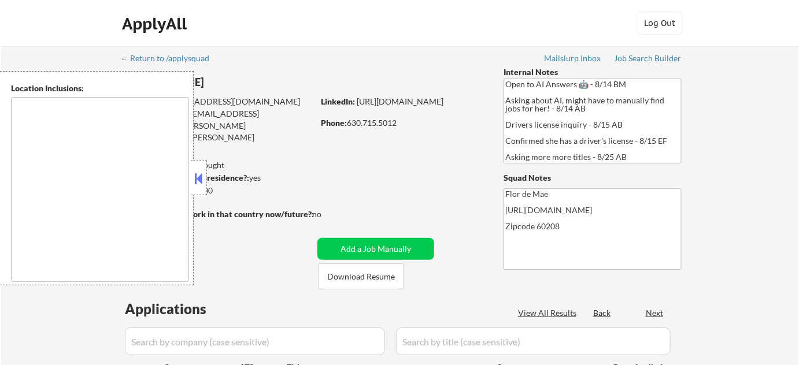
select select ""pending""
type textarea "[GEOGRAPHIC_DATA], [GEOGRAPHIC_DATA][PERSON_NAME], [GEOGRAPHIC_DATA], [GEOGRAPH…"
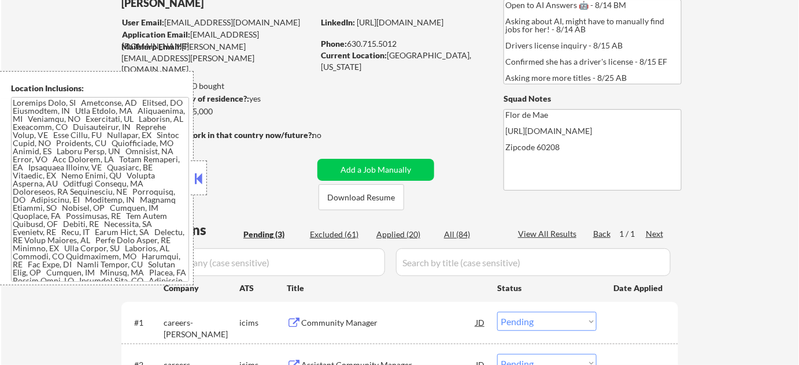
scroll to position [105, 0]
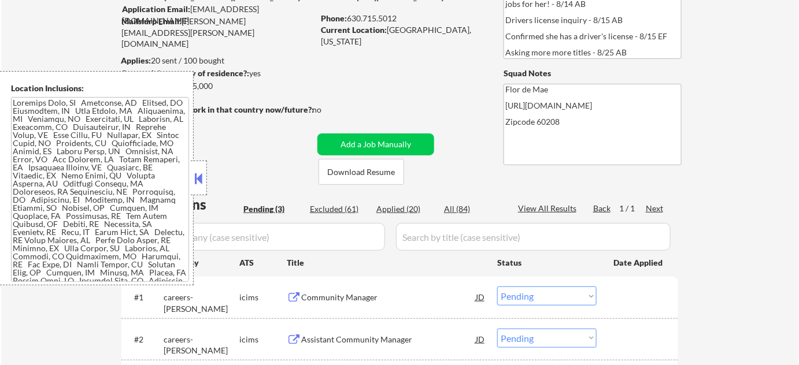
click at [194, 178] on button at bounding box center [199, 178] width 13 height 17
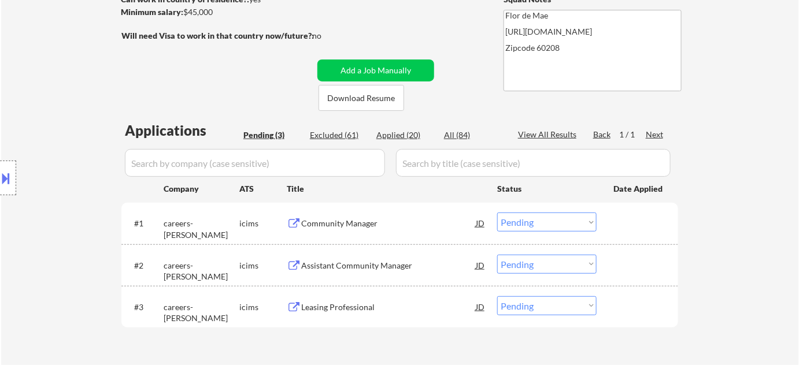
scroll to position [210, 0]
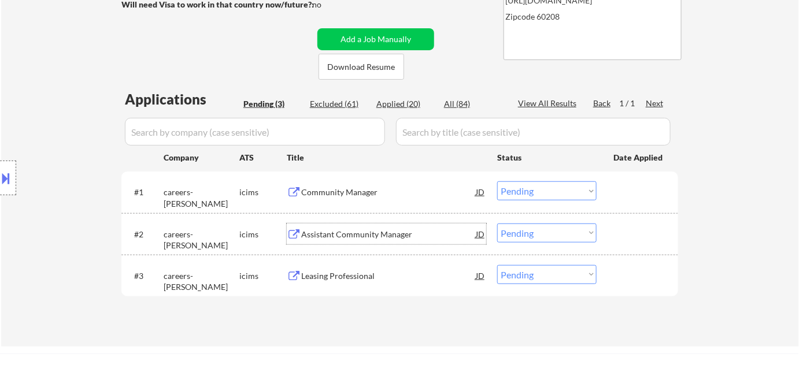
click at [364, 235] on div "Assistant Community Manager" at bounding box center [388, 235] width 175 height 12
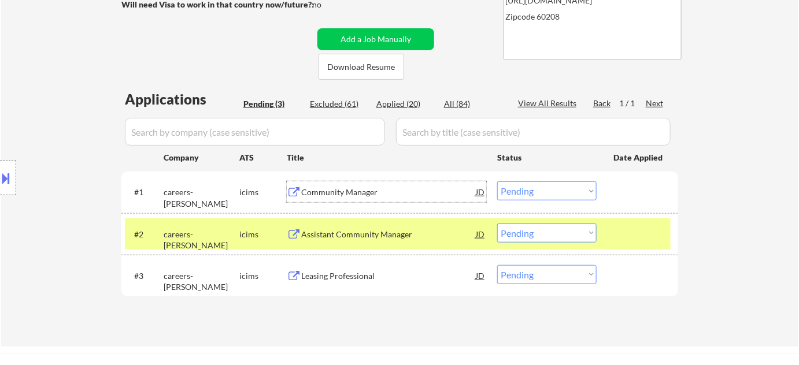
click at [322, 190] on div "Community Manager" at bounding box center [388, 193] width 175 height 12
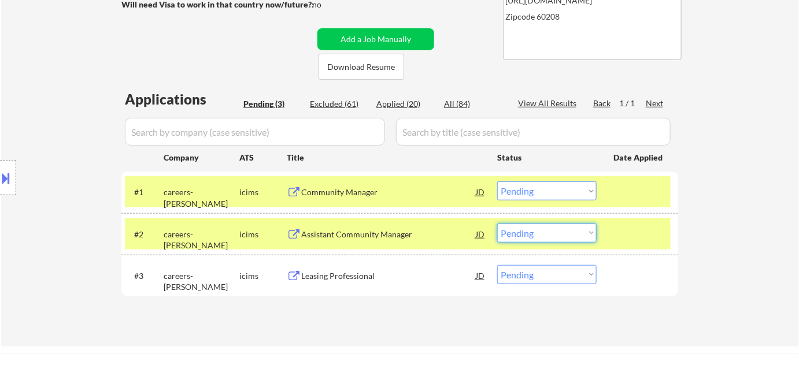
click at [507, 230] on select "Choose an option... Pending Applied Excluded (Questions) Excluded (Expired) Exc…" at bounding box center [546, 233] width 99 height 19
click at [497, 224] on select "Choose an option... Pending Applied Excluded (Questions) Excluded (Expired) Exc…" at bounding box center [546, 233] width 99 height 19
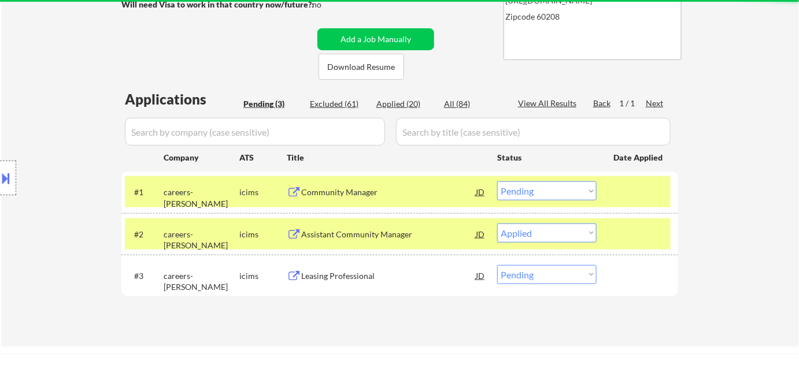
select select ""pending""
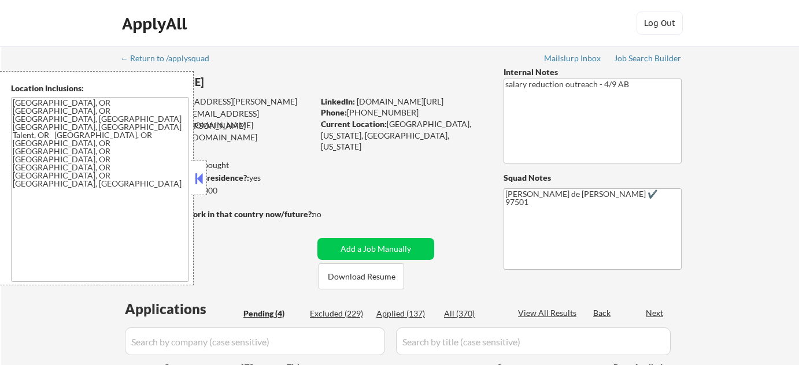
select select ""pending""
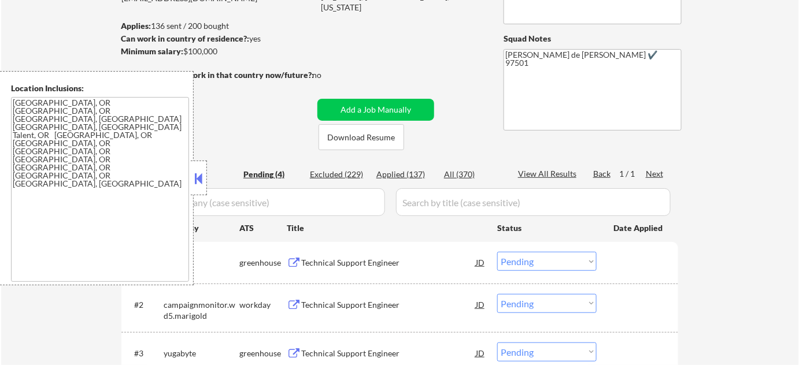
scroll to position [157, 0]
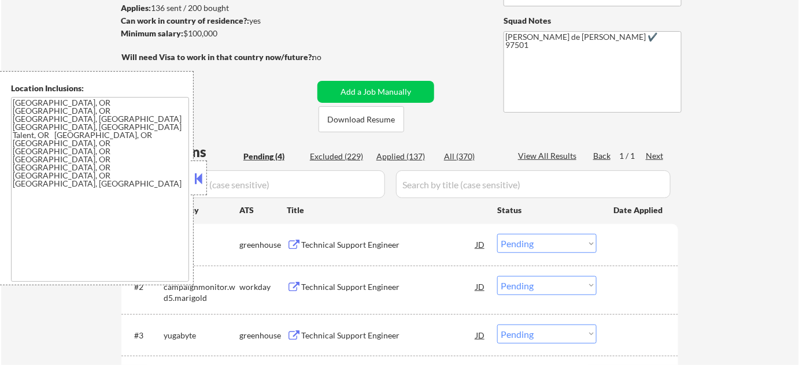
click at [198, 184] on button at bounding box center [199, 178] width 13 height 17
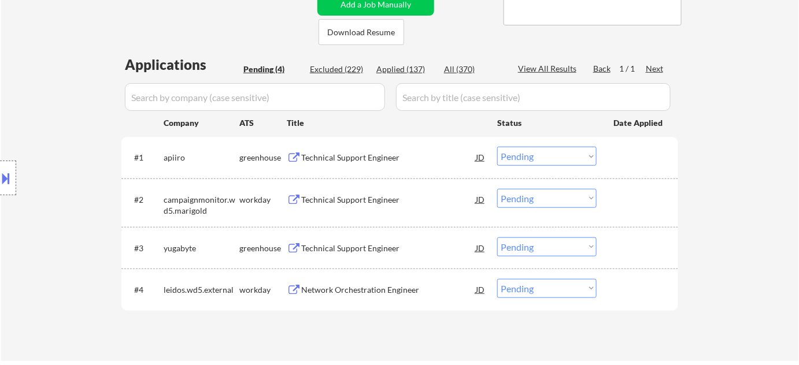
scroll to position [263, 0]
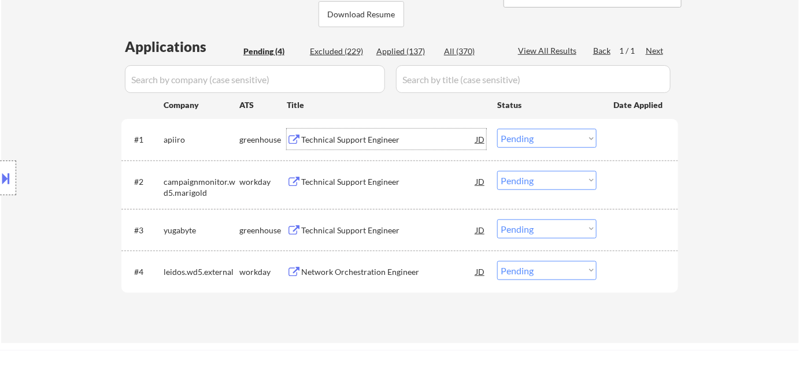
click at [370, 145] on div "Technical Support Engineer" at bounding box center [388, 140] width 175 height 12
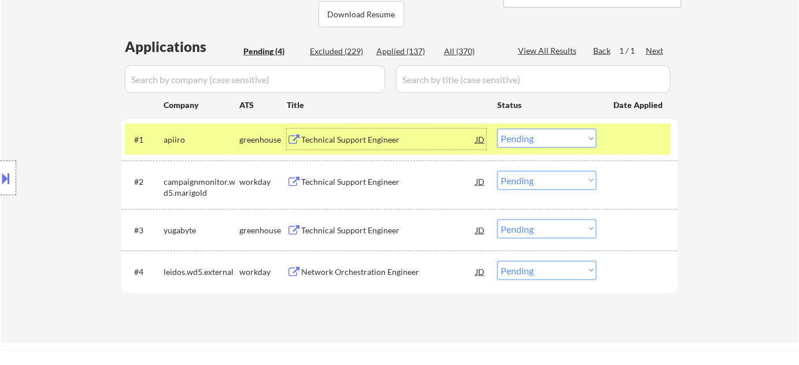
click at [544, 150] on div "#1 apiiro greenhouse Technical Support Engineer JD Choose an option... Pending …" at bounding box center [398, 139] width 546 height 31
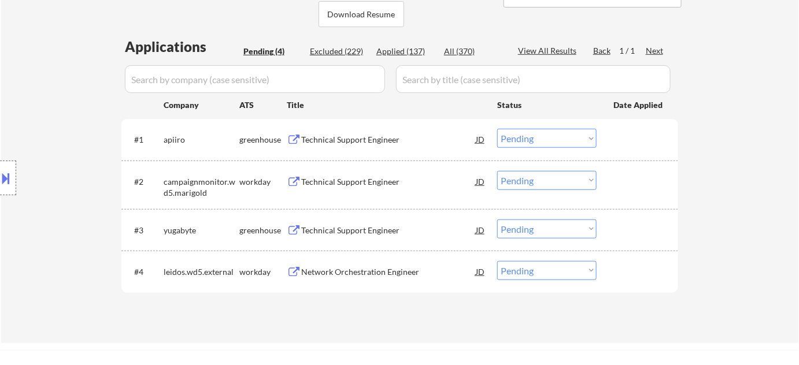
click at [552, 140] on select "Choose an option... Pending Applied Excluded (Questions) Excluded (Expired) Exc…" at bounding box center [546, 138] width 99 height 19
click at [497, 129] on select "Choose an option... Pending Applied Excluded (Questions) Excluded (Expired) Exc…" at bounding box center [546, 138] width 99 height 19
select select ""pending""
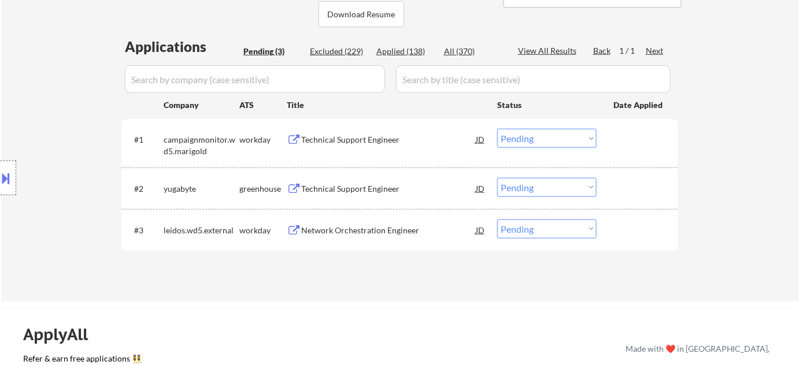
click at [372, 189] on div "Technical Support Engineer" at bounding box center [388, 189] width 175 height 12
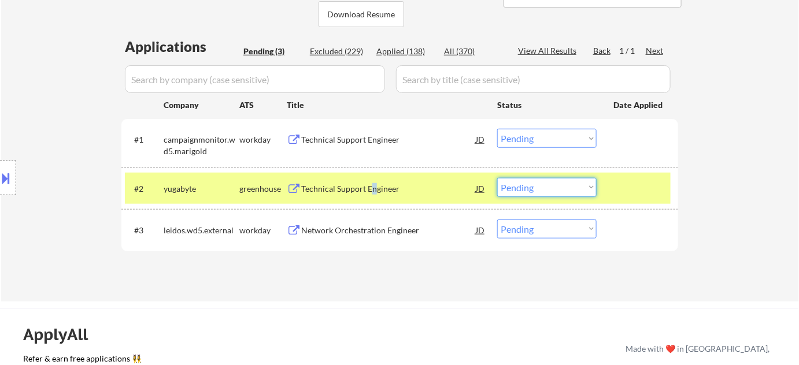
drag, startPoint x: 558, startPoint y: 186, endPoint x: 558, endPoint y: 195, distance: 9.3
click at [558, 186] on select "Choose an option... Pending Applied Excluded (Questions) Excluded (Expired) Exc…" at bounding box center [546, 187] width 99 height 19
click at [497, 178] on select "Choose an option... Pending Applied Excluded (Questions) Excluded (Expired) Exc…" at bounding box center [546, 187] width 99 height 19
select select ""pending""
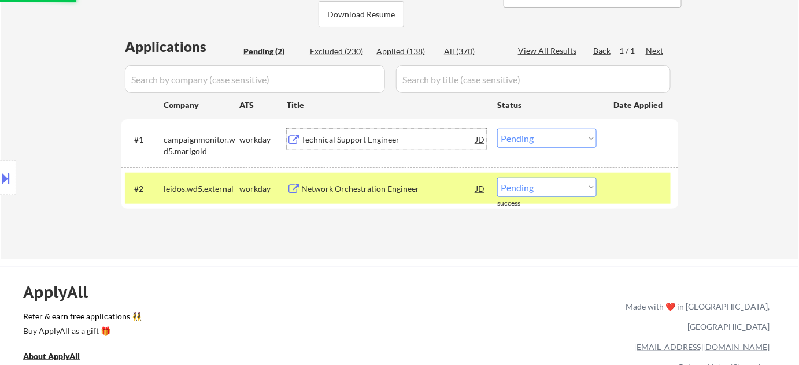
click at [357, 139] on div "Technical Support Engineer" at bounding box center [388, 140] width 175 height 12
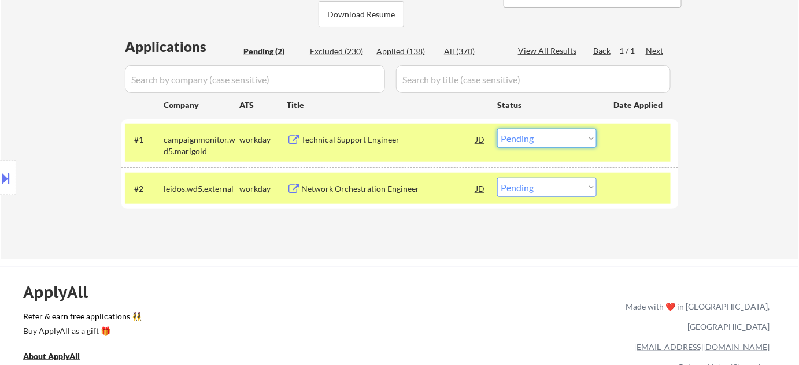
click at [560, 138] on select "Choose an option... Pending Applied Excluded (Questions) Excluded (Expired) Exc…" at bounding box center [546, 138] width 99 height 19
click at [497, 129] on select "Choose an option... Pending Applied Excluded (Questions) Excluded (Expired) Exc…" at bounding box center [546, 138] width 99 height 19
click at [377, 185] on div "Network Orchestration Engineer" at bounding box center [388, 189] width 175 height 12
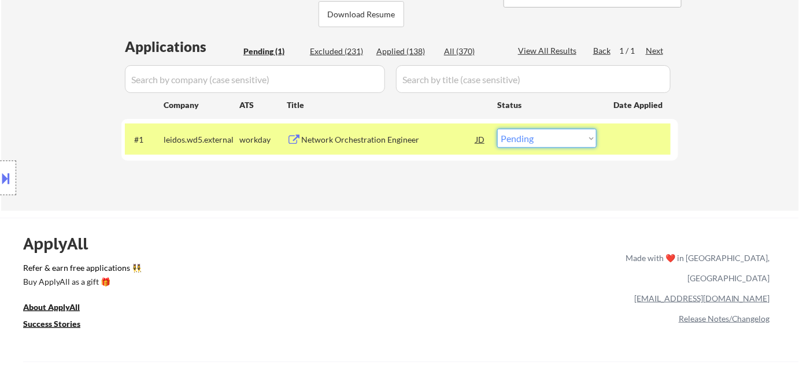
click at [525, 136] on select "Choose an option... Pending Applied Excluded (Questions) Excluded (Expired) Exc…" at bounding box center [546, 138] width 99 height 19
select select ""excluded__bad_match_""
click at [497, 129] on select "Choose an option... Pending Applied Excluded (Questions) Excluded (Expired) Exc…" at bounding box center [546, 138] width 99 height 19
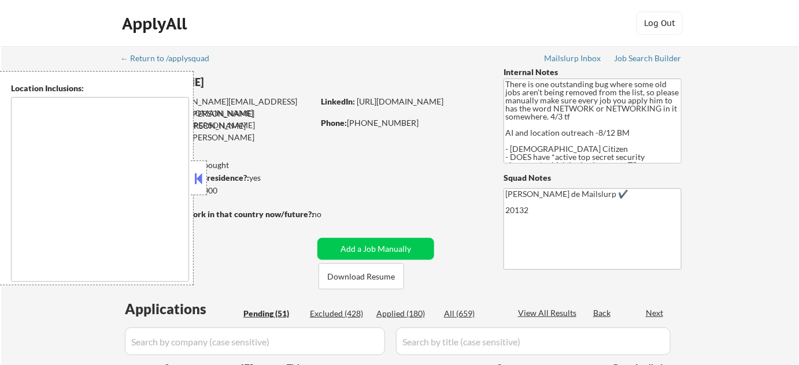
type textarea "Reston, VA Herndon, VA Great Falls, VA Vienna, VA Sterling, VA Oak Hill, VA Cha…"
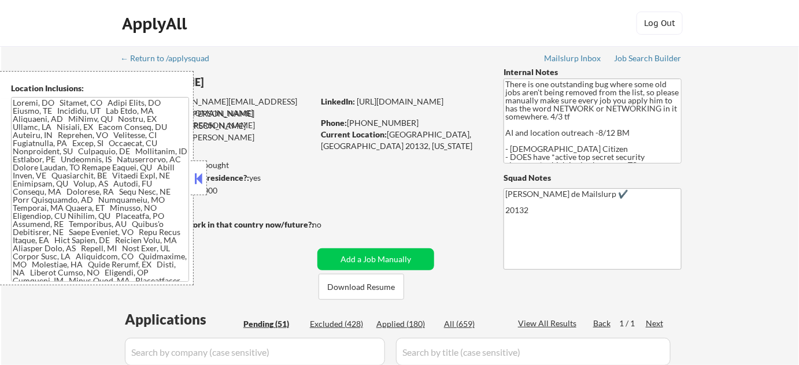
select select ""pending""
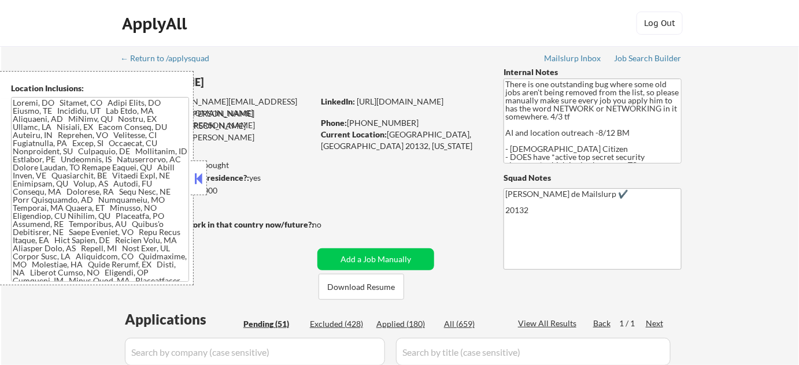
select select ""pending""
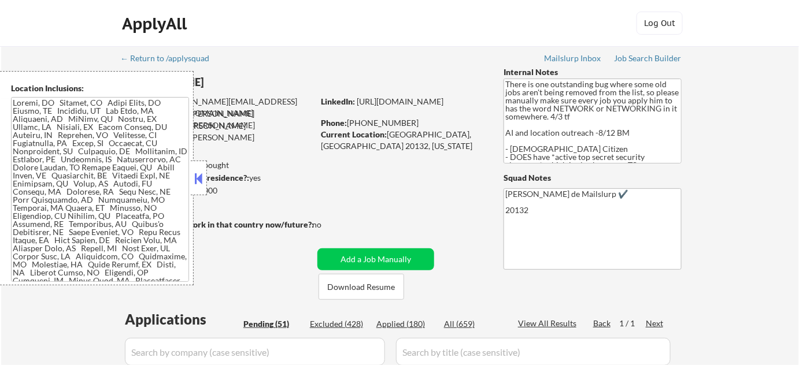
select select ""pending""
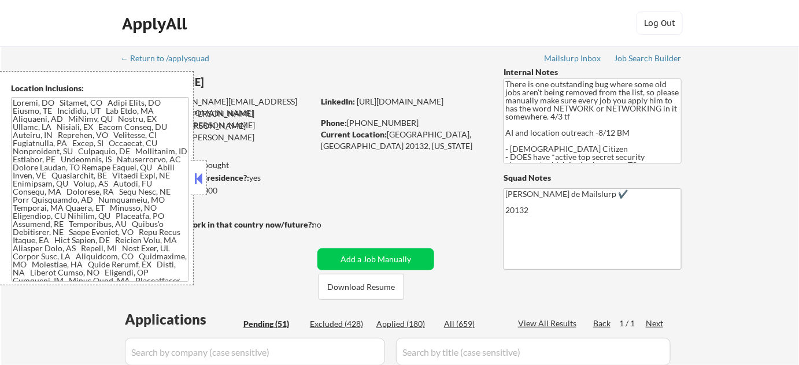
select select ""pending""
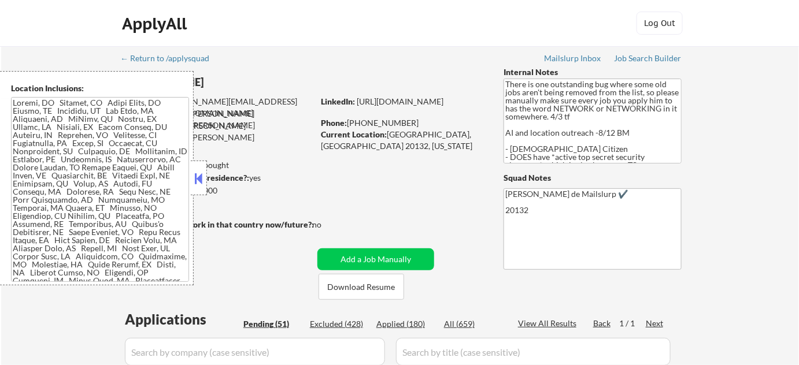
select select ""pending""
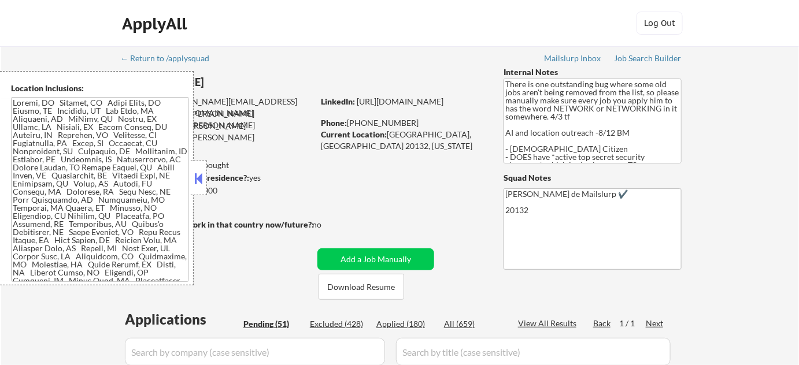
select select ""pending""
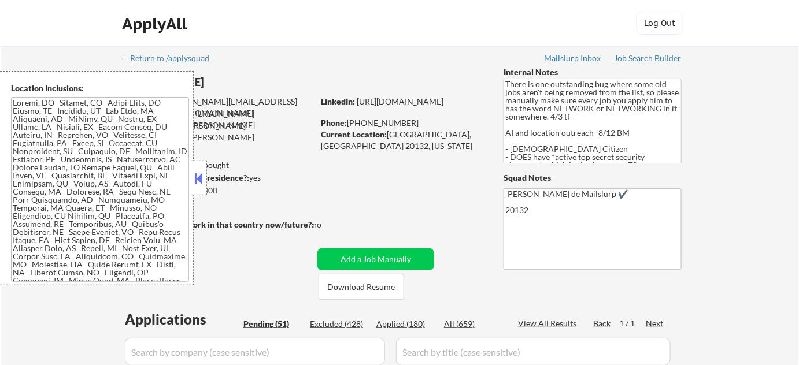
select select ""pending""
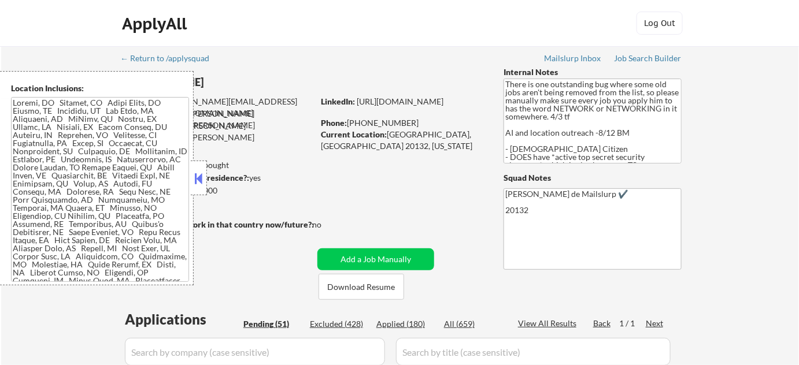
select select ""pending""
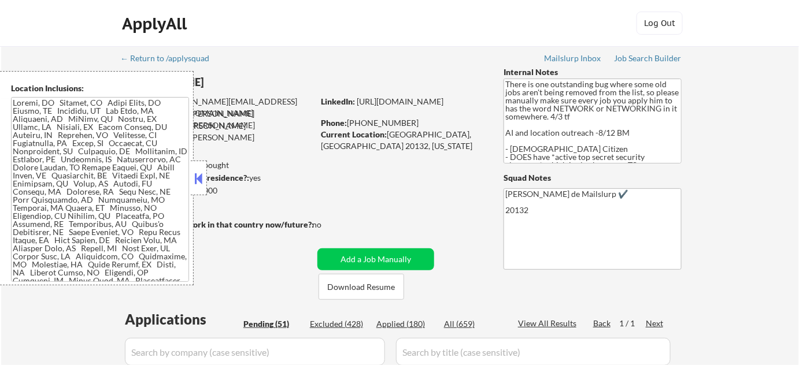
select select ""pending""
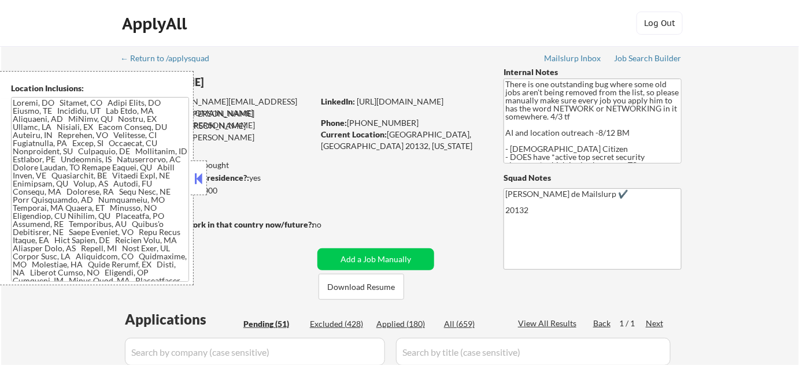
select select ""pending""
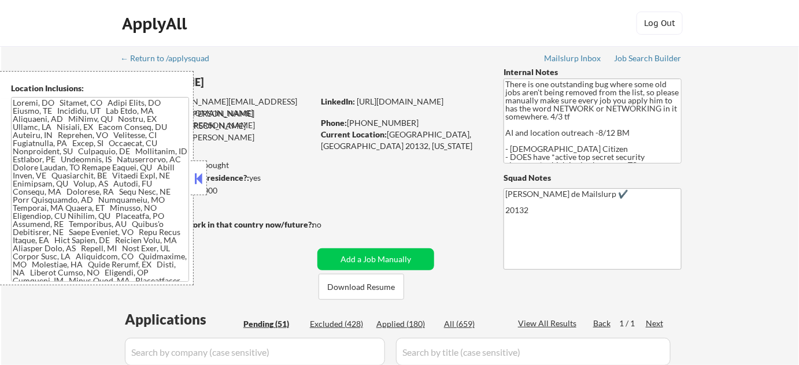
select select ""pending""
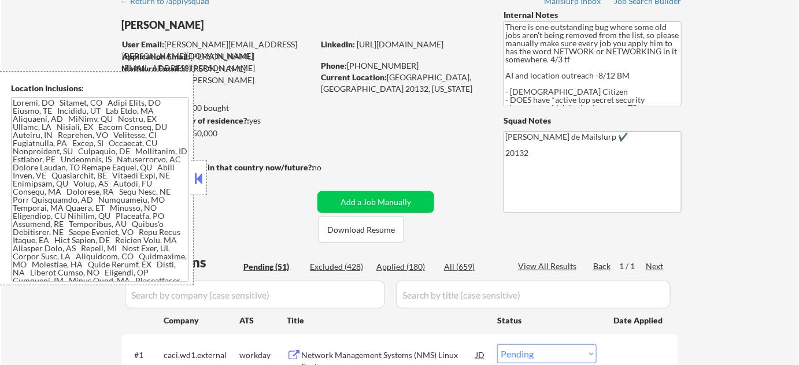
scroll to position [52, 0]
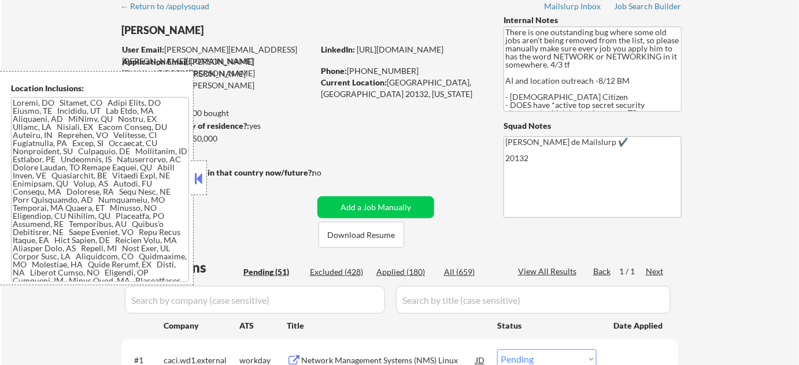
click at [203, 184] on button at bounding box center [199, 178] width 13 height 17
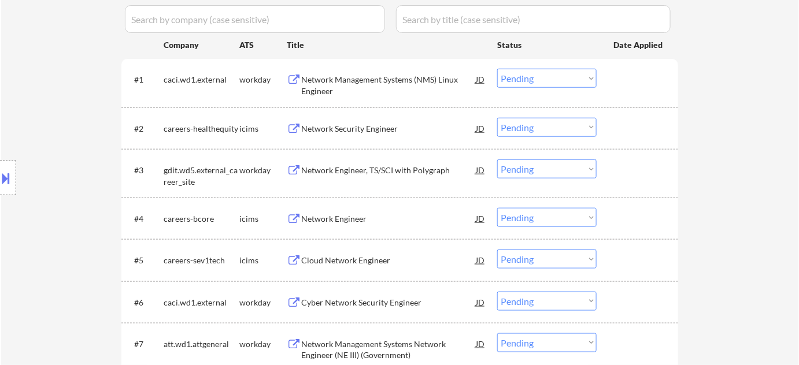
scroll to position [315, 0]
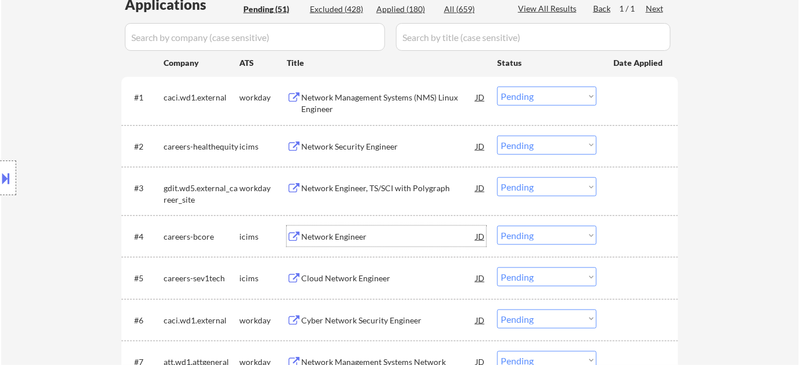
click at [356, 235] on div "Network Engineer" at bounding box center [388, 237] width 175 height 12
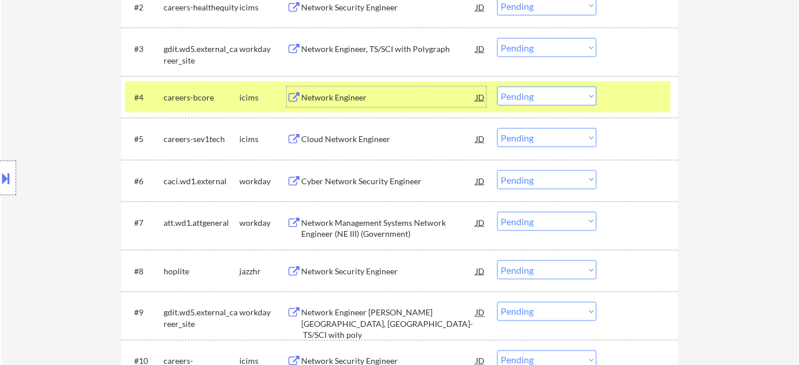
scroll to position [473, 0]
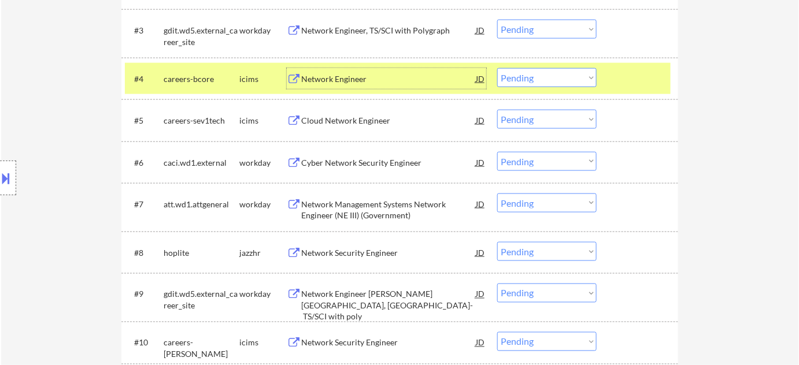
click at [342, 249] on div "Network Security Engineer" at bounding box center [388, 253] width 175 height 12
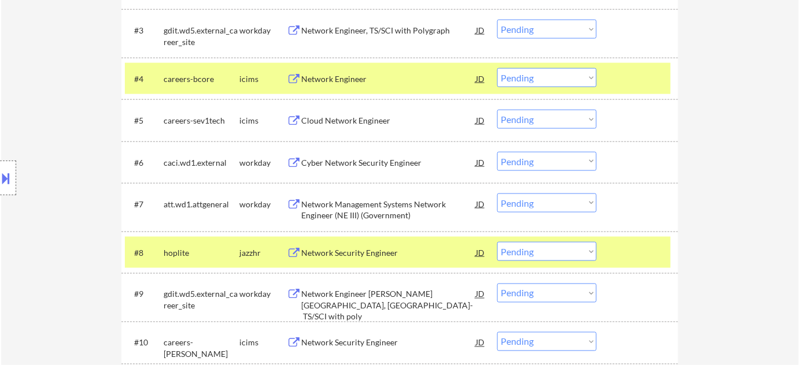
click at [0, 176] on button at bounding box center [6, 178] width 13 height 19
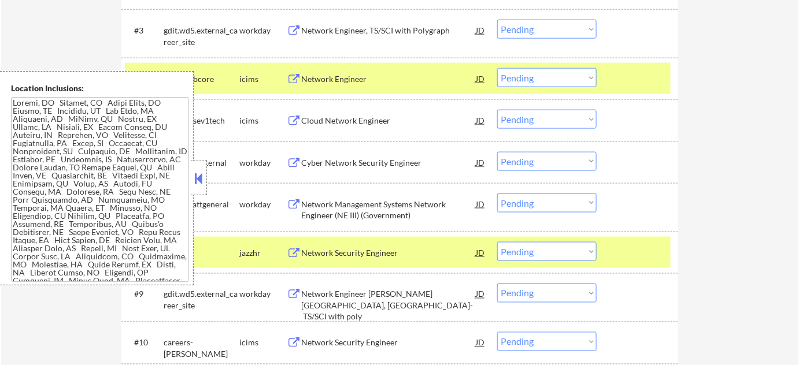
click at [201, 183] on button at bounding box center [199, 178] width 13 height 17
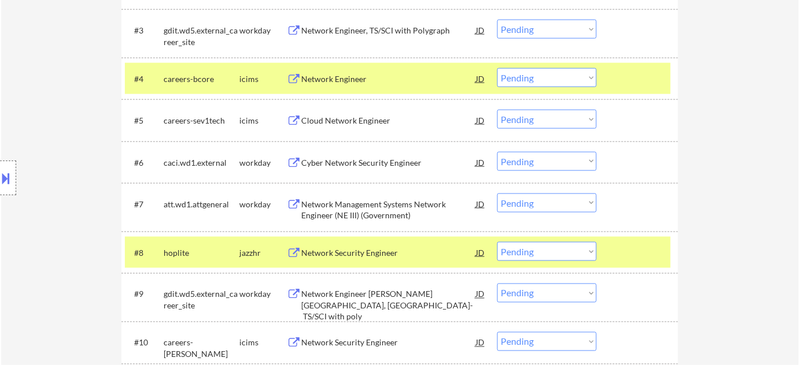
click at [520, 76] on select "Choose an option... Pending Applied Excluded (Questions) Excluded (Expired) Exc…" at bounding box center [546, 77] width 99 height 19
click at [497, 68] on select "Choose an option... Pending Applied Excluded (Questions) Excluded (Expired) Exc…" at bounding box center [546, 77] width 99 height 19
select select ""pending""
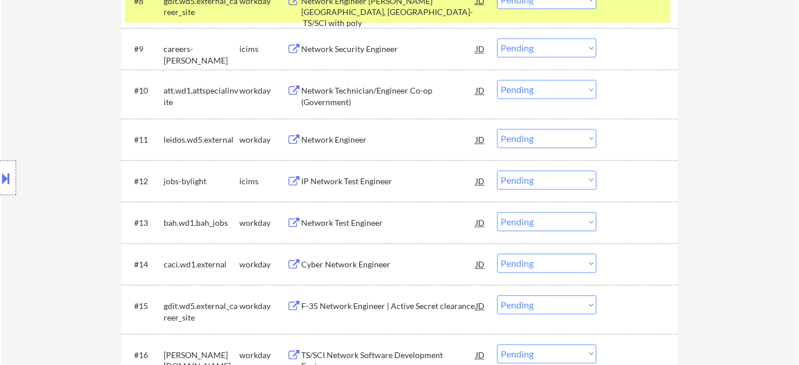
scroll to position [736, 0]
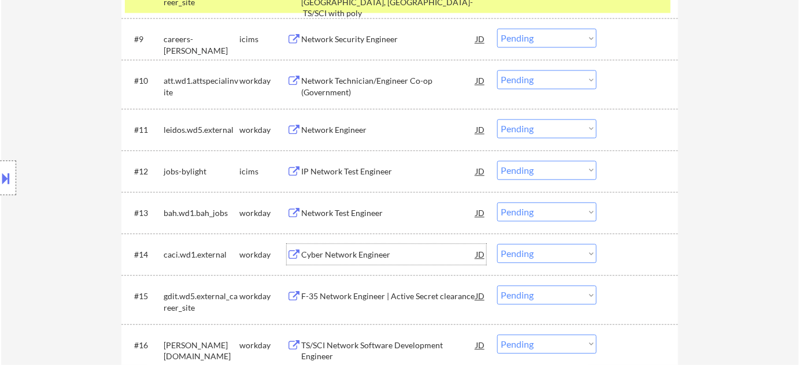
click at [347, 249] on div "Cyber Network Engineer" at bounding box center [388, 255] width 175 height 12
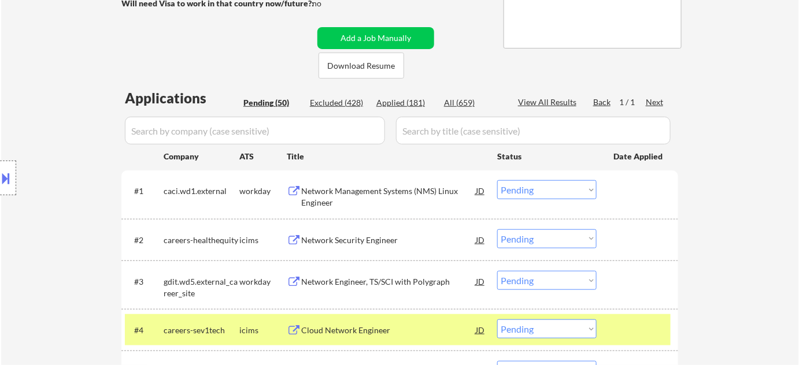
scroll to position [210, 0]
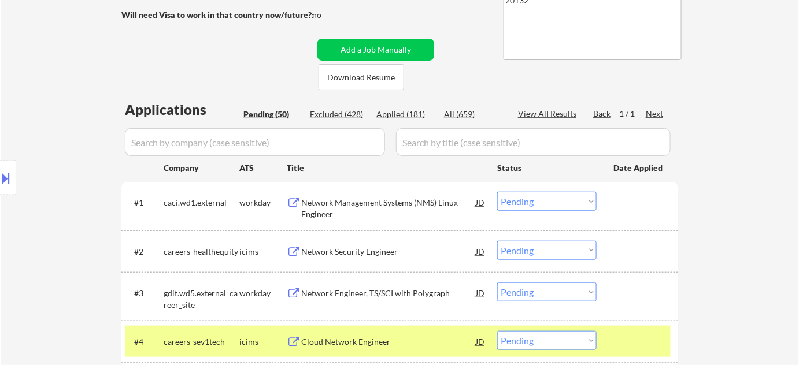
click at [419, 116] on div "Applied (181)" at bounding box center [405, 115] width 58 height 12
select select ""applied""
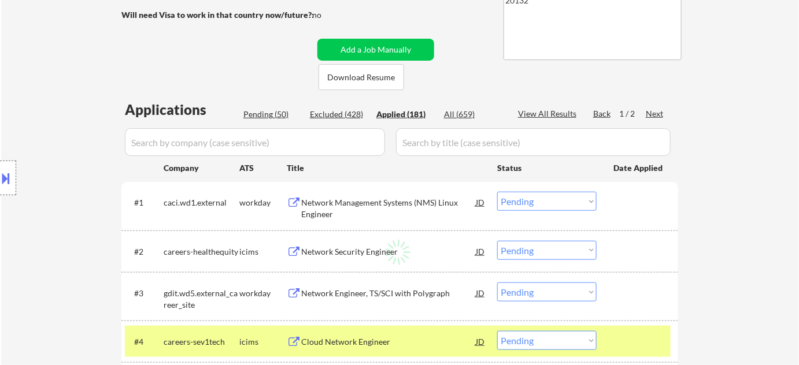
select select ""applied""
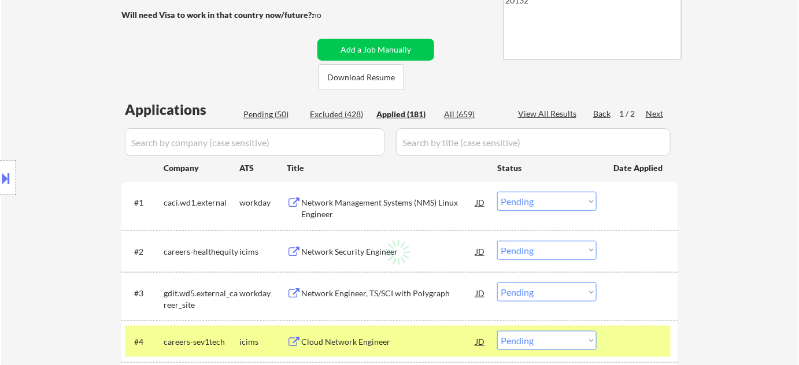
select select ""applied""
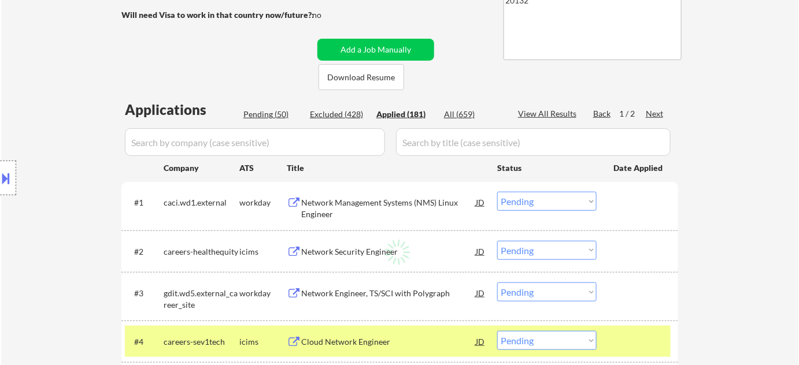
select select ""applied""
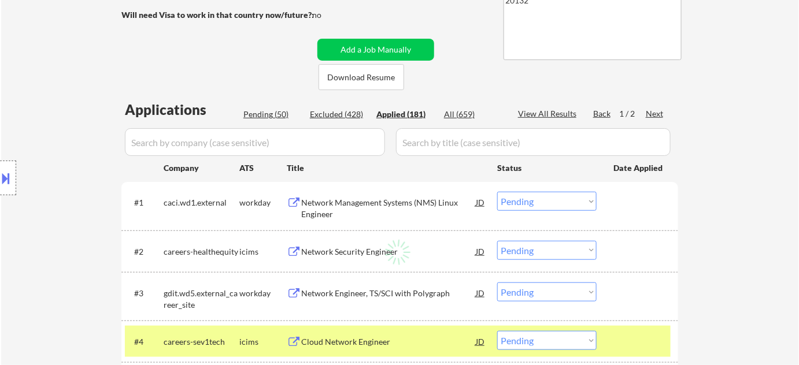
select select ""applied""
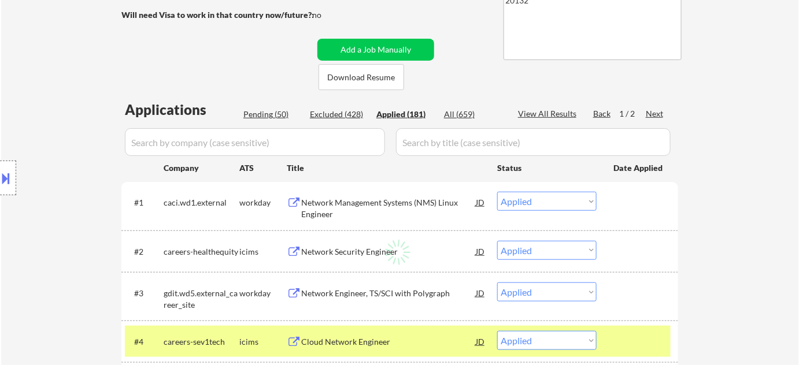
select select ""applied""
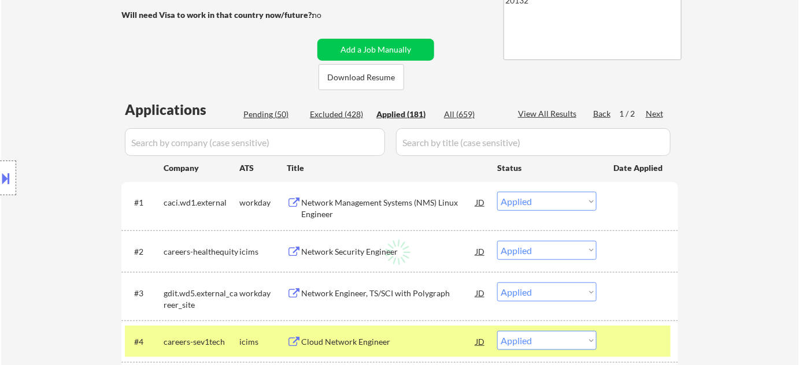
select select ""applied""
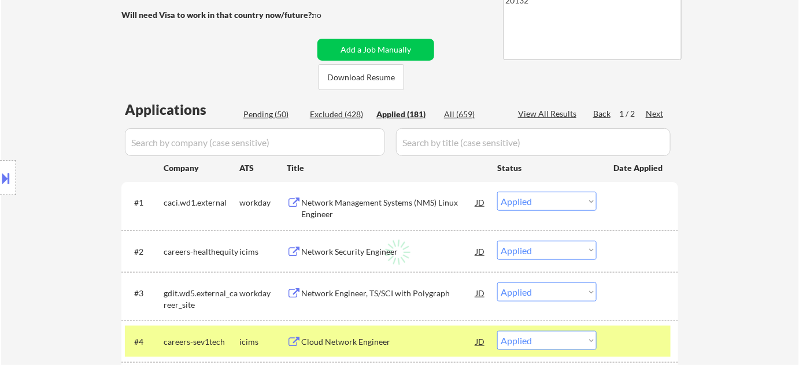
select select ""applied""
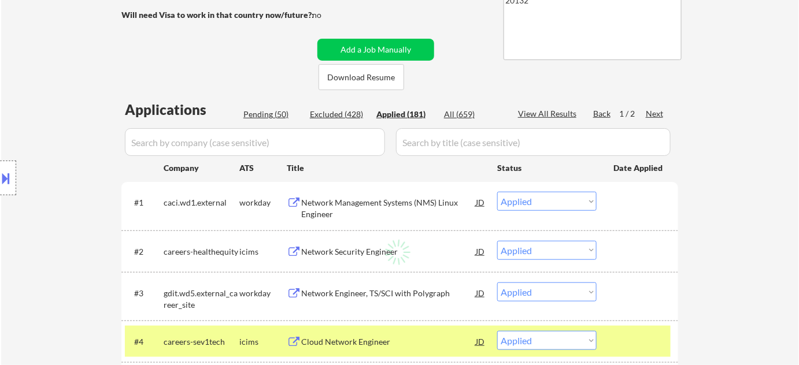
select select ""applied""
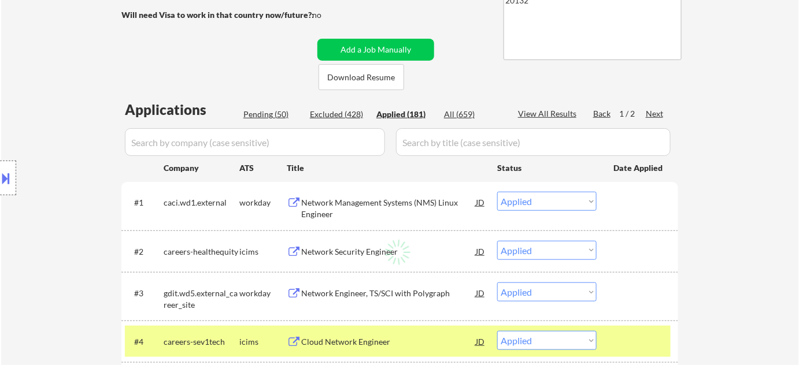
select select ""applied""
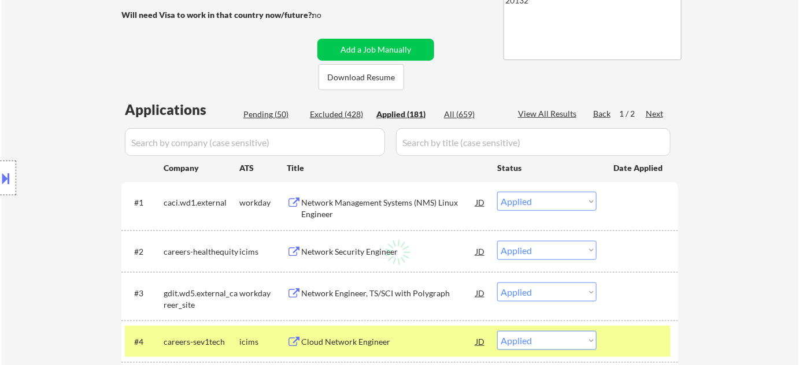
select select ""applied""
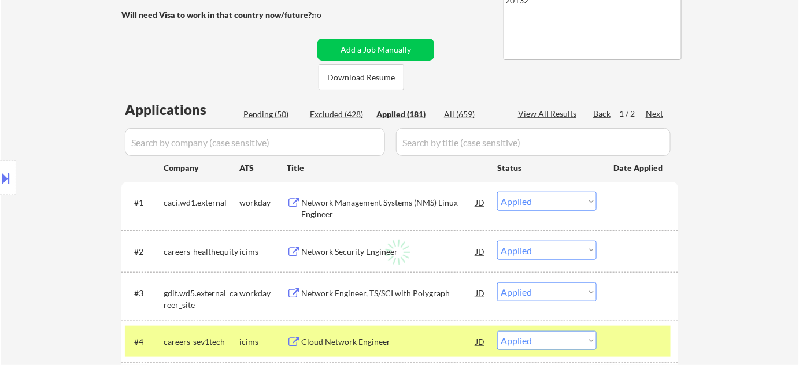
select select ""applied""
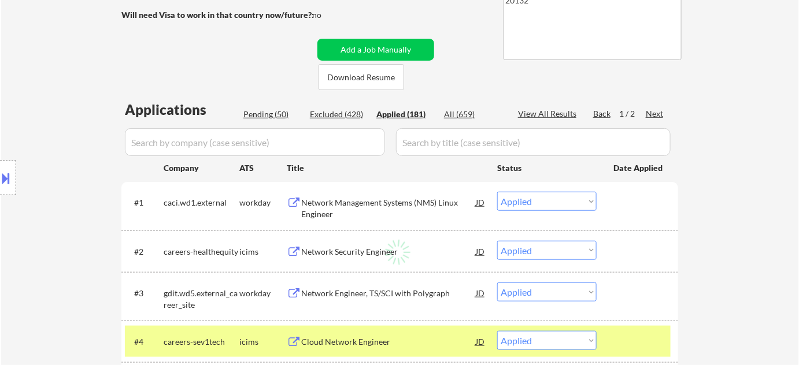
select select ""applied""
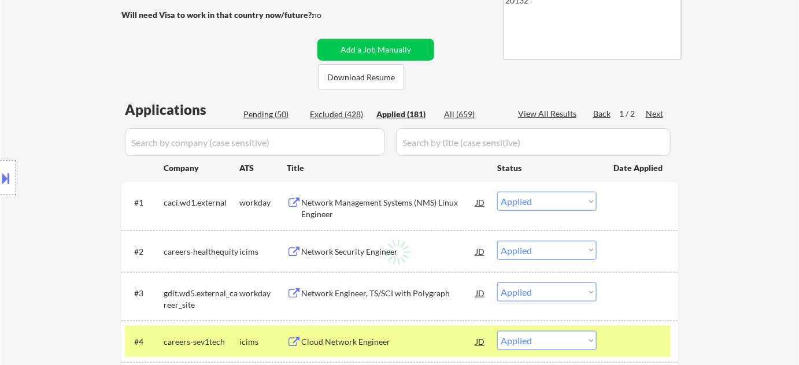
select select ""applied""
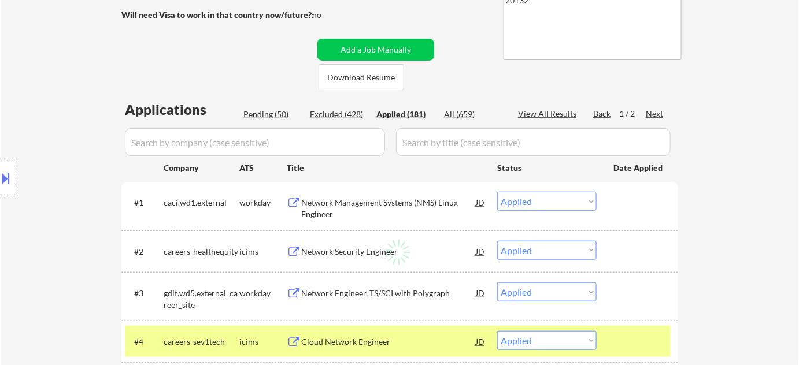
select select ""applied""
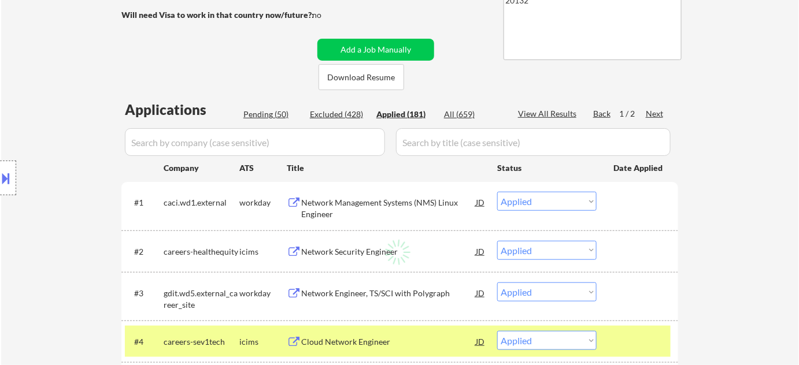
select select ""applied""
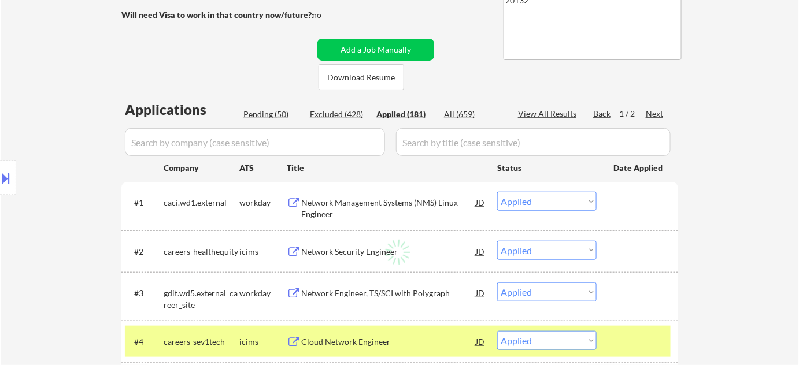
select select ""applied""
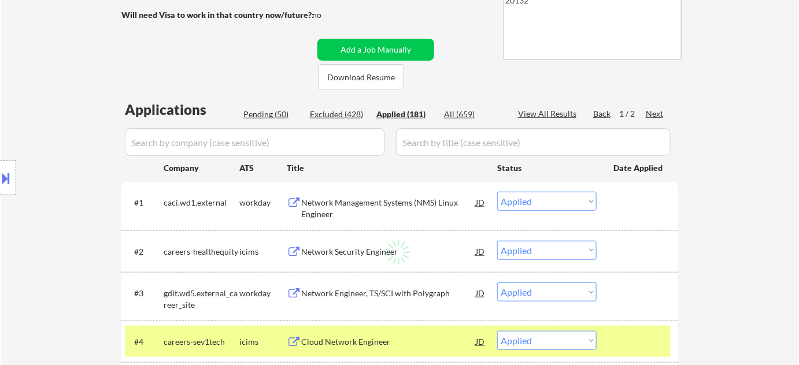
select select ""applied""
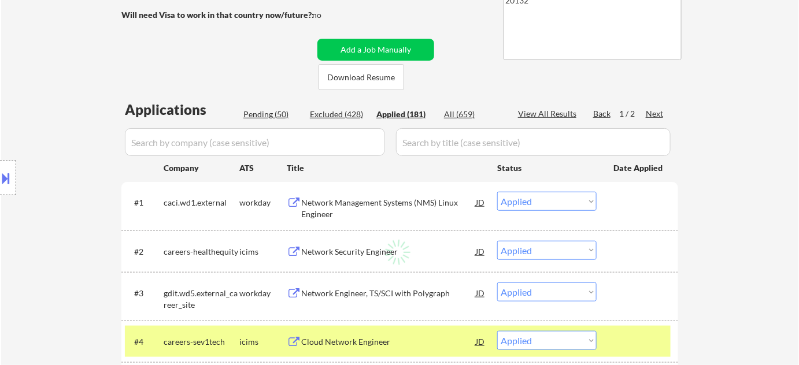
select select ""applied""
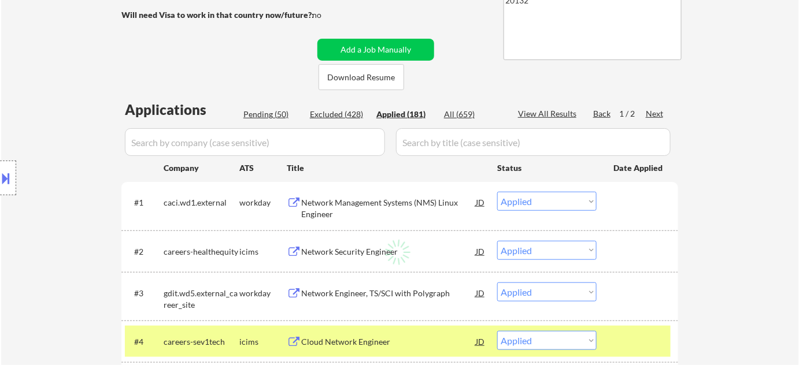
select select ""applied""
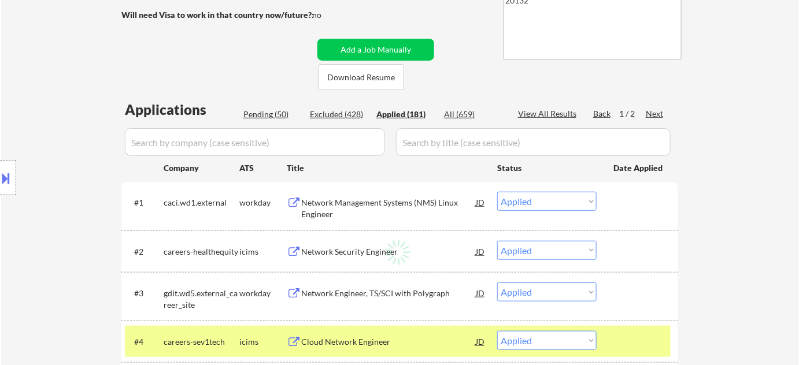
select select ""applied""
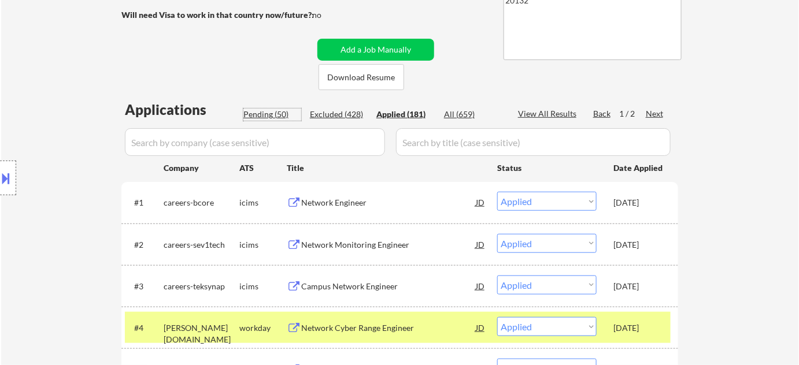
drag, startPoint x: 270, startPoint y: 113, endPoint x: 291, endPoint y: 23, distance: 93.3
click at [271, 113] on div "Pending (50)" at bounding box center [272, 115] width 58 height 12
select select ""pending""
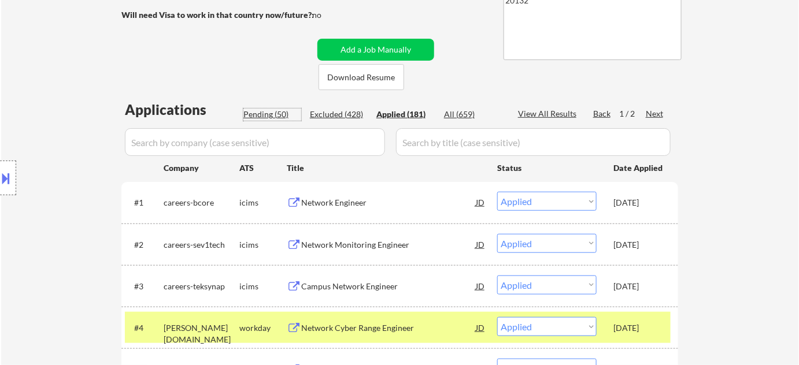
select select ""pending""
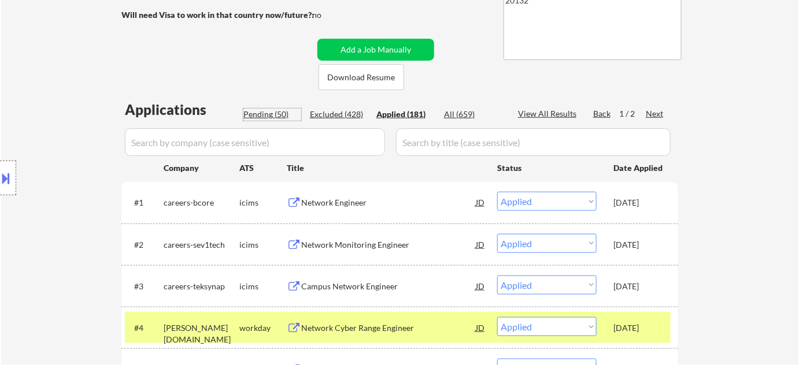
select select ""pending""
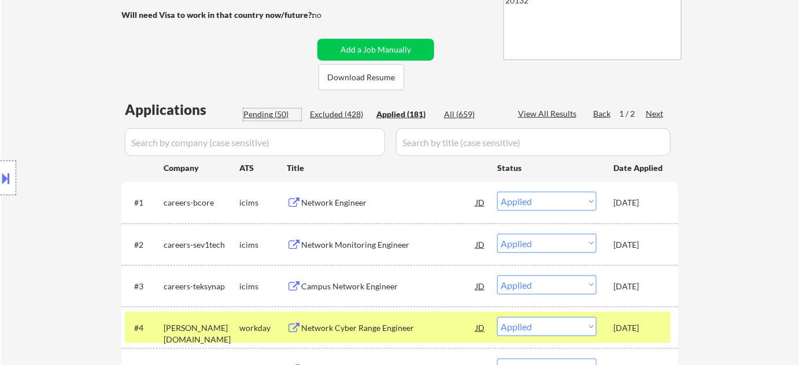
select select ""pending""
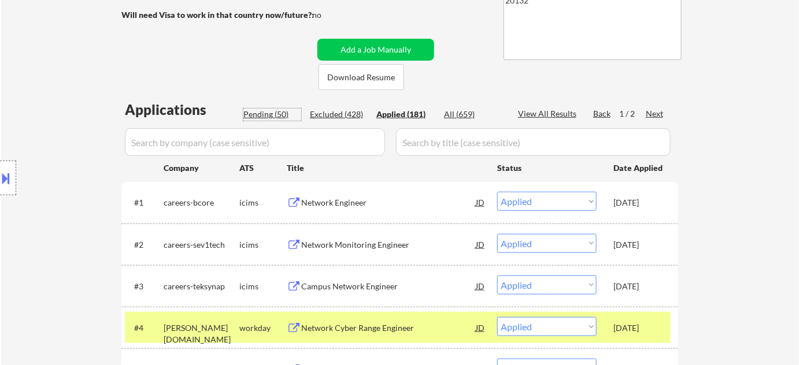
select select ""pending""
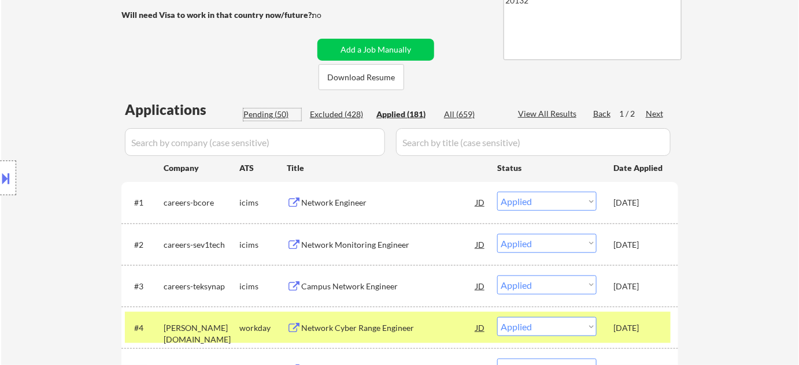
select select ""pending""
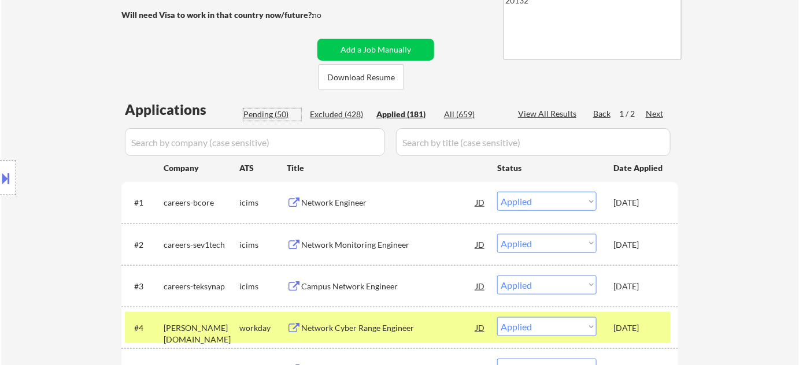
select select ""pending""
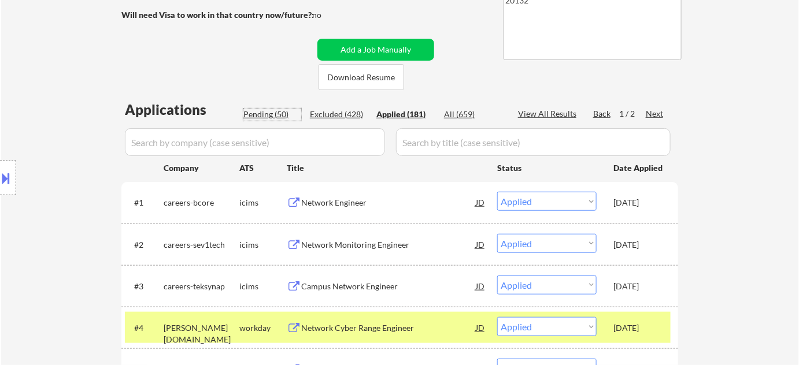
select select ""pending""
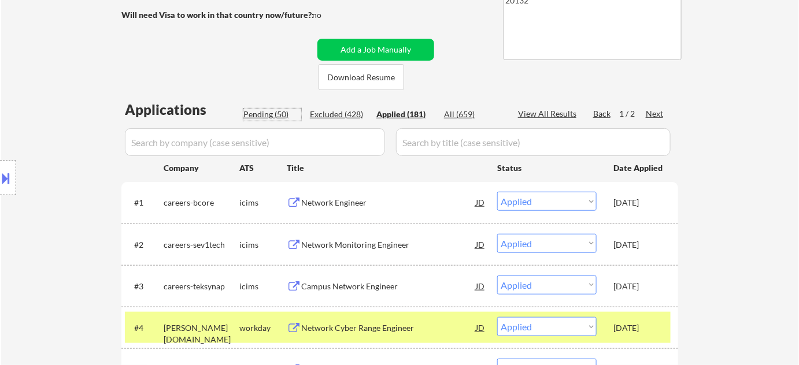
select select ""pending""
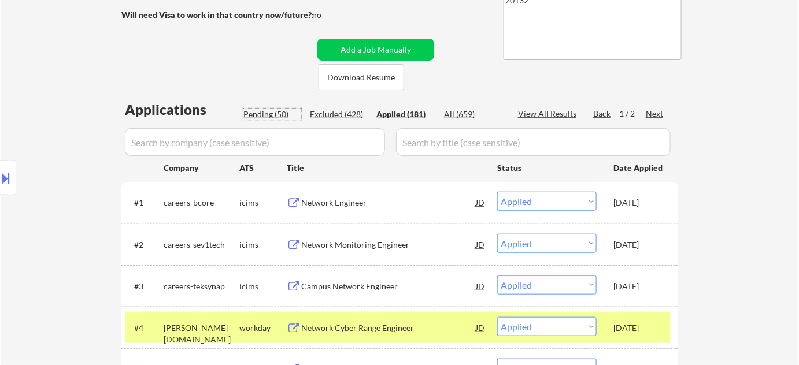
select select ""pending""
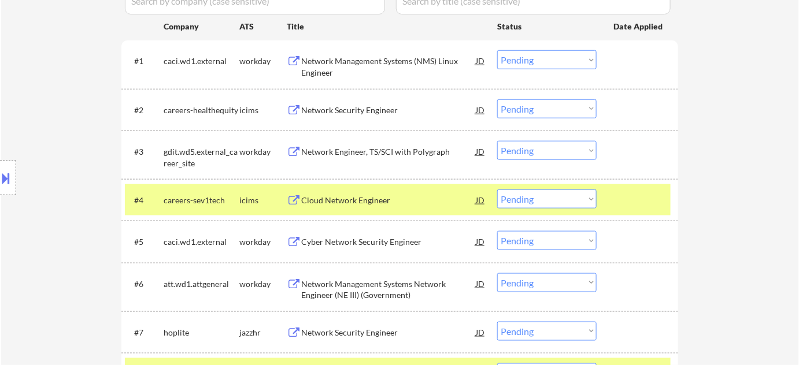
scroll to position [368, 0]
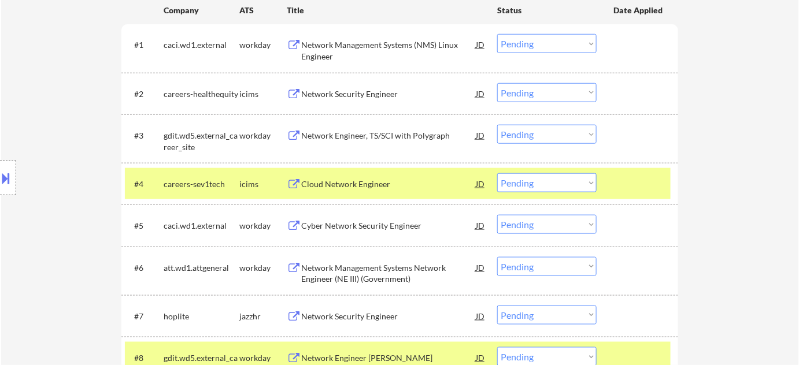
click at [540, 226] on select "Choose an option... Pending Applied Excluded (Questions) Excluded (Expired) Exc…" at bounding box center [546, 224] width 99 height 19
click at [497, 215] on select "Choose an option... Pending Applied Excluded (Questions) Excluded (Expired) Exc…" at bounding box center [546, 224] width 99 height 19
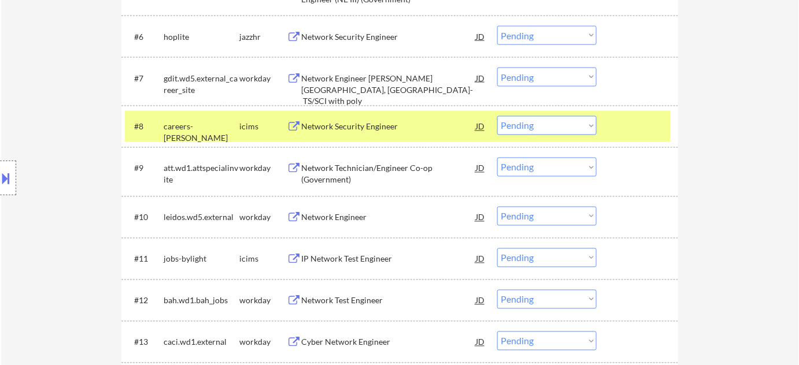
scroll to position [630, 0]
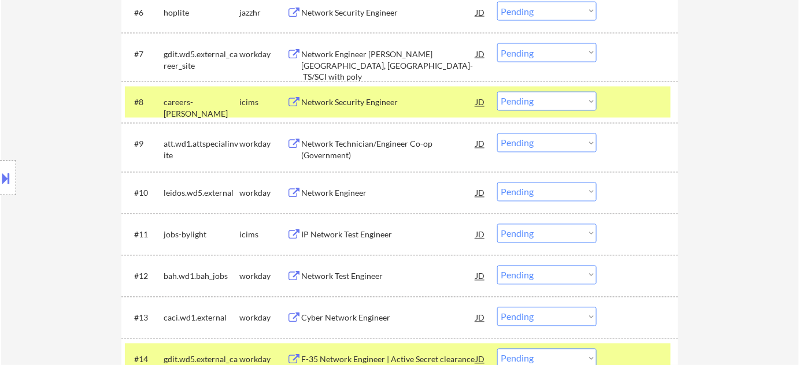
click at [348, 195] on div "​​Network Engineer​" at bounding box center [388, 194] width 175 height 12
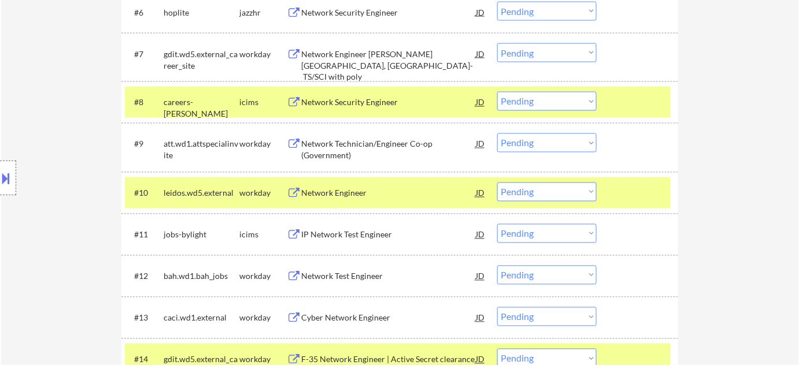
click at [0, 182] on button at bounding box center [6, 178] width 13 height 19
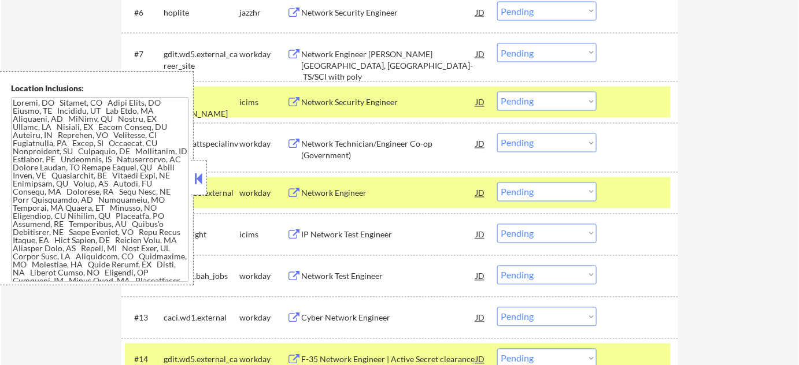
click at [203, 183] on button at bounding box center [199, 178] width 13 height 17
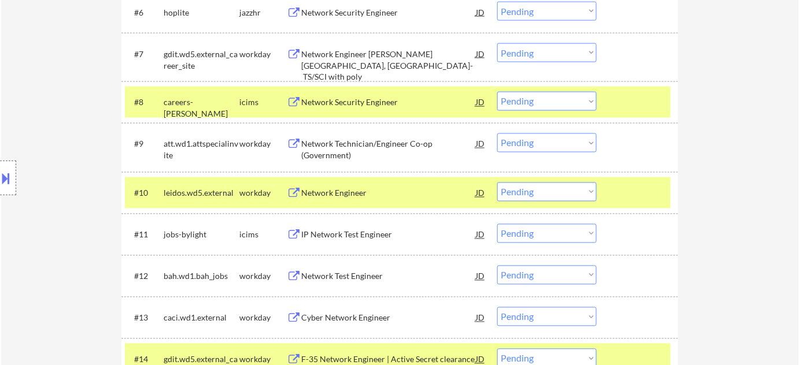
click at [368, 224] on div "IP Network Test Engineer" at bounding box center [388, 234] width 175 height 21
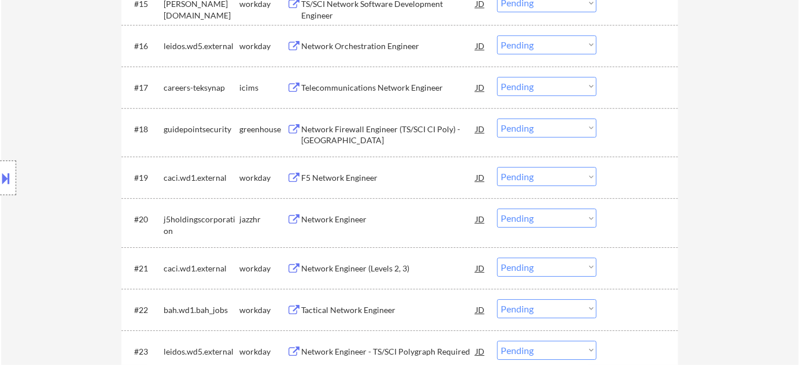
scroll to position [1051, 0]
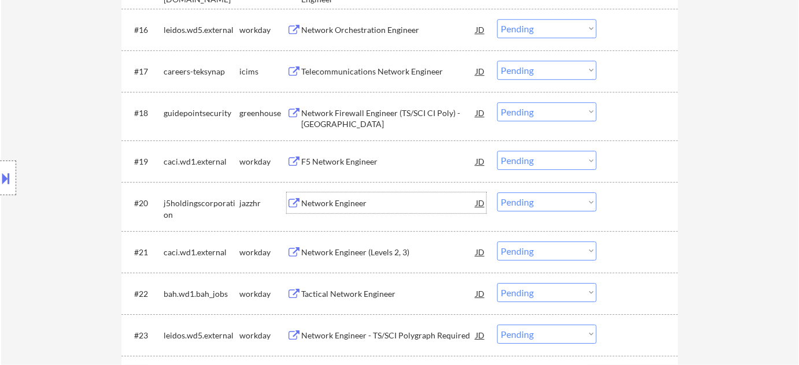
click at [338, 198] on div "Network Engineer" at bounding box center [388, 204] width 175 height 12
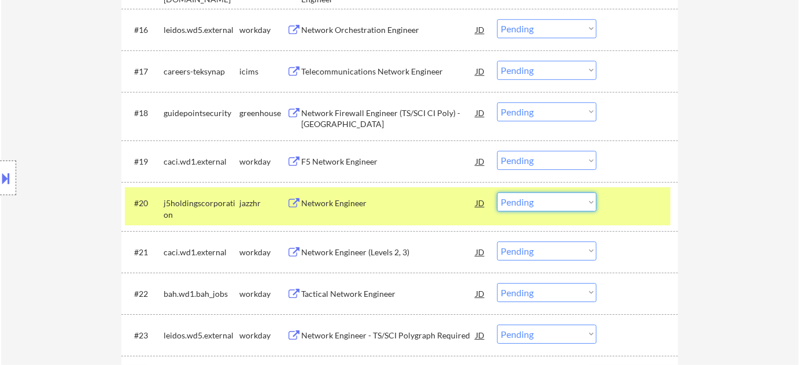
click at [583, 204] on select "Choose an option... Pending Applied Excluded (Questions) Excluded (Expired) Exc…" at bounding box center [546, 202] width 99 height 19
click at [497, 193] on select "Choose an option... Pending Applied Excluded (Questions) Excluded (Expired) Exc…" at bounding box center [546, 202] width 99 height 19
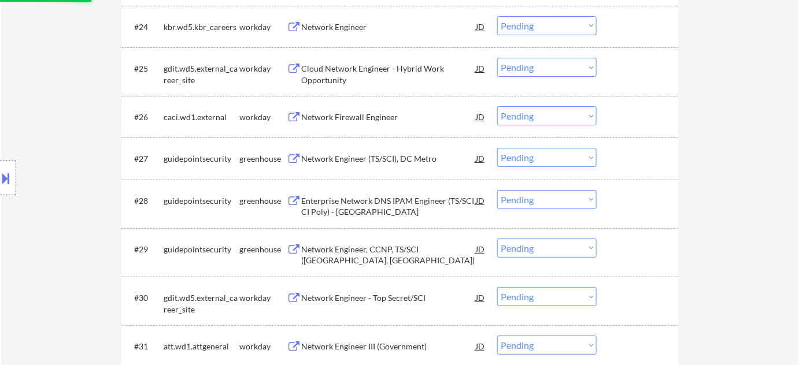
scroll to position [1419, 0]
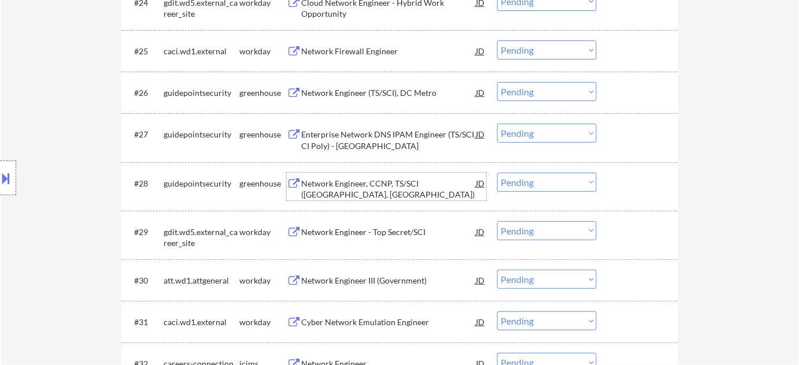
click at [395, 183] on div "Network Engineer, CCNP, TS/SCI (Springfield, VA)" at bounding box center [388, 189] width 175 height 23
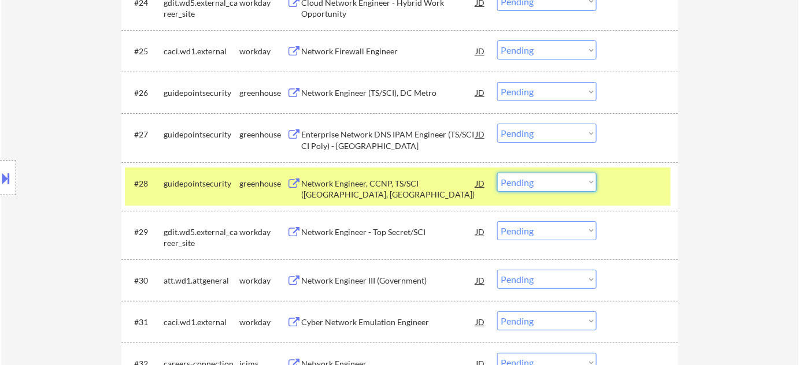
click at [535, 184] on select "Choose an option... Pending Applied Excluded (Questions) Excluded (Expired) Exc…" at bounding box center [546, 182] width 99 height 19
click at [497, 173] on select "Choose an option... Pending Applied Excluded (Questions) Excluded (Expired) Exc…" at bounding box center [546, 182] width 99 height 19
click at [396, 231] on div "Network Engineer - Top Secret/SCI" at bounding box center [388, 233] width 175 height 12
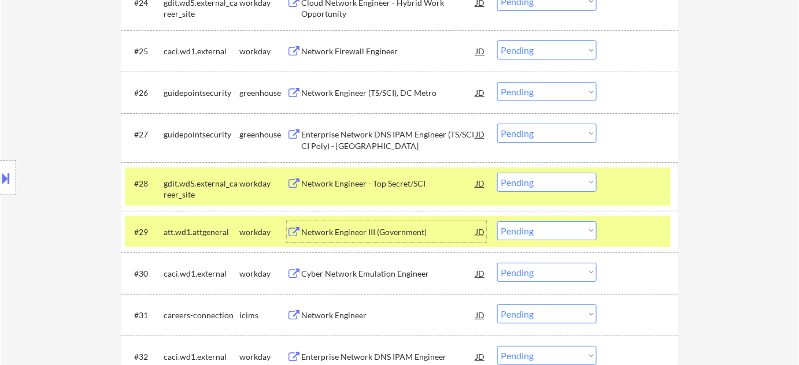
click at [530, 240] on div "#29 att.wd1.attgeneral workday Network Engineer III (Government) JD Choose an o…" at bounding box center [398, 231] width 546 height 31
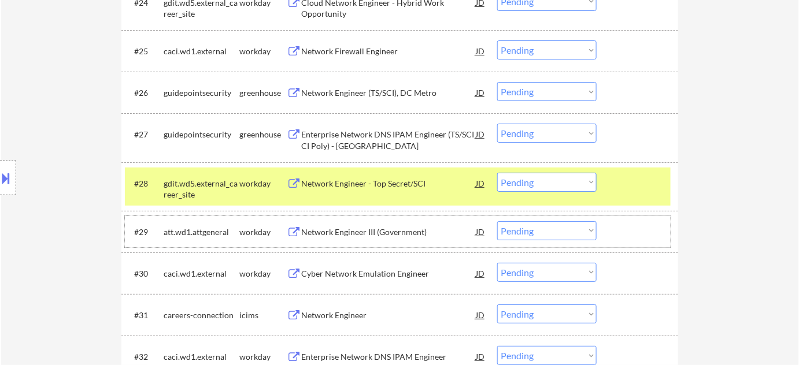
drag, startPoint x: 525, startPoint y: 179, endPoint x: 529, endPoint y: 184, distance: 6.7
click at [525, 179] on select "Choose an option... Pending Applied Excluded (Questions) Excluded (Expired) Exc…" at bounding box center [546, 182] width 99 height 19
click at [497, 173] on select "Choose an option... Pending Applied Excluded (Questions) Excluded (Expired) Exc…" at bounding box center [546, 182] width 99 height 19
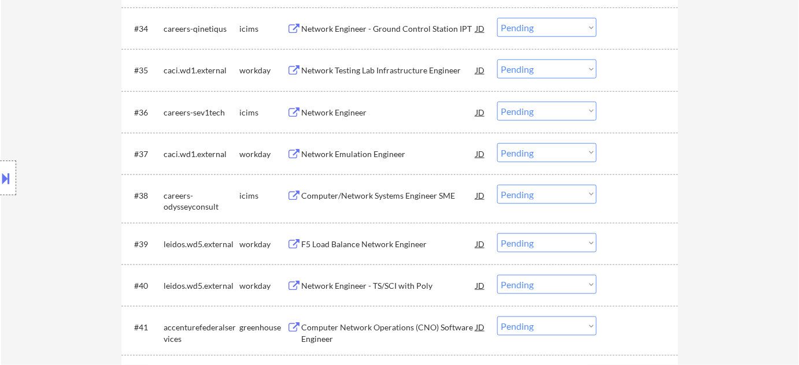
scroll to position [1839, 0]
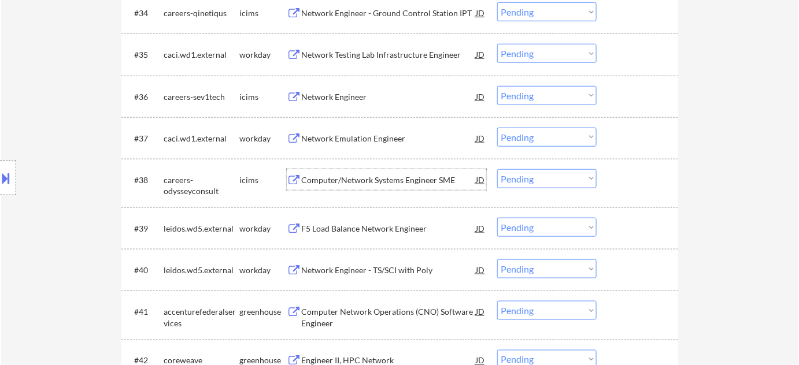
click at [390, 182] on div "Computer/Network Systems Engineer SME" at bounding box center [388, 181] width 175 height 12
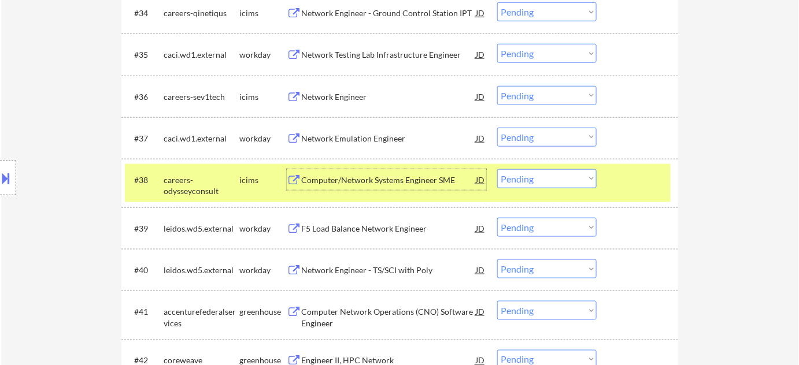
click at [530, 178] on select "Choose an option... Pending Applied Excluded (Questions) Excluded (Expired) Exc…" at bounding box center [546, 178] width 99 height 19
click at [497, 169] on select "Choose an option... Pending Applied Excluded (Questions) Excluded (Expired) Exc…" at bounding box center [546, 178] width 99 height 19
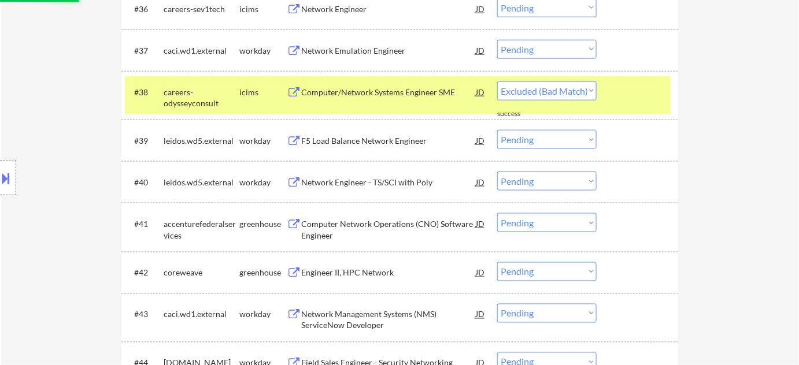
scroll to position [1945, 0]
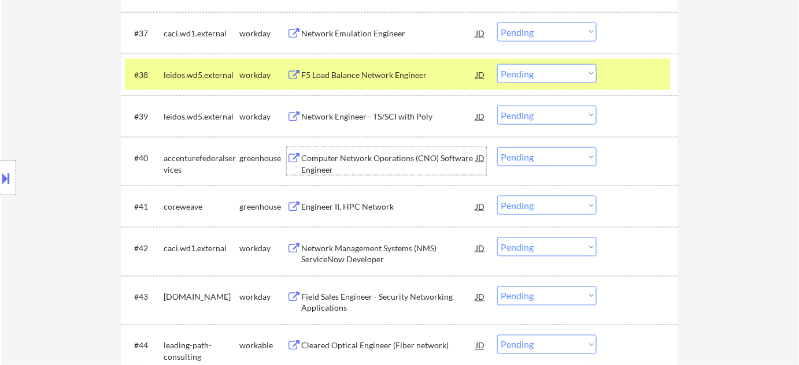
click at [320, 173] on div "Computer Network Operations (CNO) Software Engineer" at bounding box center [388, 164] width 175 height 23
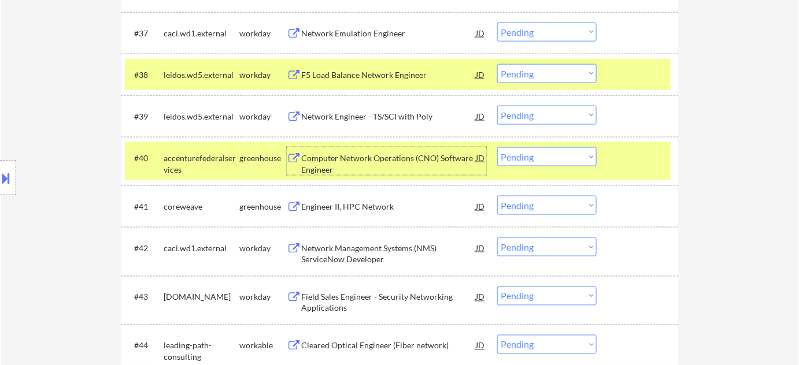
drag, startPoint x: 549, startPoint y: 155, endPoint x: 549, endPoint y: 163, distance: 8.1
click at [549, 155] on select "Choose an option... Pending Applied Excluded (Questions) Excluded (Expired) Exc…" at bounding box center [546, 156] width 99 height 19
click at [497, 147] on select "Choose an option... Pending Applied Excluded (Questions) Excluded (Expired) Exc…" at bounding box center [546, 156] width 99 height 19
click at [372, 200] on div "Engineer II, HPC Network" at bounding box center [388, 206] width 175 height 21
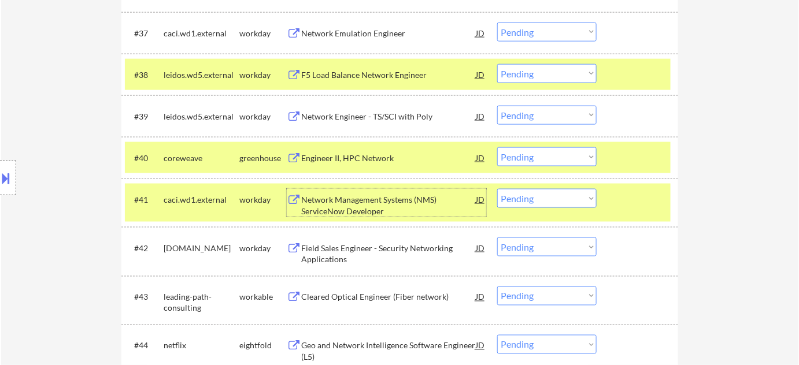
scroll to position [1997, 0]
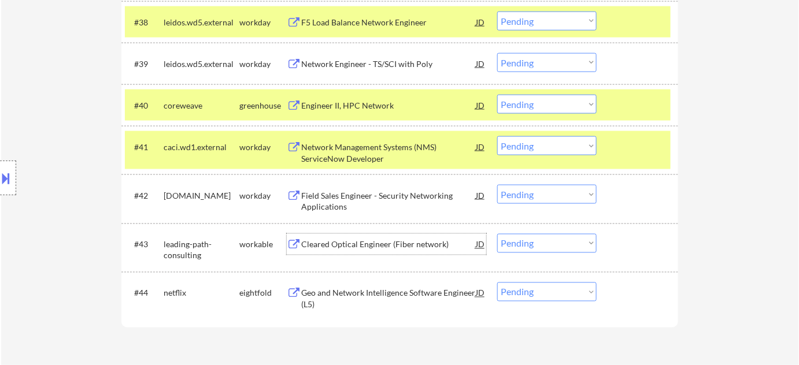
click at [382, 235] on div "Cleared Optical Engineer (Fiber network)" at bounding box center [388, 244] width 175 height 21
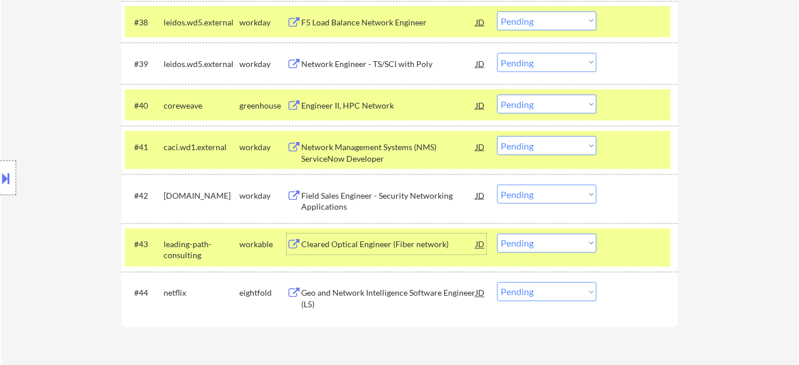
click at [533, 246] on select "Choose an option... Pending Applied Excluded (Questions) Excluded (Expired) Exc…" at bounding box center [546, 243] width 99 height 19
click at [497, 234] on select "Choose an option... Pending Applied Excluded (Questions) Excluded (Expired) Exc…" at bounding box center [546, 243] width 99 height 19
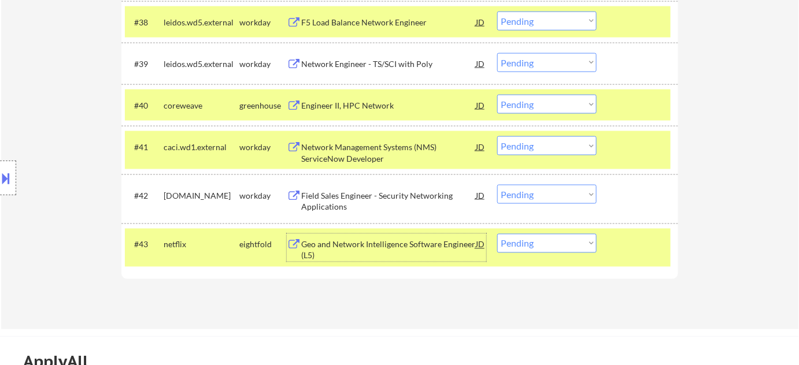
click at [400, 246] on div "Geo and Network Intelligence Software Engineer (L5)" at bounding box center [388, 250] width 175 height 23
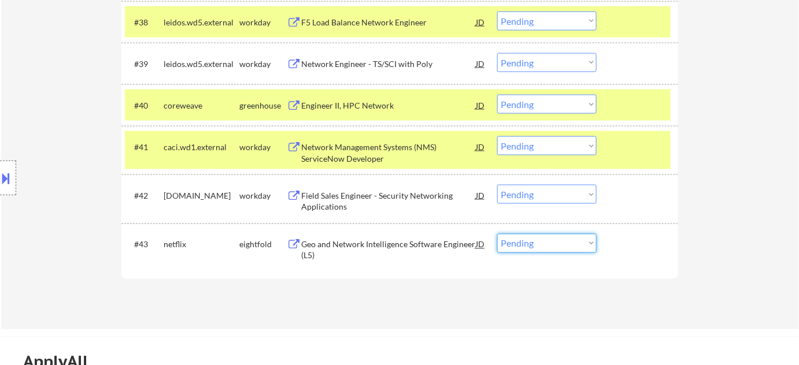
click at [541, 242] on select "Choose an option... Pending Applied Excluded (Questions) Excluded (Expired) Exc…" at bounding box center [546, 243] width 99 height 19
click at [497, 234] on select "Choose an option... Pending Applied Excluded (Questions) Excluded (Expired) Exc…" at bounding box center [546, 243] width 99 height 19
click at [331, 207] on div "Field Sales Engineer - Security Networking Applications" at bounding box center [388, 201] width 175 height 23
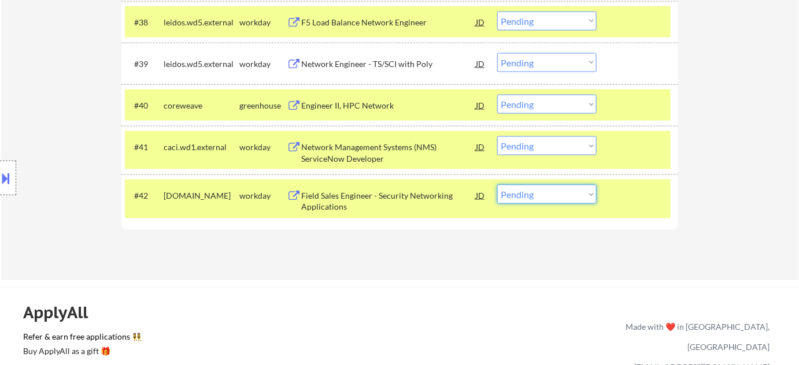
click at [542, 198] on select "Choose an option... Pending Applied Excluded (Questions) Excluded (Expired) Exc…" at bounding box center [546, 194] width 99 height 19
click at [497, 185] on select "Choose an option... Pending Applied Excluded (Questions) Excluded (Expired) Exc…" at bounding box center [546, 194] width 99 height 19
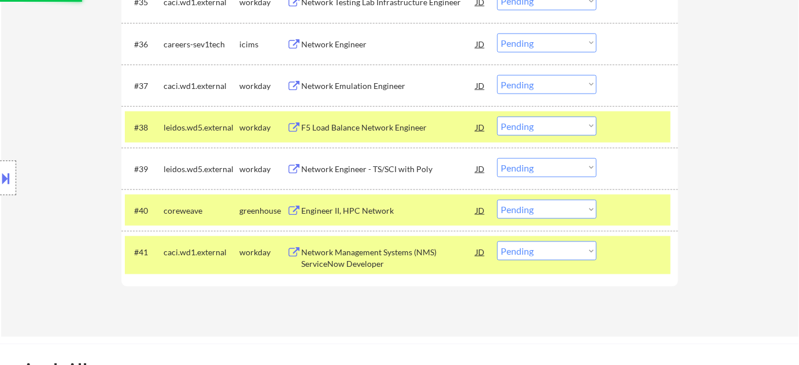
scroll to position [1839, 0]
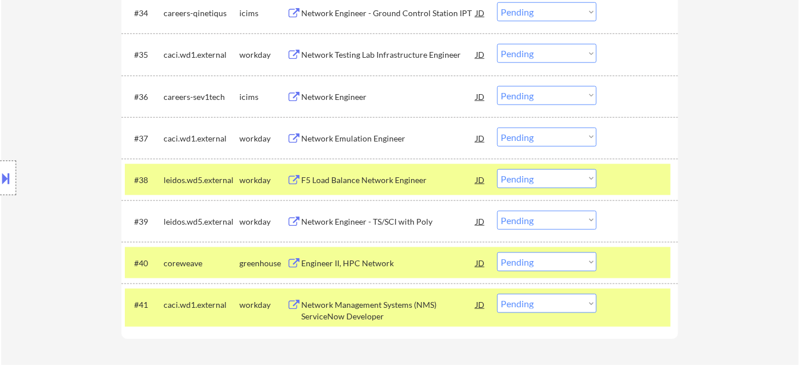
click at [355, 94] on div "Network Engineer" at bounding box center [388, 97] width 175 height 12
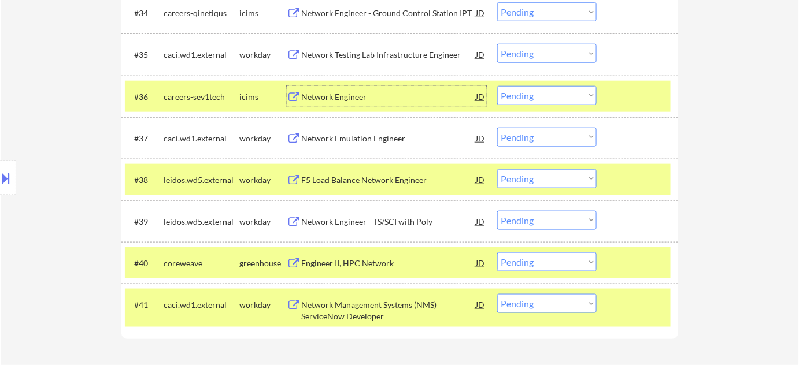
drag, startPoint x: 541, startPoint y: 97, endPoint x: 544, endPoint y: 104, distance: 7.5
click at [541, 97] on select "Choose an option... Pending Applied Excluded (Questions) Excluded (Expired) Exc…" at bounding box center [546, 95] width 99 height 19
click at [497, 86] on select "Choose an option... Pending Applied Excluded (Questions) Excluded (Expired) Exc…" at bounding box center [546, 95] width 99 height 19
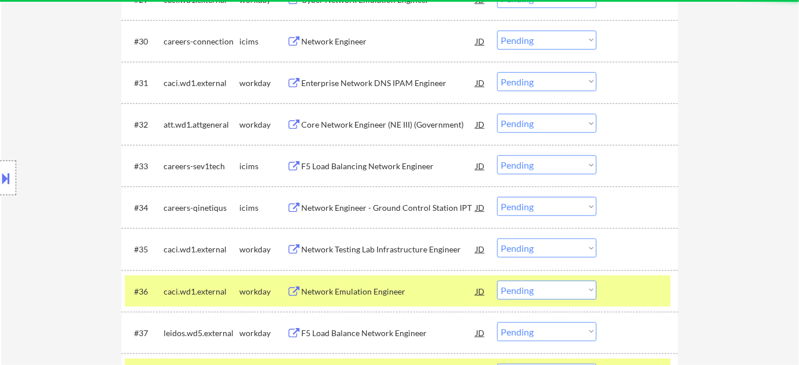
scroll to position [1577, 0]
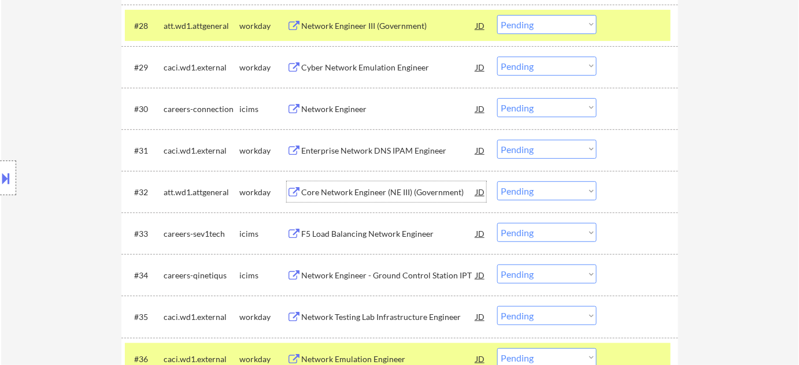
click at [397, 193] on div "Core Network Engineer (NE III) (Government)" at bounding box center [388, 193] width 175 height 12
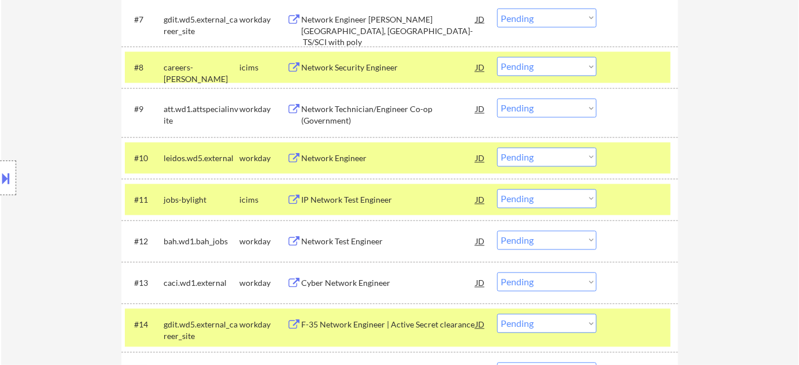
scroll to position [683, 0]
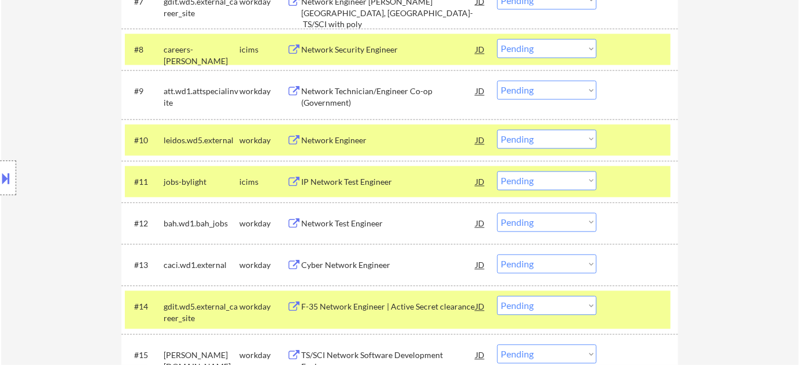
click at [361, 182] on div "IP Network Test Engineer" at bounding box center [388, 183] width 175 height 12
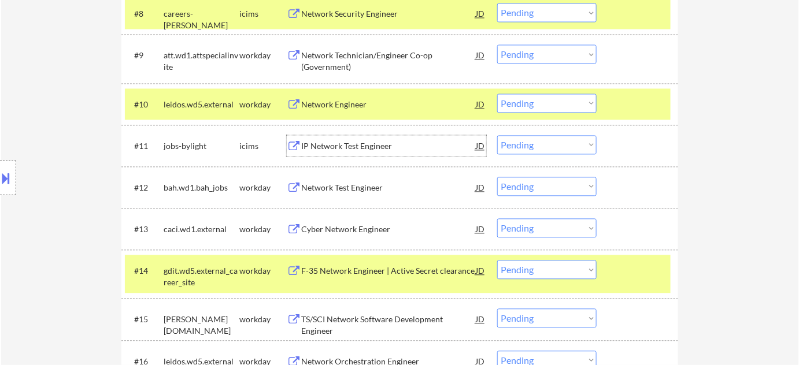
scroll to position [736, 0]
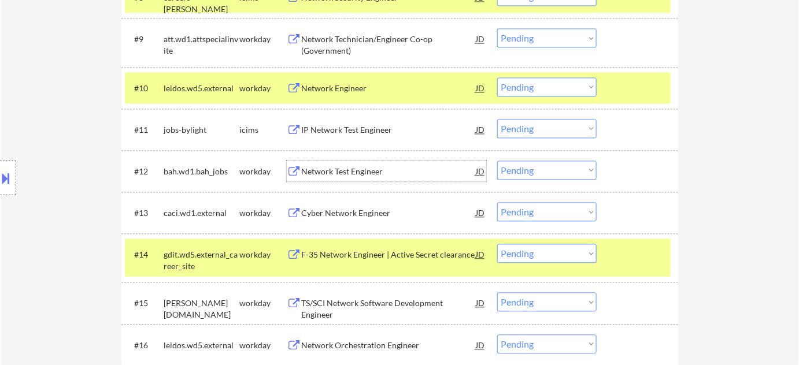
click at [338, 162] on div "Network Test Engineer" at bounding box center [388, 171] width 175 height 21
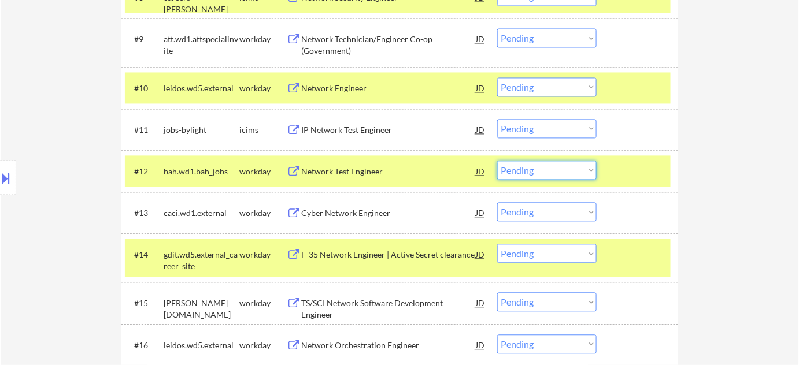
drag, startPoint x: 540, startPoint y: 171, endPoint x: 542, endPoint y: 178, distance: 7.5
click at [540, 171] on select "Choose an option... Pending Applied Excluded (Questions) Excluded (Expired) Exc…" at bounding box center [546, 170] width 99 height 19
click at [497, 161] on select "Choose an option... Pending Applied Excluded (Questions) Excluded (Expired) Exc…" at bounding box center [546, 170] width 99 height 19
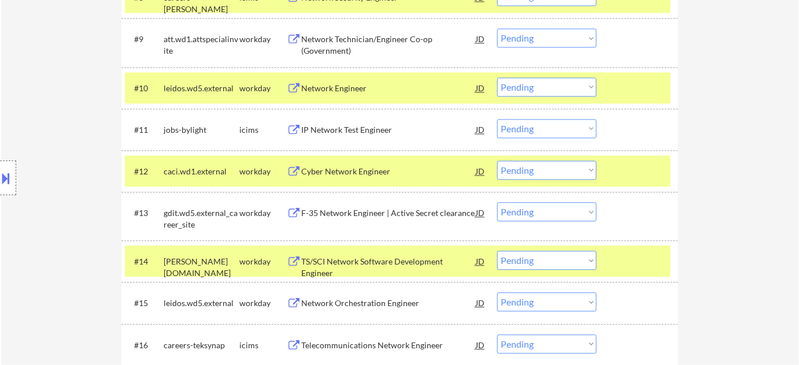
click at [547, 129] on select "Choose an option... Pending Applied Excluded (Questions) Excluded (Expired) Exc…" at bounding box center [546, 128] width 99 height 19
click at [497, 119] on select "Choose an option... Pending Applied Excluded (Questions) Excluded (Expired) Exc…" at bounding box center [546, 128] width 99 height 19
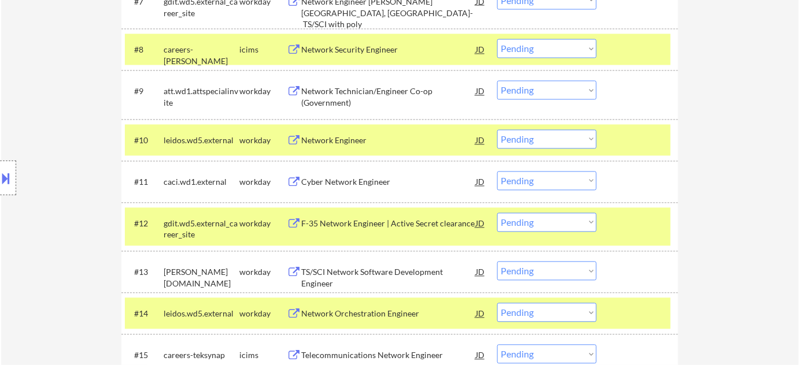
scroll to position [578, 0]
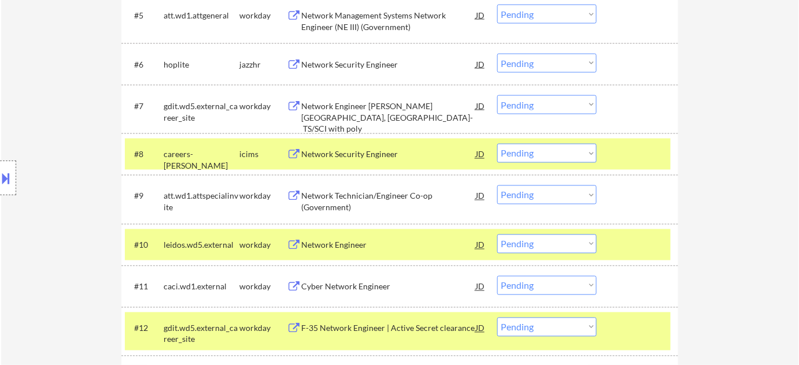
click at [320, 192] on div "Network Technician/Engineer Co-op (Government)" at bounding box center [388, 202] width 175 height 23
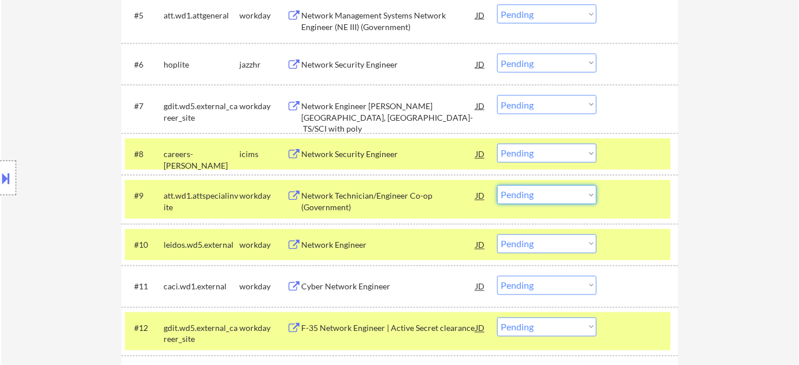
drag, startPoint x: 545, startPoint y: 189, endPoint x: 547, endPoint y: 195, distance: 6.0
click at [545, 189] on select "Choose an option... Pending Applied Excluded (Questions) Excluded (Expired) Exc…" at bounding box center [546, 195] width 99 height 19
click at [497, 186] on select "Choose an option... Pending Applied Excluded (Questions) Excluded (Expired) Exc…" at bounding box center [546, 195] width 99 height 19
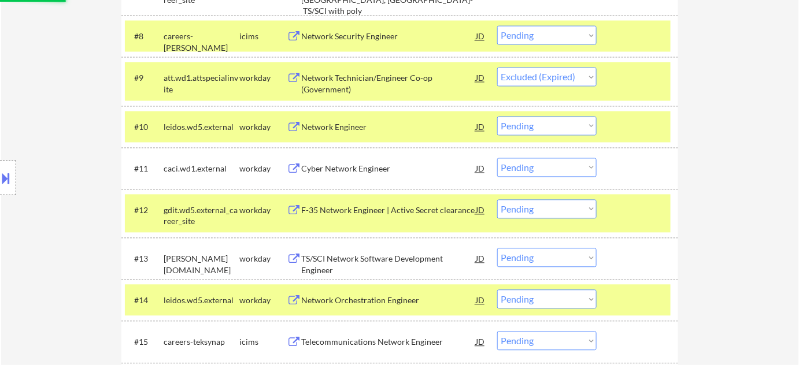
scroll to position [736, 0]
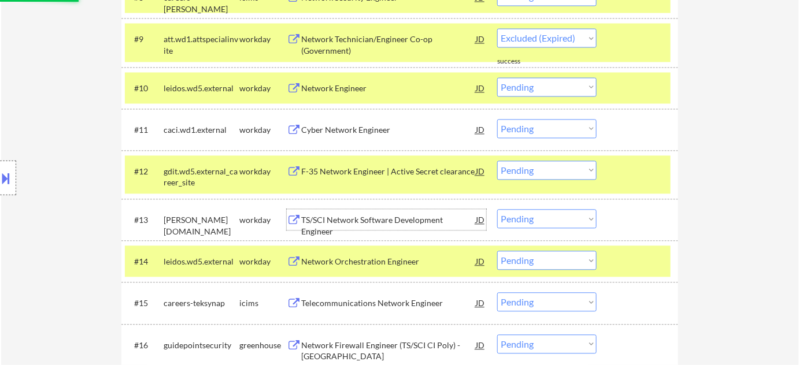
click at [402, 215] on div "TS/SCI Network Software Development Engineer" at bounding box center [388, 226] width 175 height 23
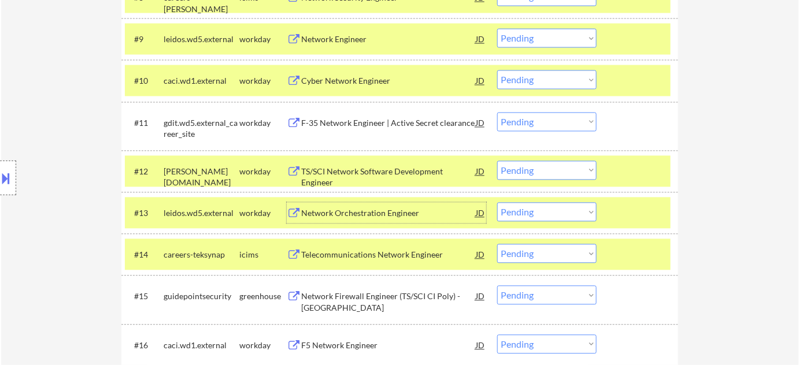
click at [585, 167] on select "Choose an option... Pending Applied Excluded (Questions) Excluded (Expired) Exc…" at bounding box center [546, 170] width 99 height 19
click at [497, 161] on select "Choose an option... Pending Applied Excluded (Questions) Excluded (Expired) Exc…" at bounding box center [546, 170] width 99 height 19
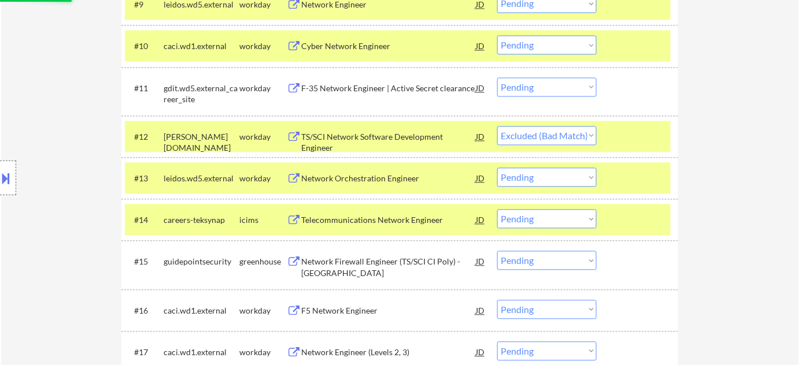
scroll to position [788, 0]
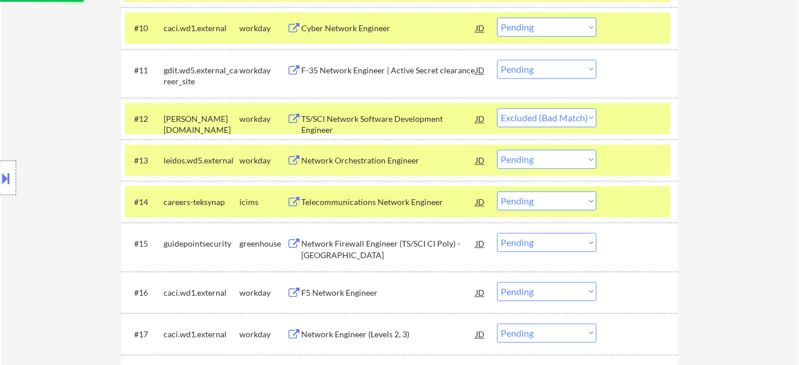
click at [400, 197] on div "Telecommunications Network Engineer" at bounding box center [388, 203] width 175 height 12
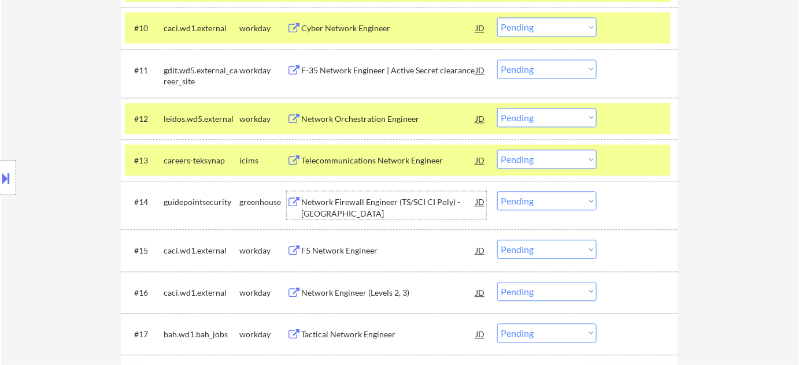
click at [522, 158] on select "Choose an option... Pending Applied Excluded (Questions) Excluded (Expired) Exc…" at bounding box center [546, 159] width 99 height 19
click at [497, 150] on select "Choose an option... Pending Applied Excluded (Questions) Excluded (Expired) Exc…" at bounding box center [546, 159] width 99 height 19
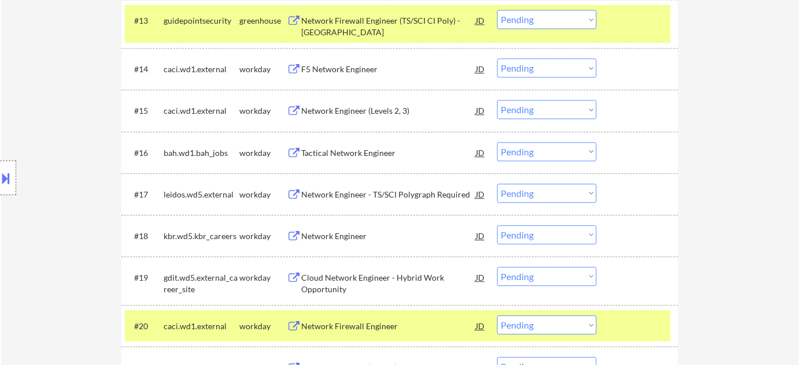
scroll to position [946, 0]
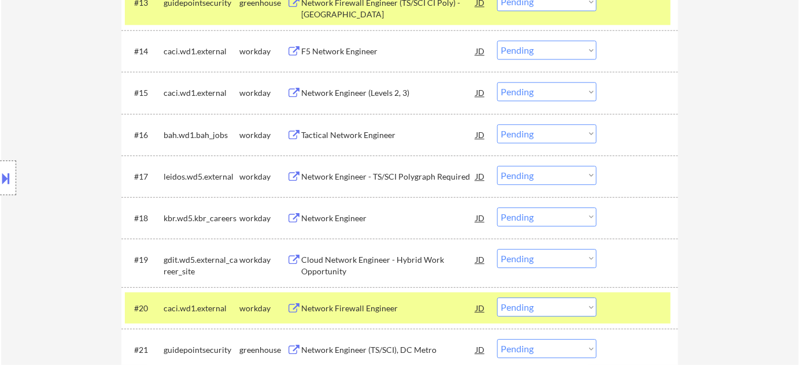
click at [333, 217] on div "Network Engineer" at bounding box center [388, 219] width 175 height 12
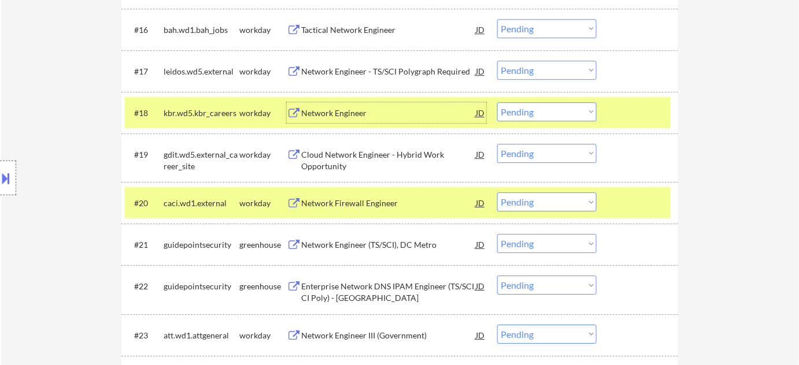
scroll to position [1104, 0]
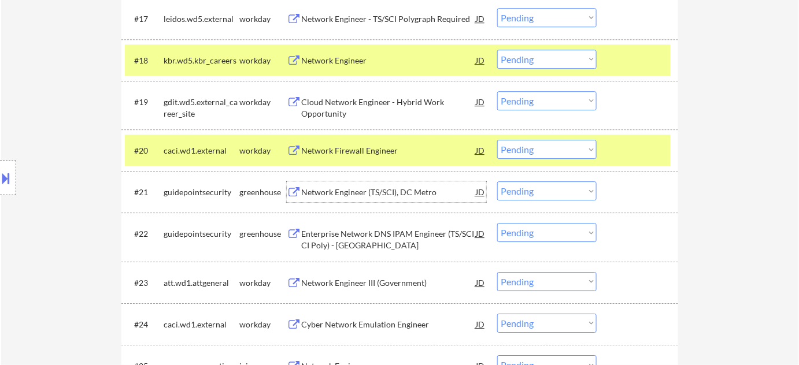
click at [349, 192] on div "Network Engineer (TS/SCI), DC Metro" at bounding box center [388, 193] width 175 height 12
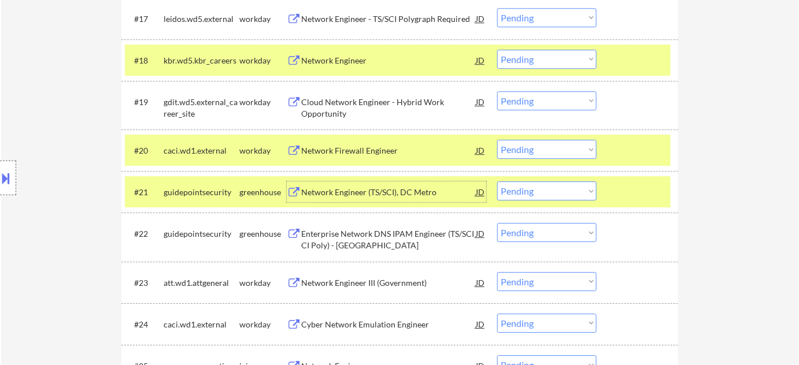
scroll to position [0, 0]
